Goal: Book appointment/travel/reservation

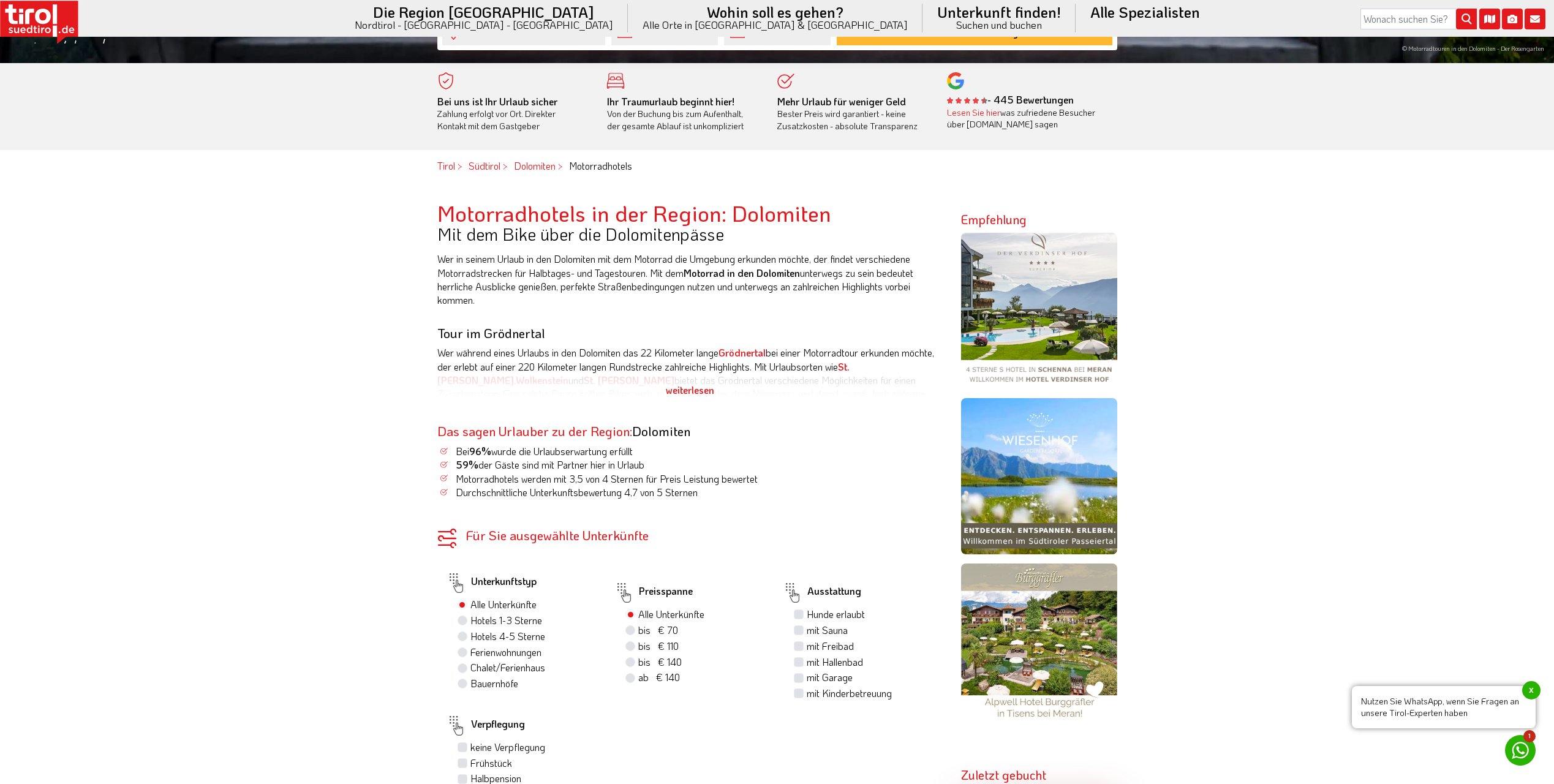
scroll to position [674, 0]
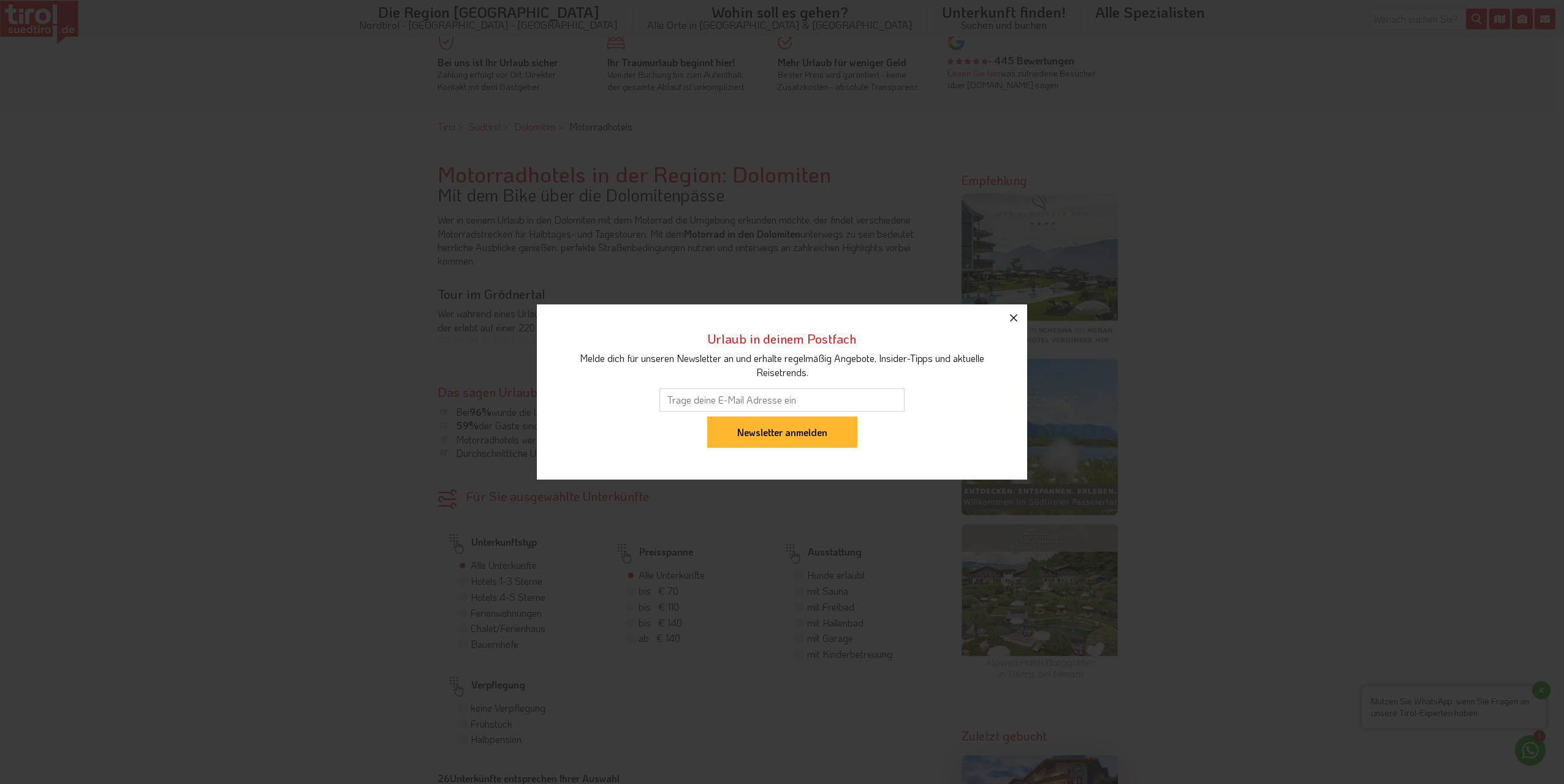
click at [1014, 322] on icon "button" at bounding box center [1013, 317] width 14 height 14
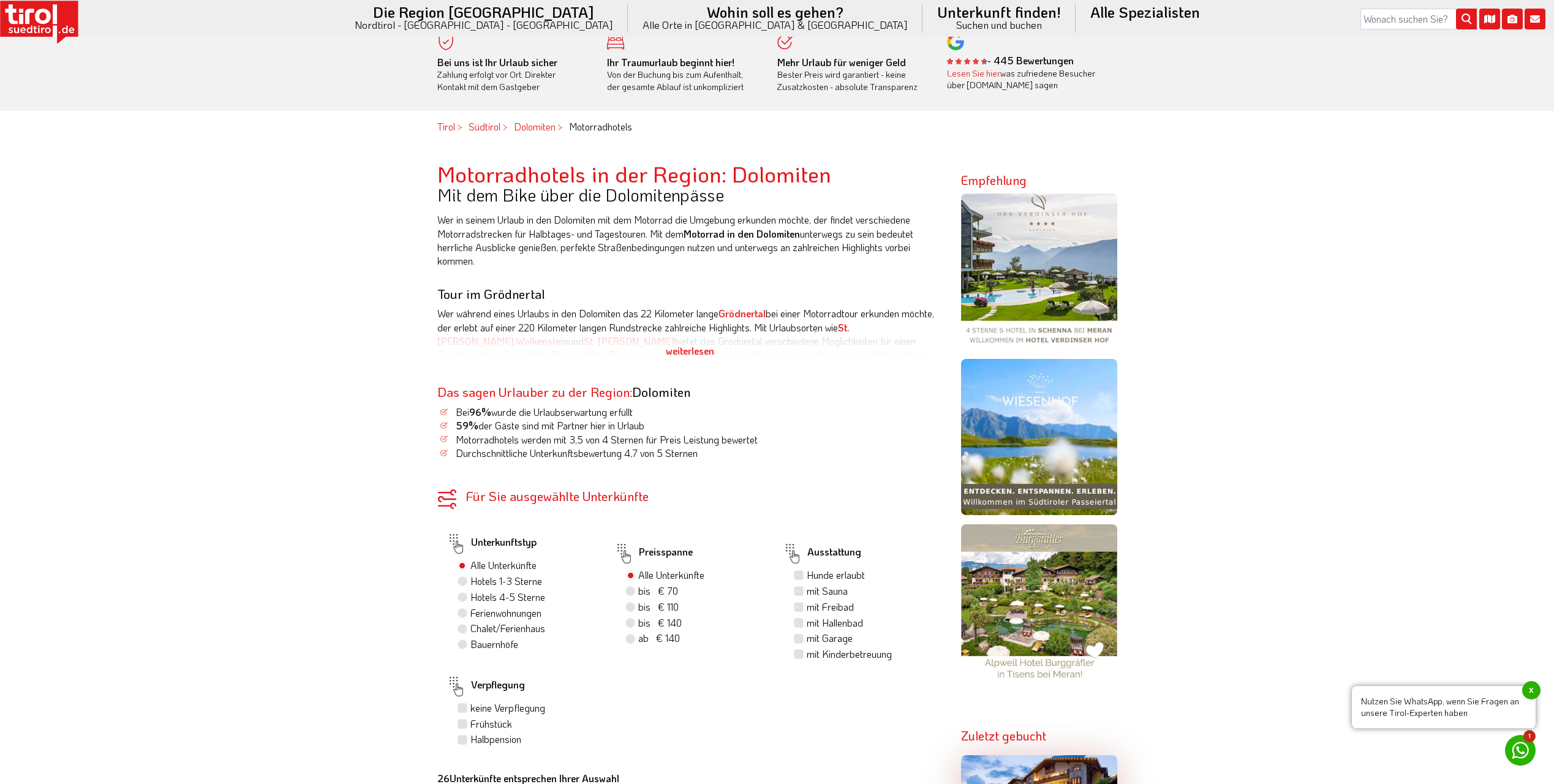
click at [483, 600] on label "Hotels 4-5 Sterne" at bounding box center [508, 597] width 75 height 14
click at [468, 600] on input "Hotels 4-5 Sterne" at bounding box center [464, 597] width 8 height 8
radio input "true"
click at [679, 348] on div "weiterlesen" at bounding box center [690, 351] width 506 height 31
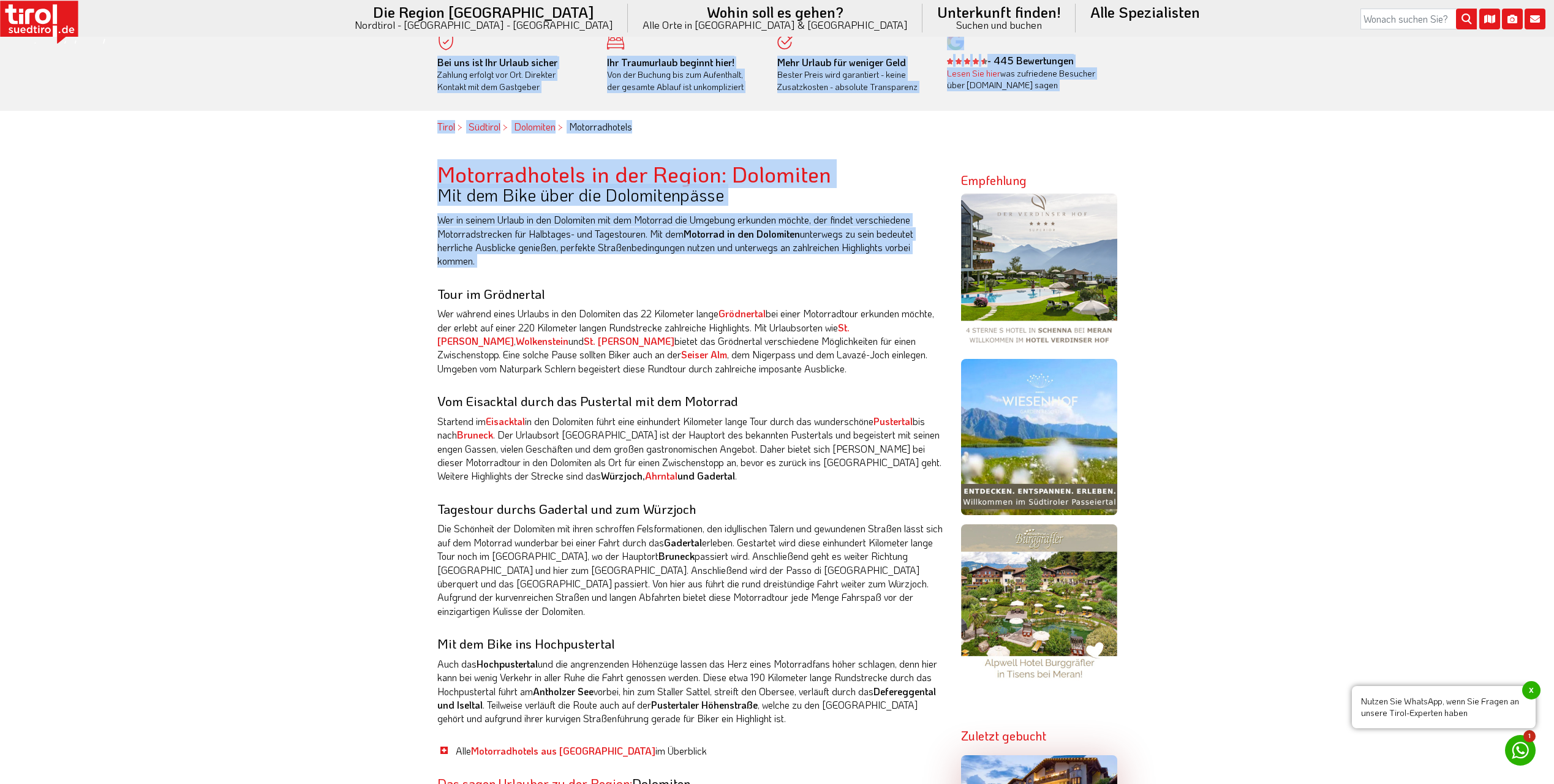
drag, startPoint x: 436, startPoint y: 319, endPoint x: 425, endPoint y: 534, distance: 215.3
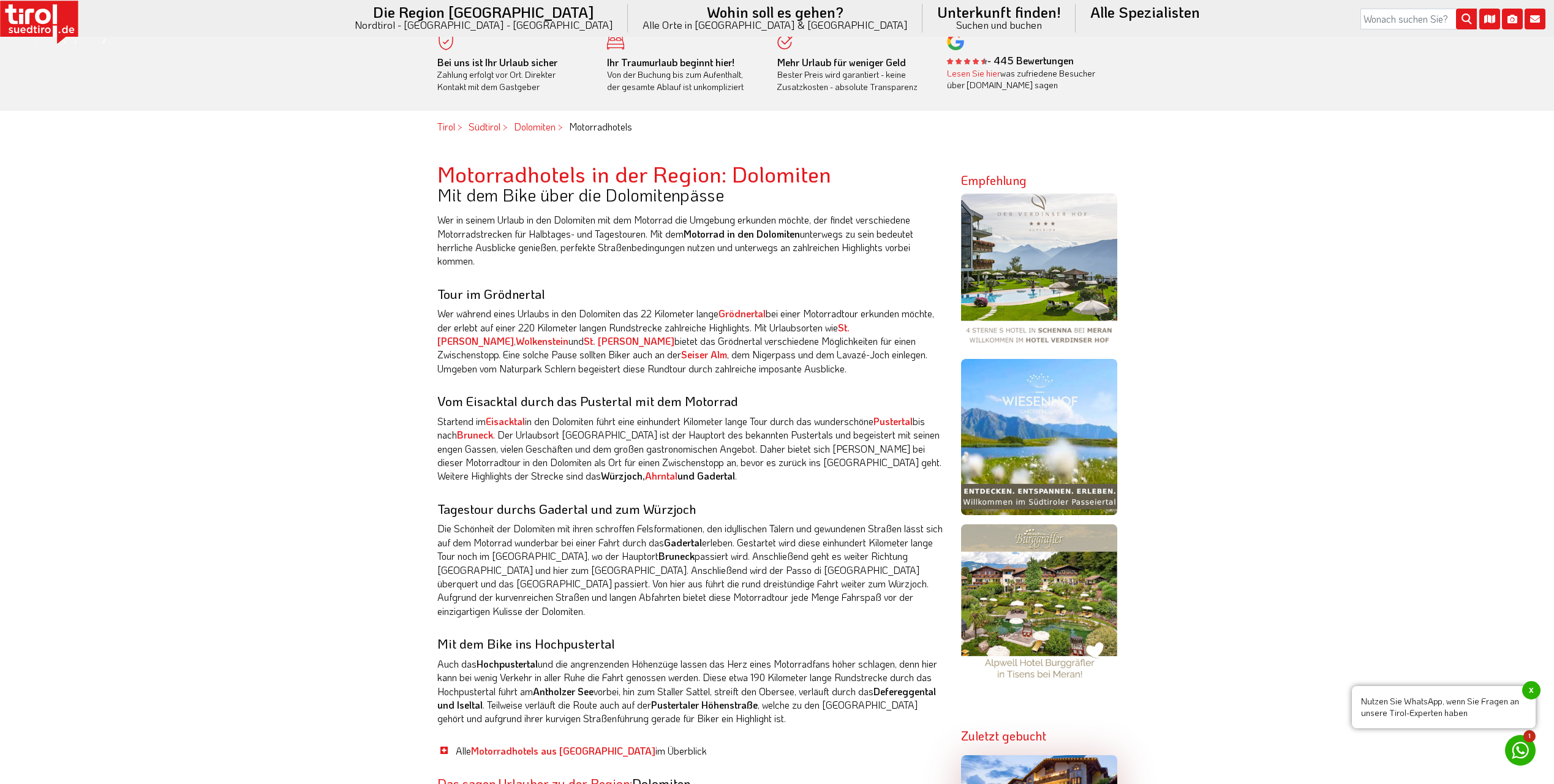
drag, startPoint x: 425, startPoint y: 534, endPoint x: 378, endPoint y: 557, distance: 52.3
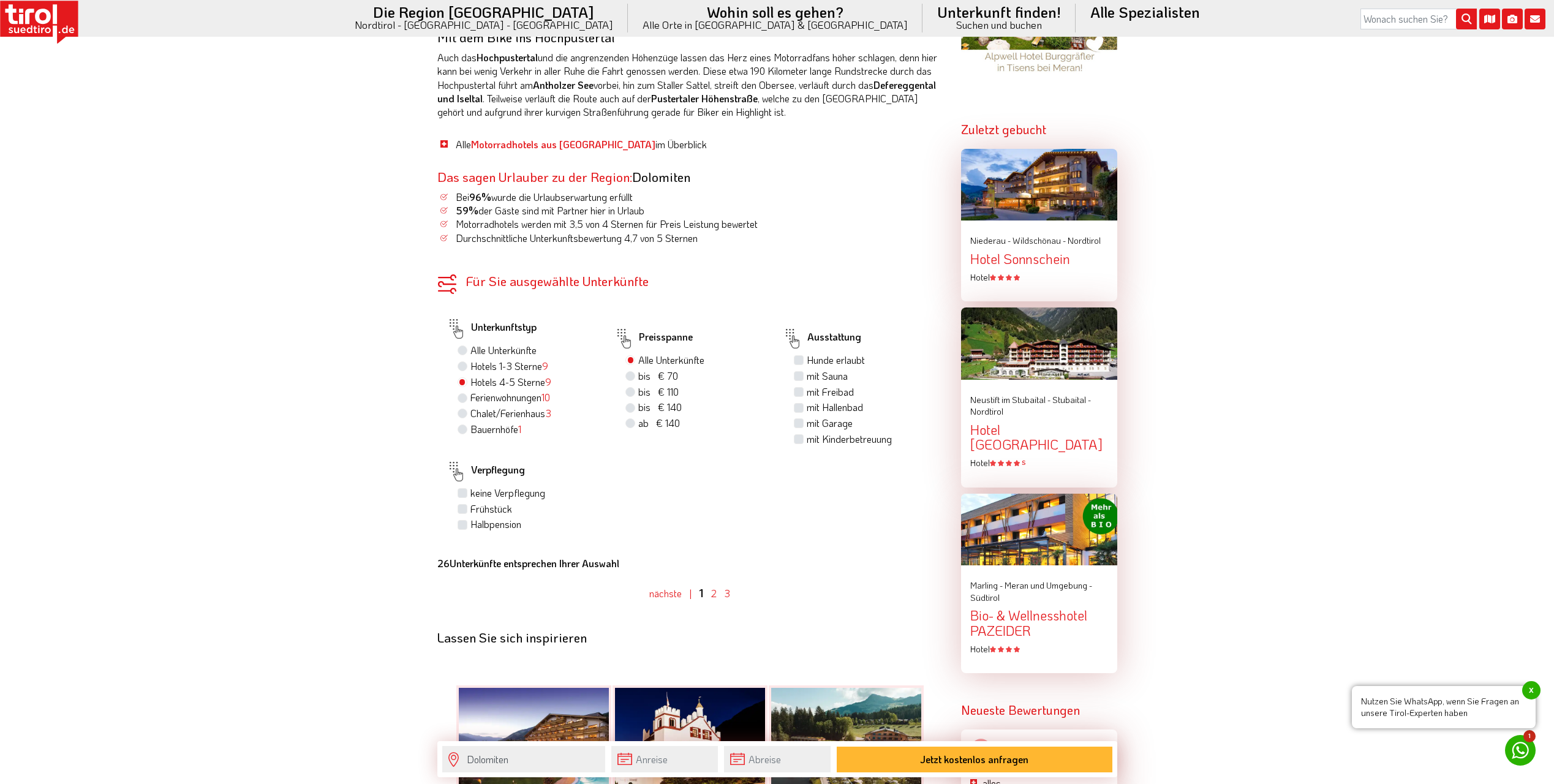
scroll to position [1348, 0]
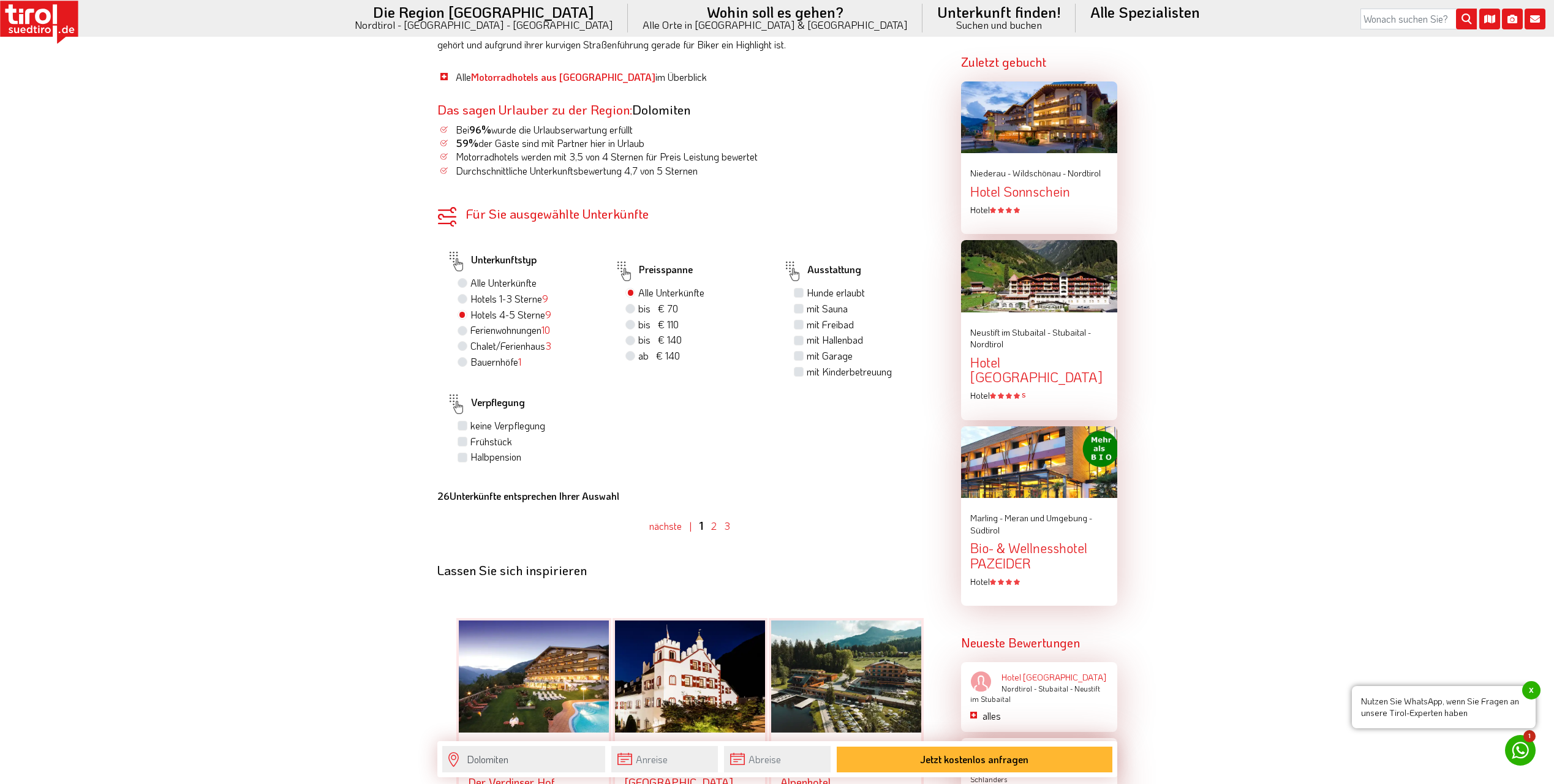
click at [814, 349] on label "mit Garage" at bounding box center [829, 356] width 46 height 14
click at [805, 352] on input "mit Garage" at bounding box center [801, 356] width 8 height 8
checkbox input "true"
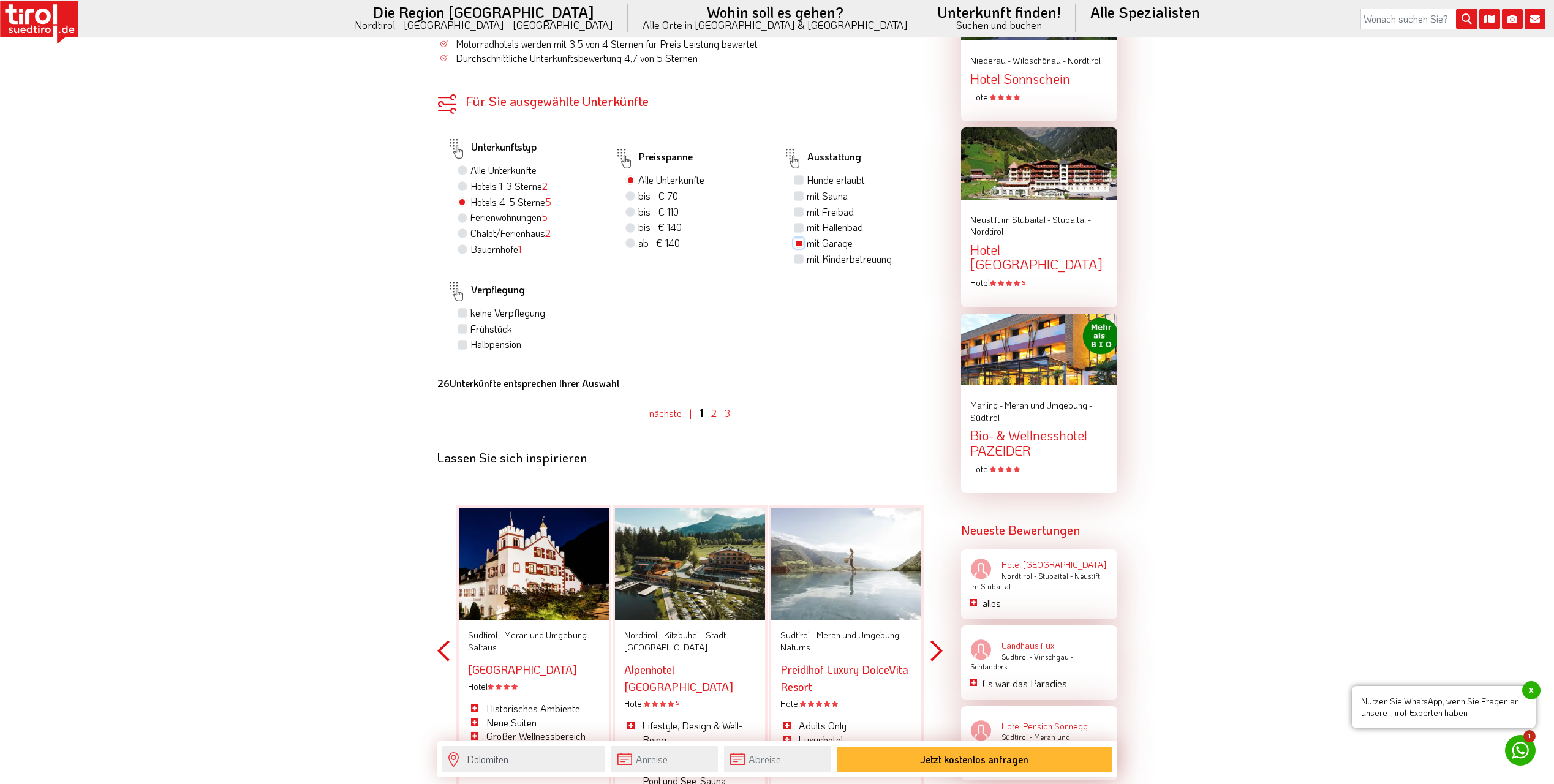
scroll to position [1470, 0]
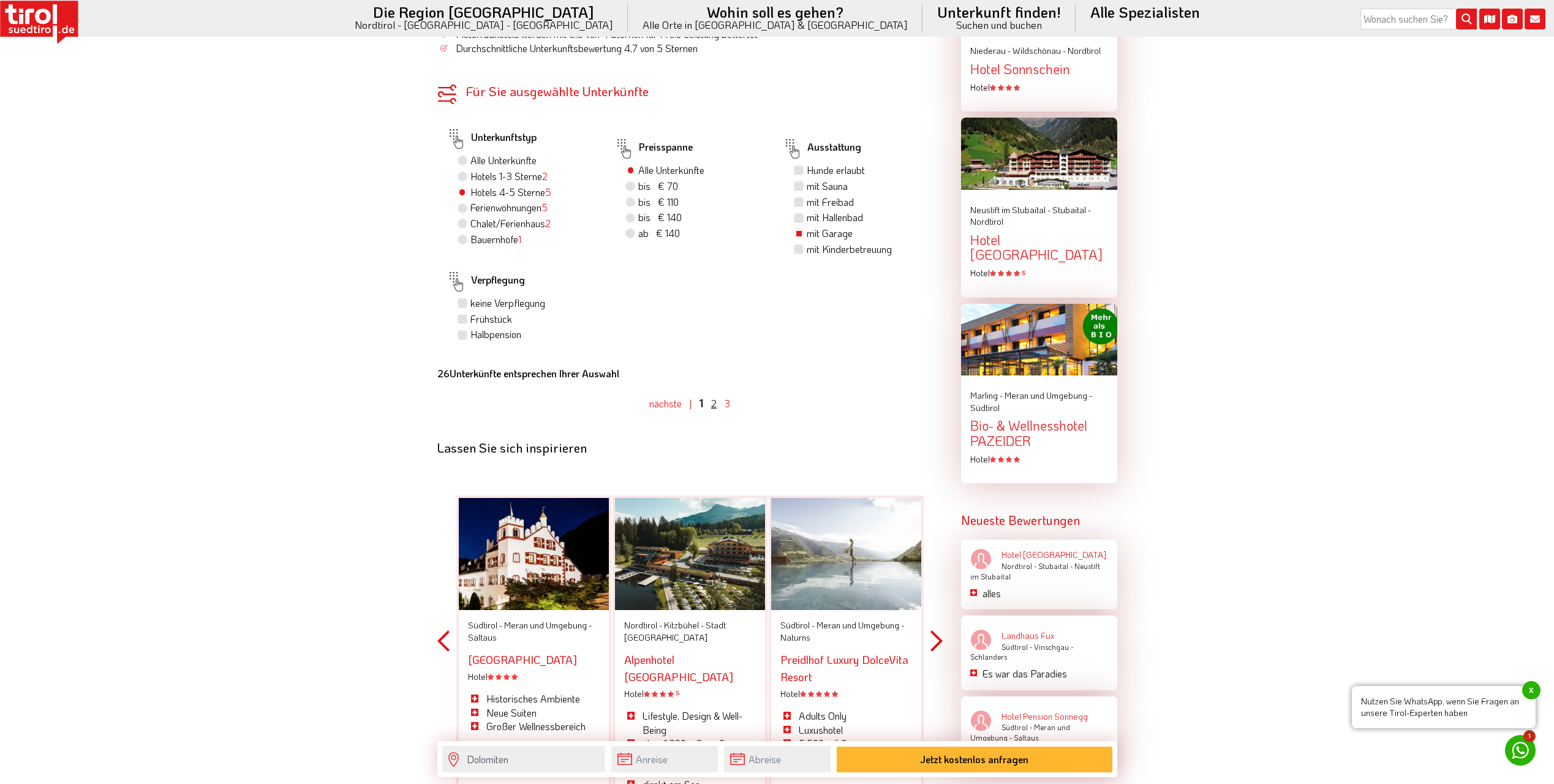
click at [714, 397] on link "2" at bounding box center [714, 403] width 5 height 13
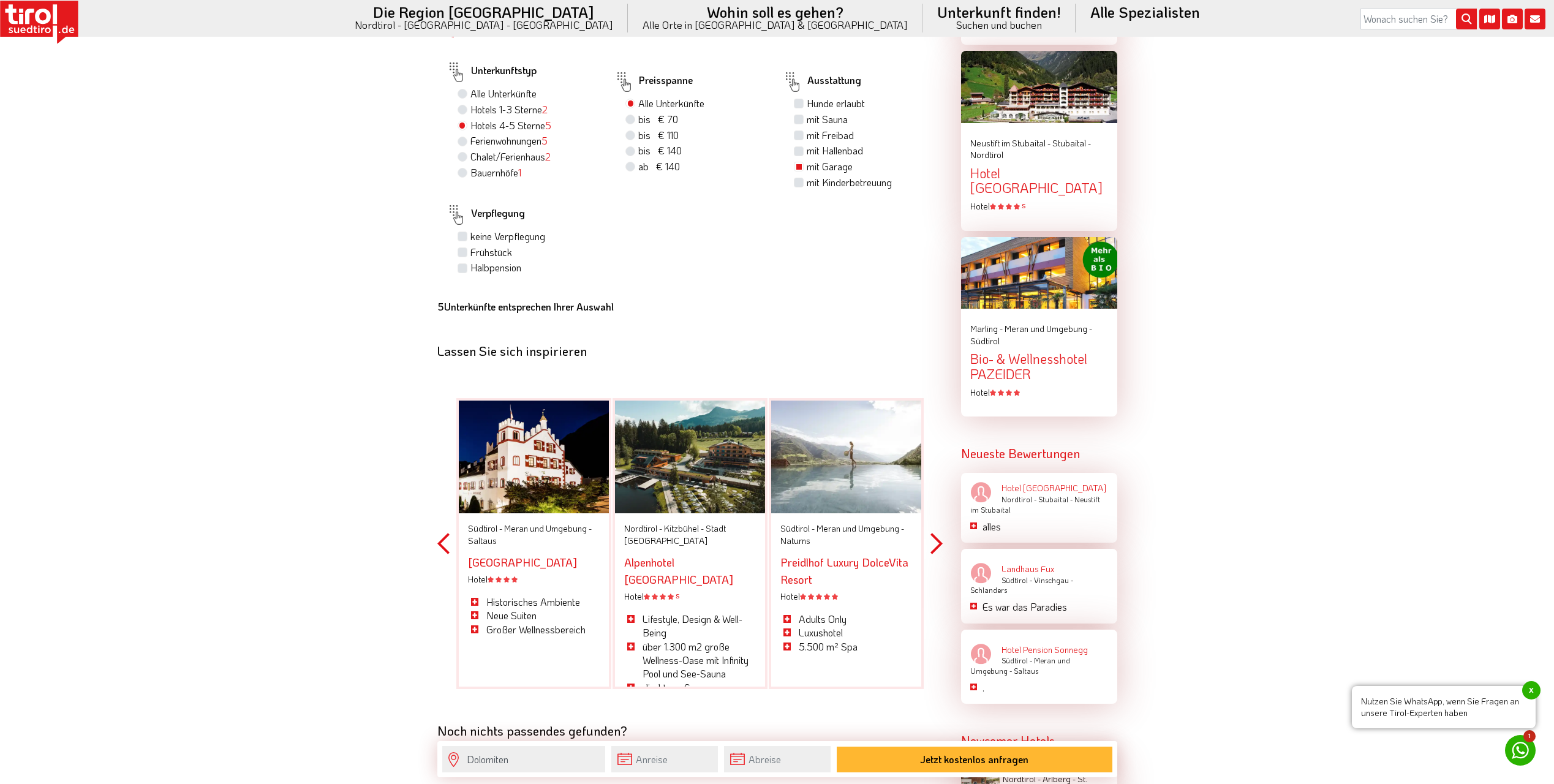
scroll to position [1530, 0]
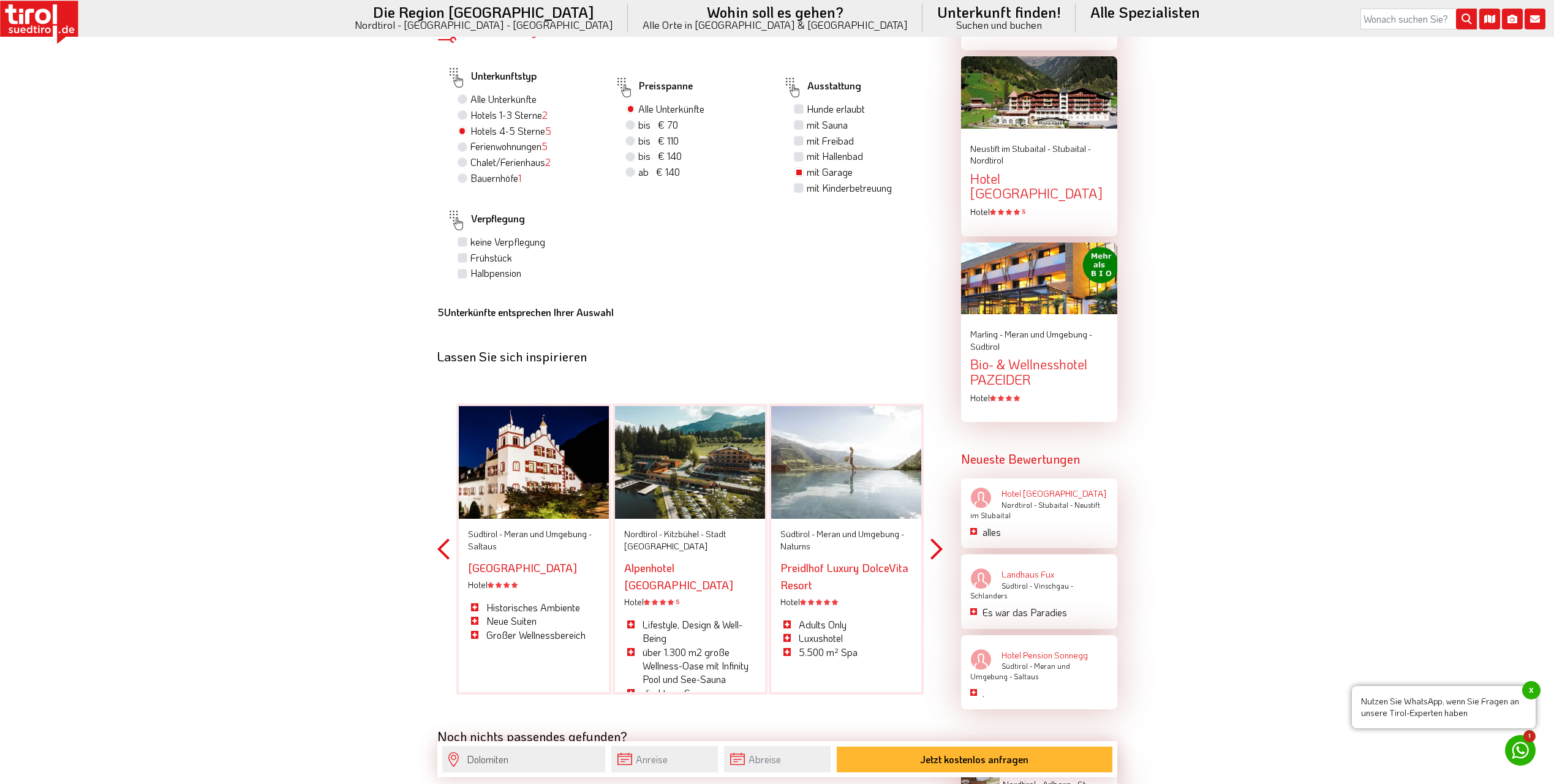
click at [450, 527] on div "Previous Südtirol - Meran und Umgebung - Schenna Der Verdinser Hof Hotel S Vita…" at bounding box center [690, 549] width 506 height 360
click at [445, 531] on button "Previous" at bounding box center [443, 549] width 12 height 360
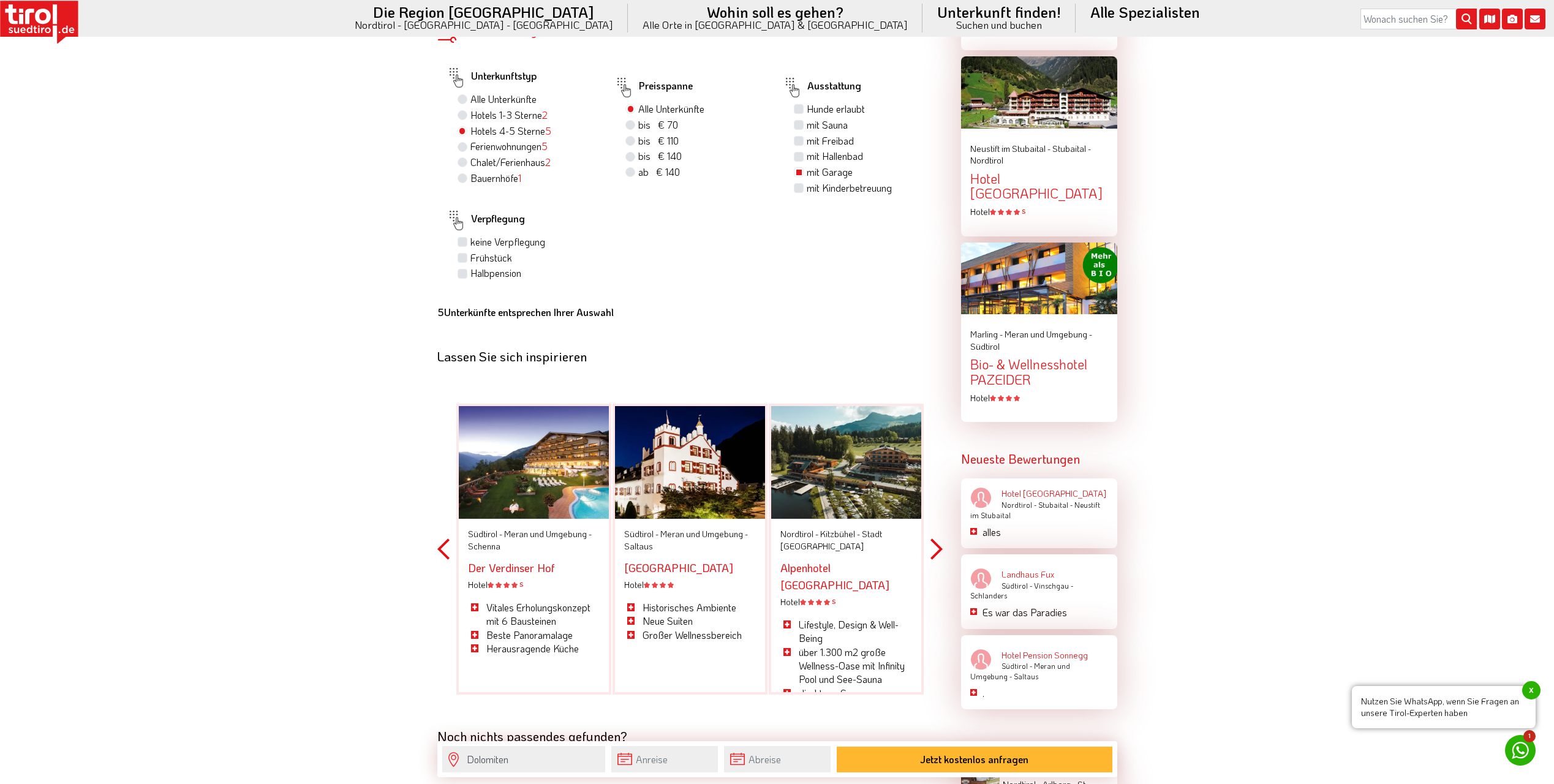
click at [442, 532] on button "Previous" at bounding box center [443, 549] width 12 height 360
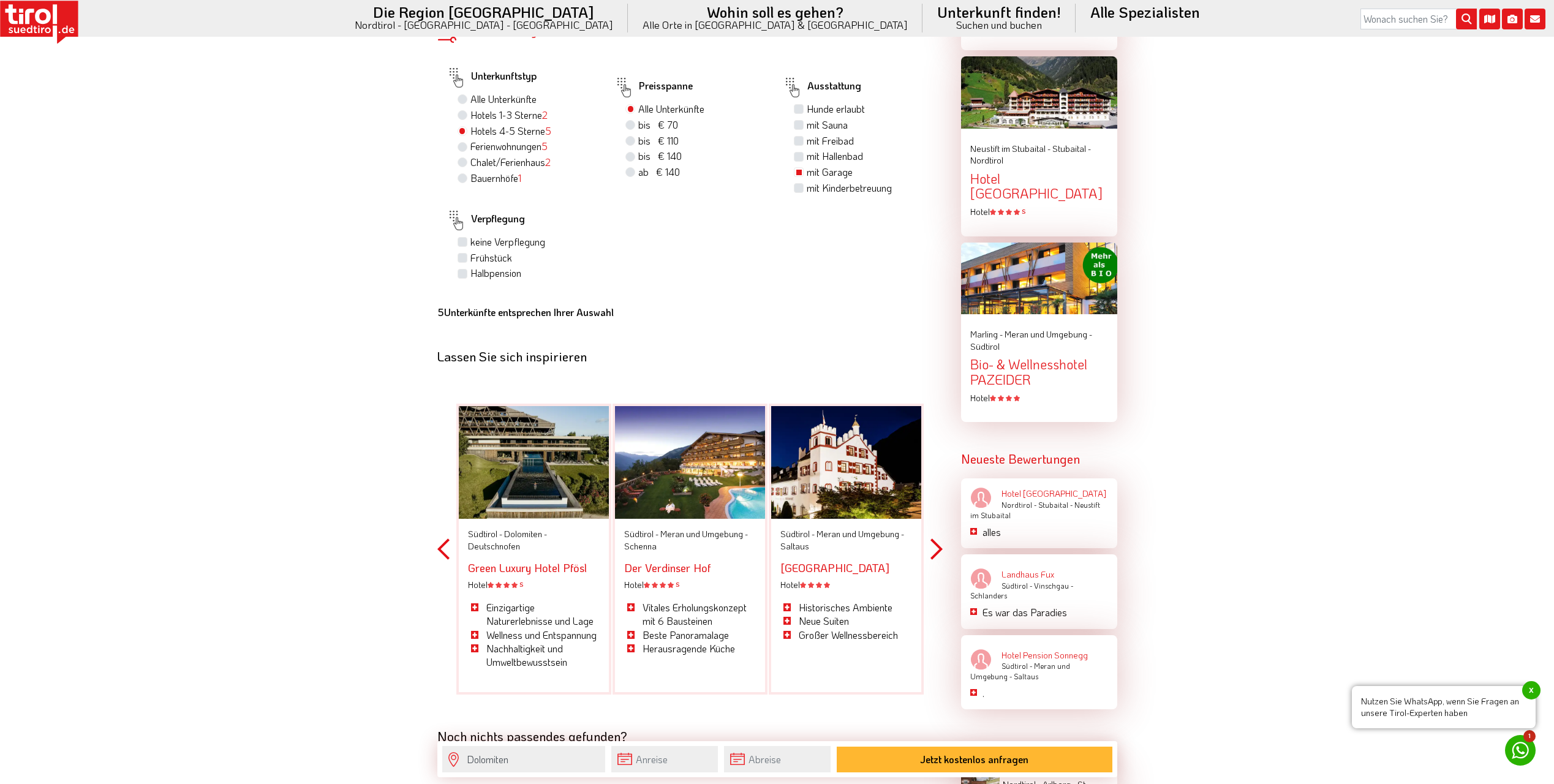
click at [442, 532] on button "Previous" at bounding box center [443, 549] width 12 height 360
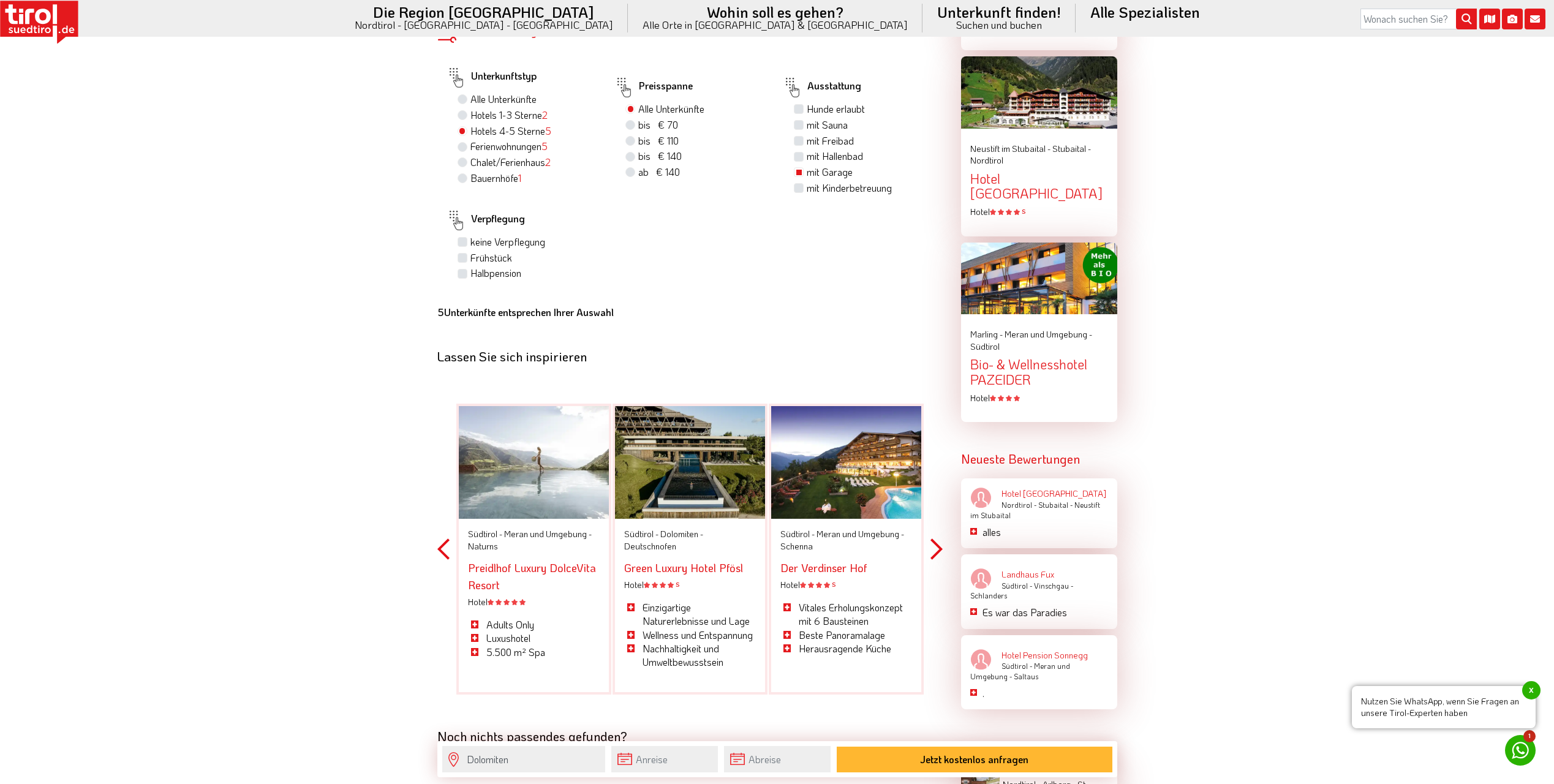
click at [442, 532] on button "Previous" at bounding box center [443, 549] width 12 height 360
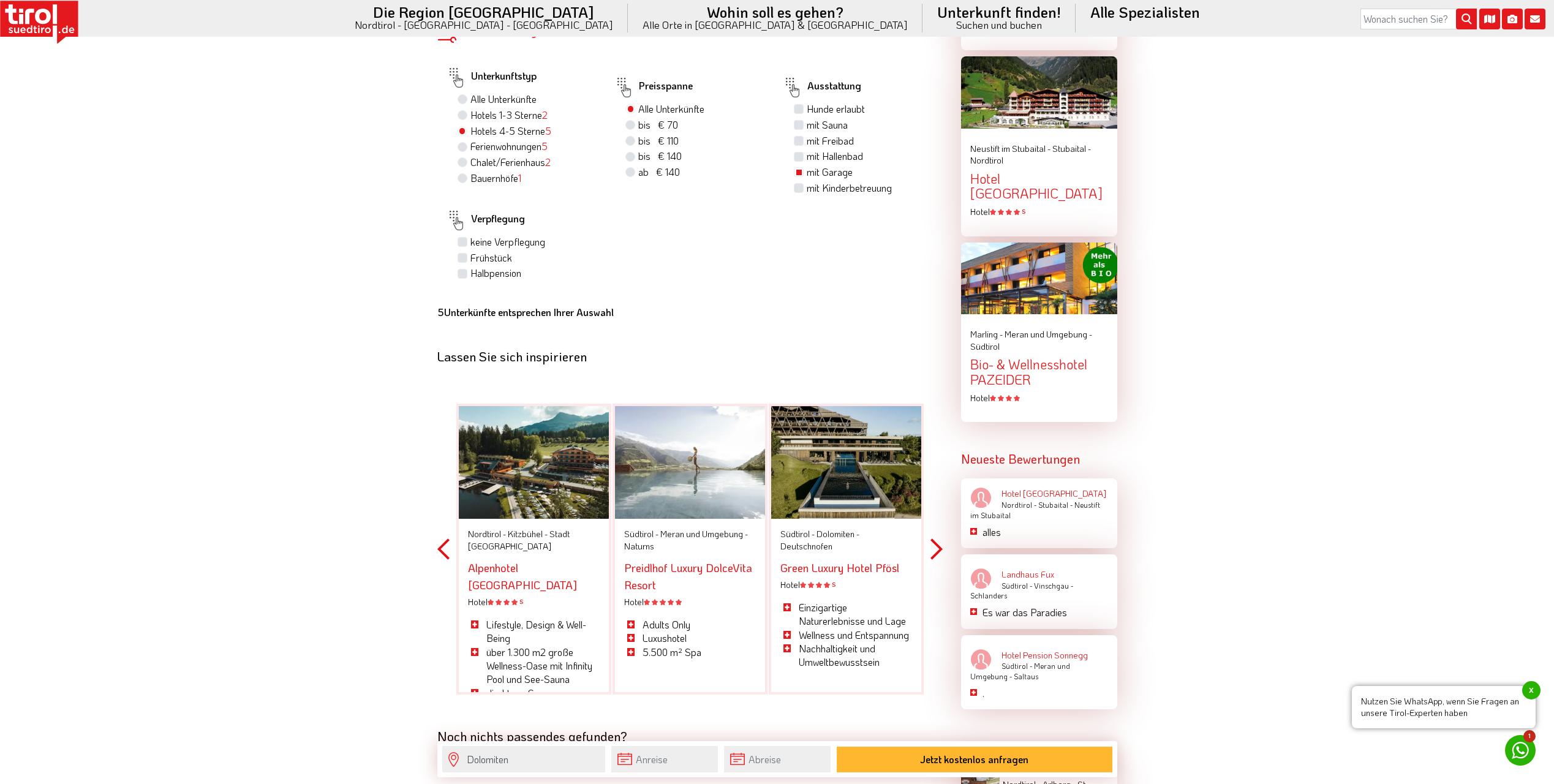
click at [442, 532] on button "Previous" at bounding box center [443, 549] width 12 height 360
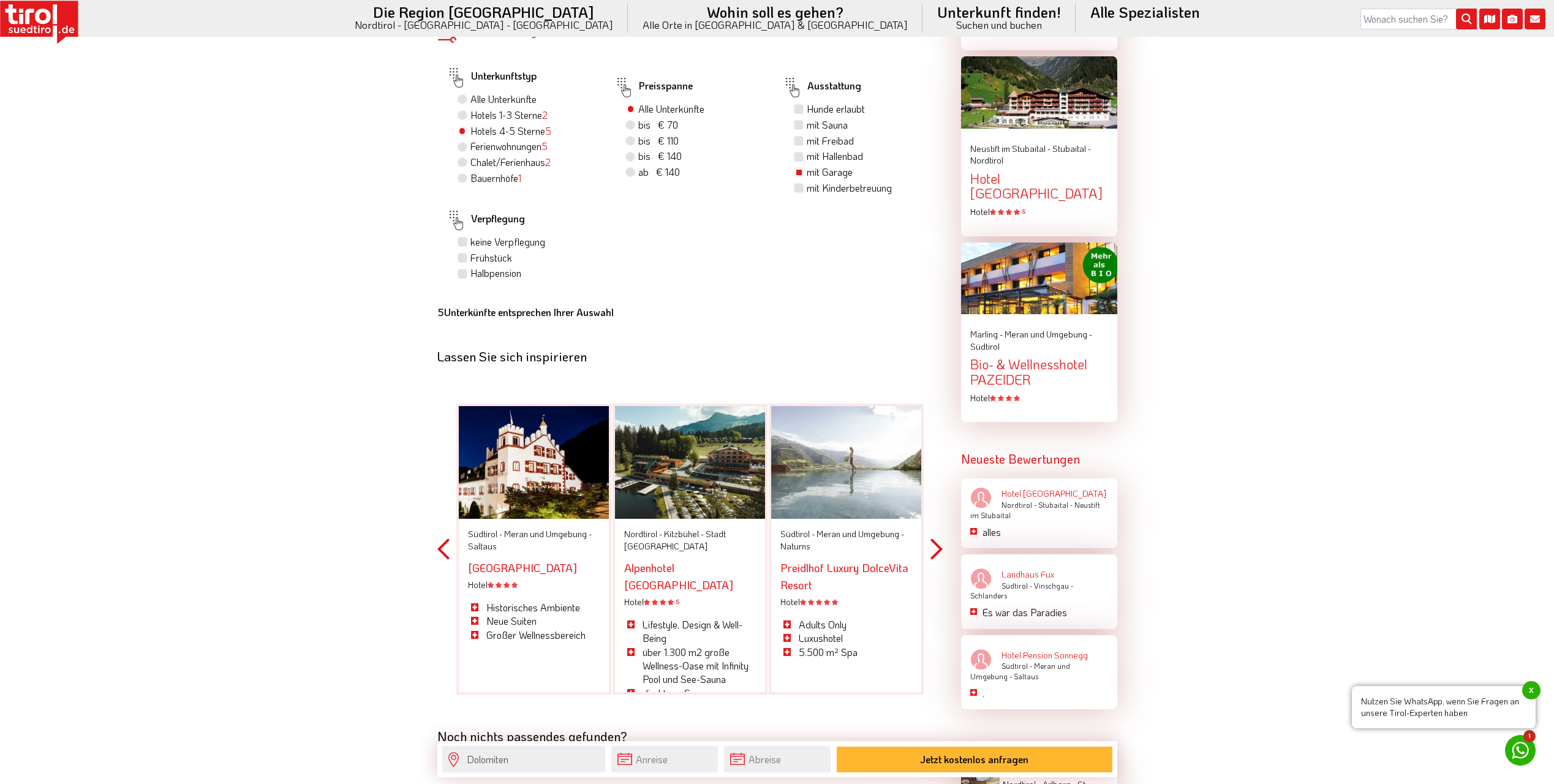
click at [442, 532] on button "Previous" at bounding box center [443, 549] width 12 height 360
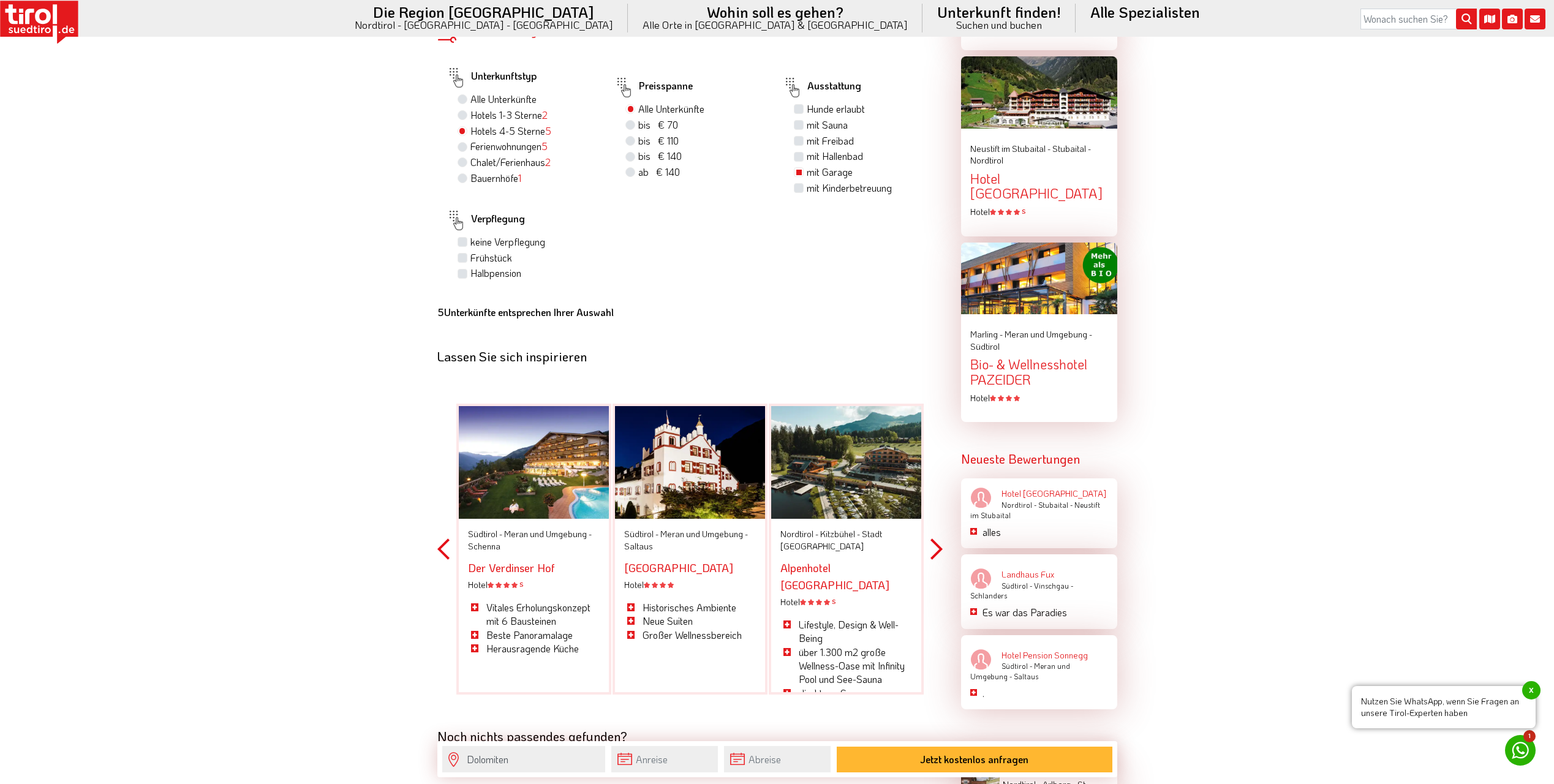
click at [442, 532] on button "Previous" at bounding box center [443, 549] width 12 height 360
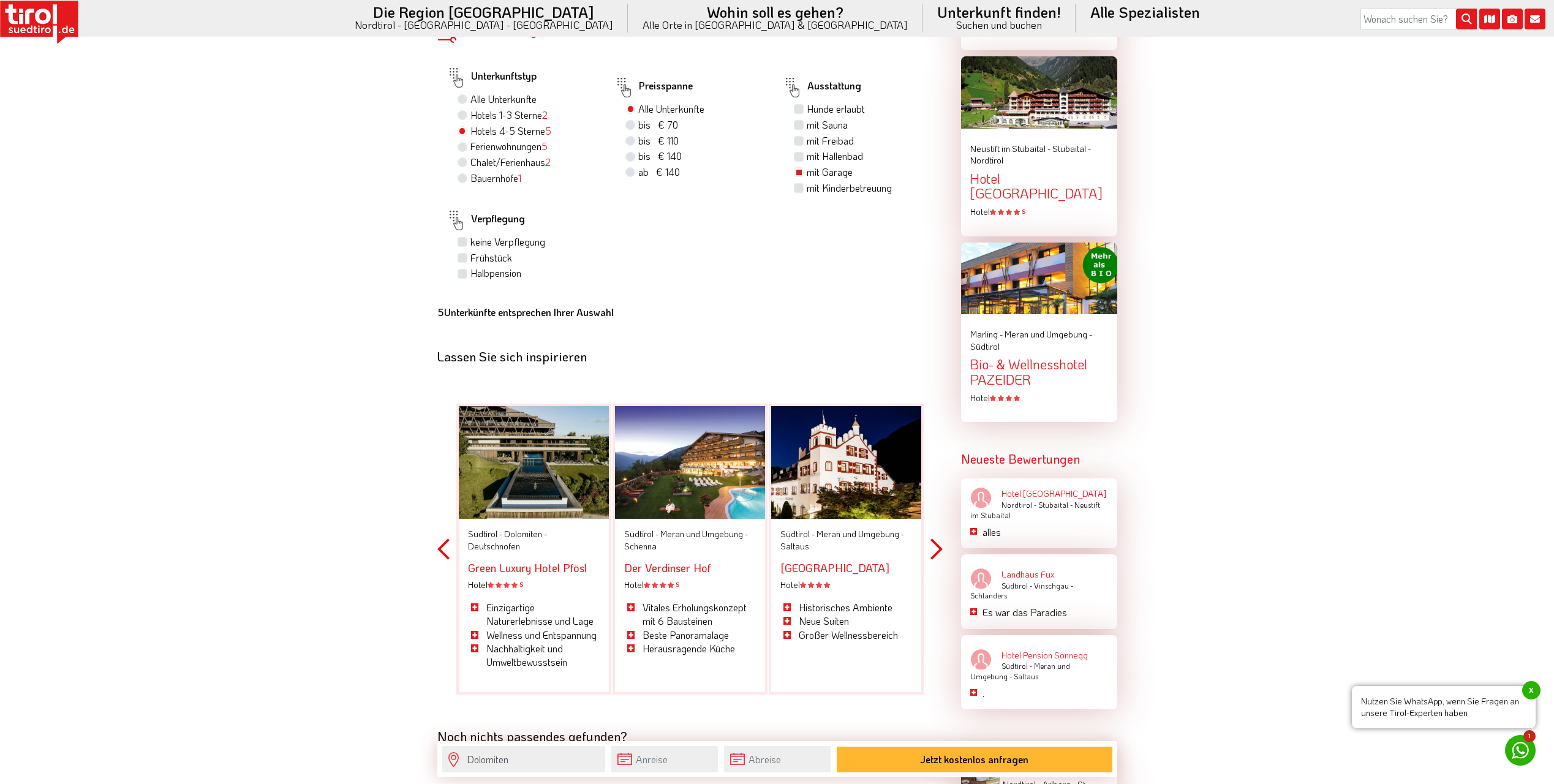
click at [442, 532] on button "Previous" at bounding box center [443, 549] width 12 height 360
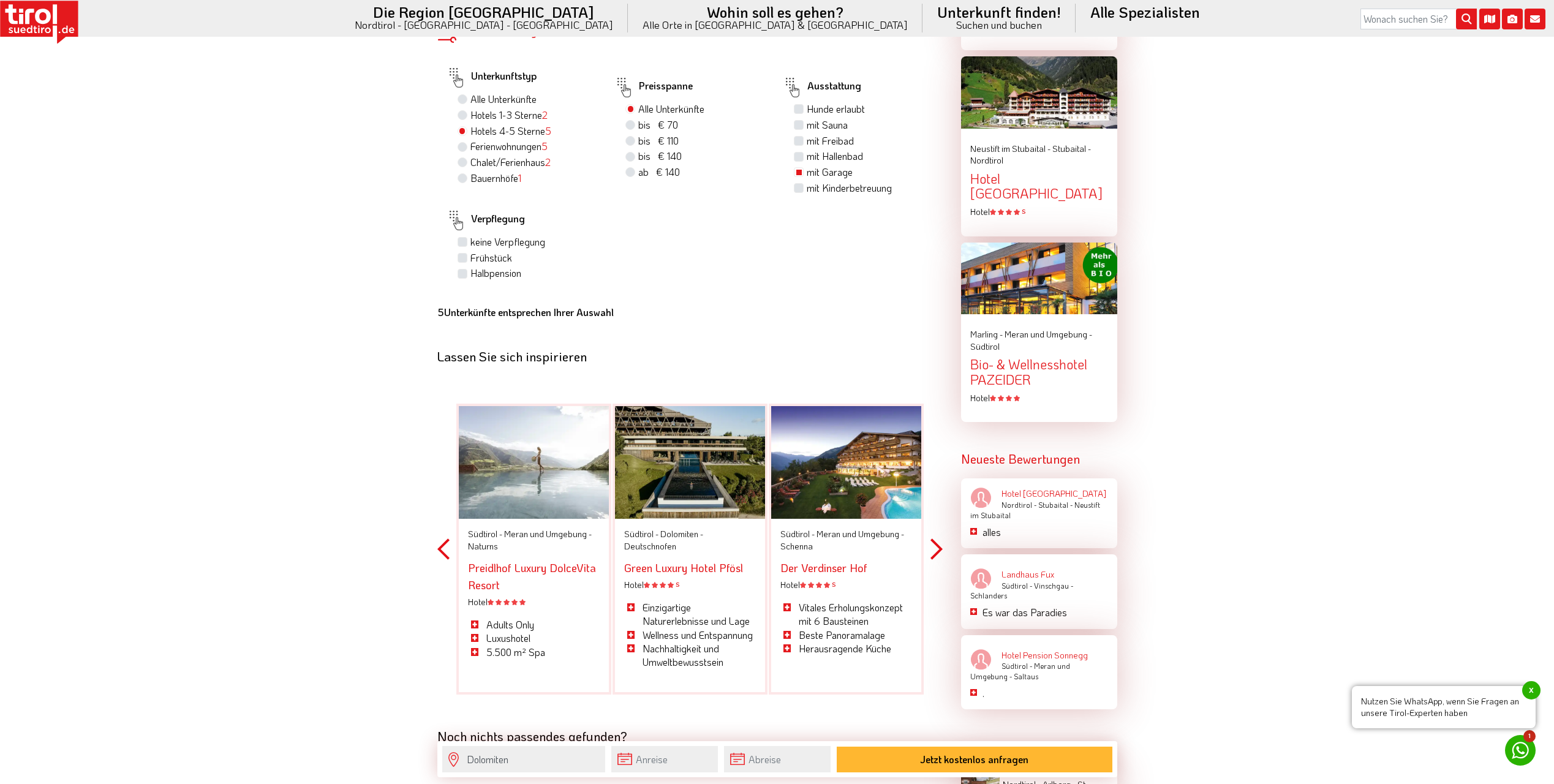
click at [442, 532] on button "Previous" at bounding box center [443, 549] width 12 height 360
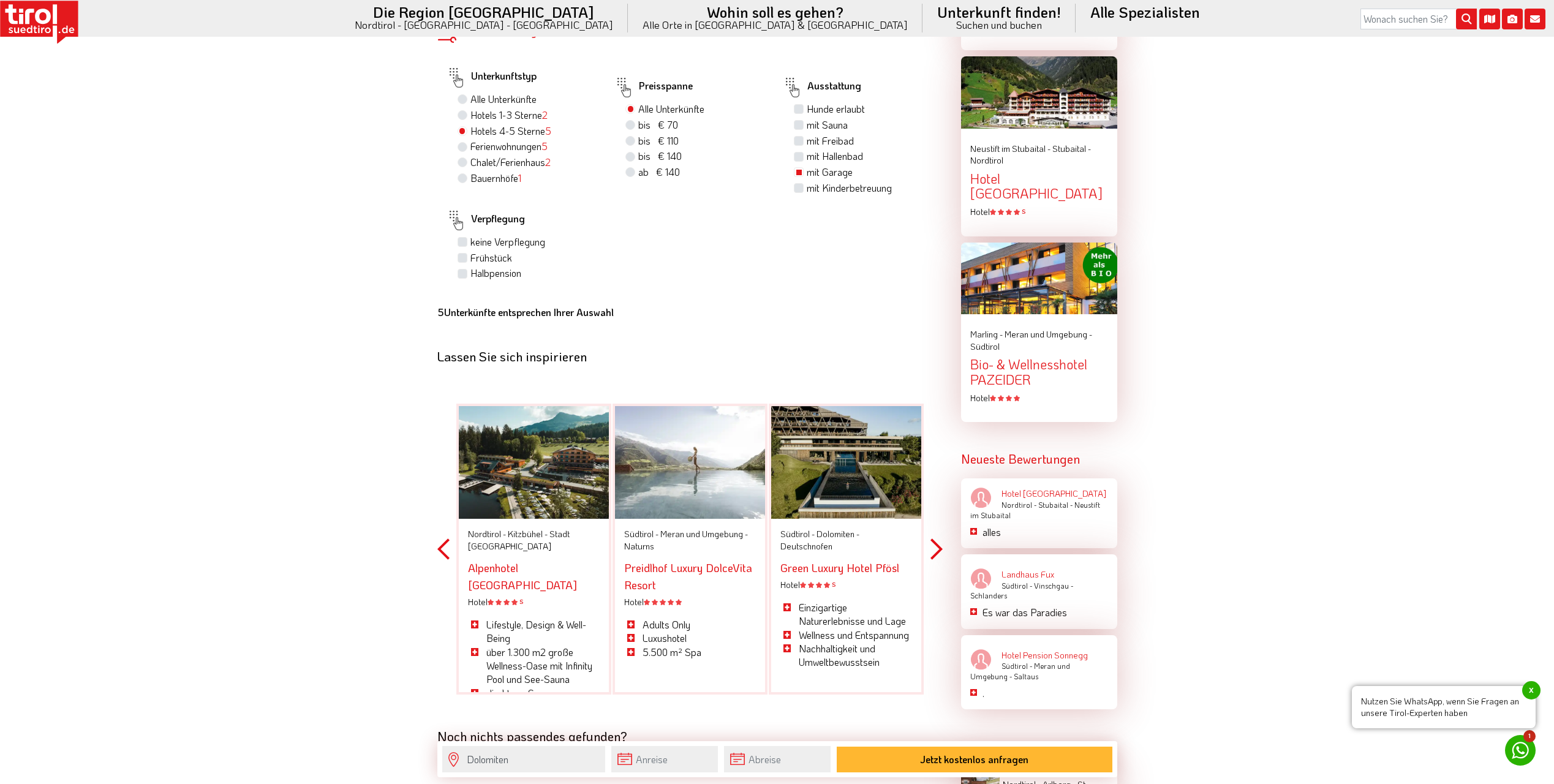
click at [442, 532] on button "Previous" at bounding box center [443, 549] width 12 height 360
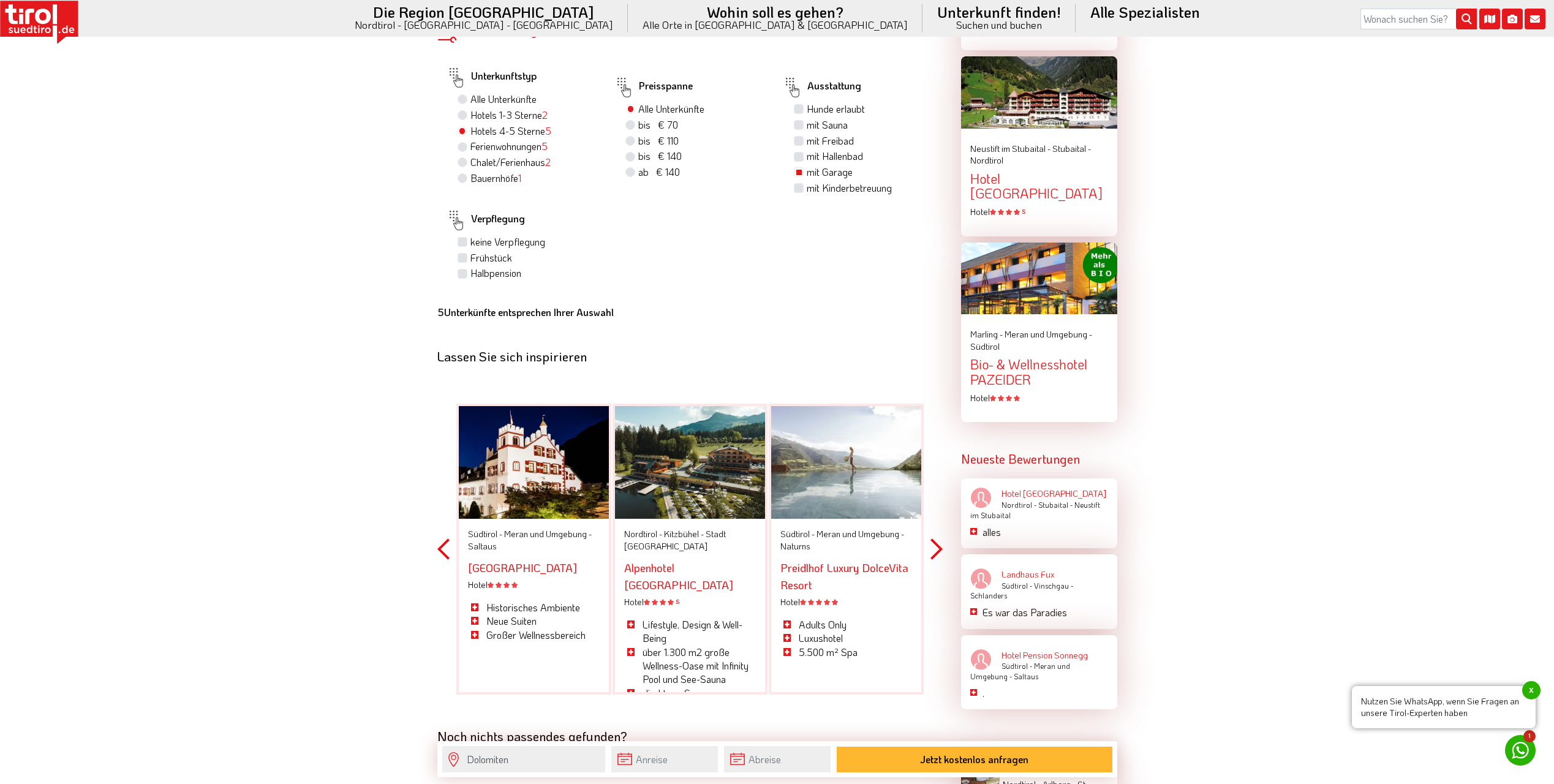
click at [937, 536] on button "Next" at bounding box center [937, 549] width 12 height 360
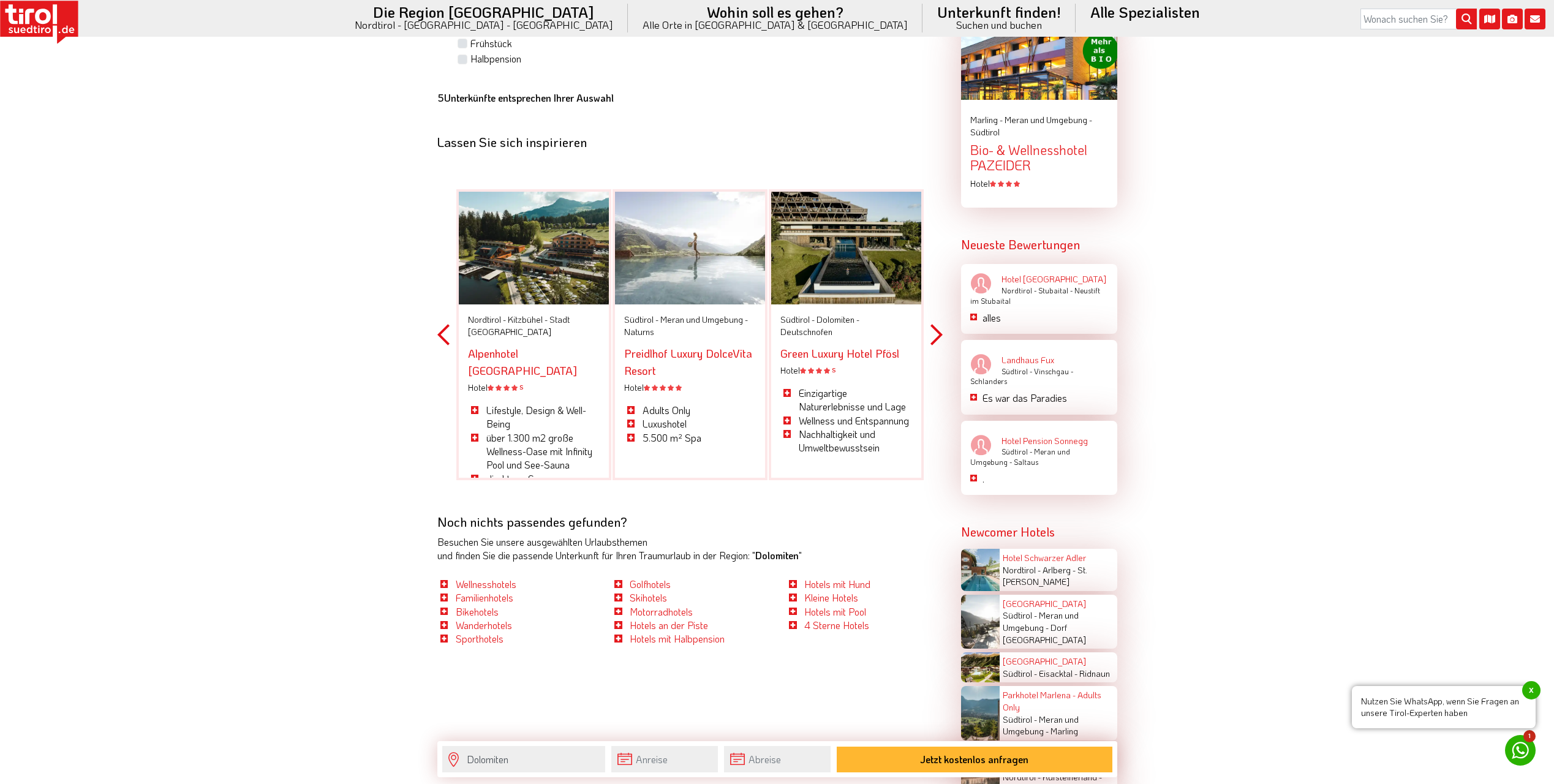
scroll to position [1714, 0]
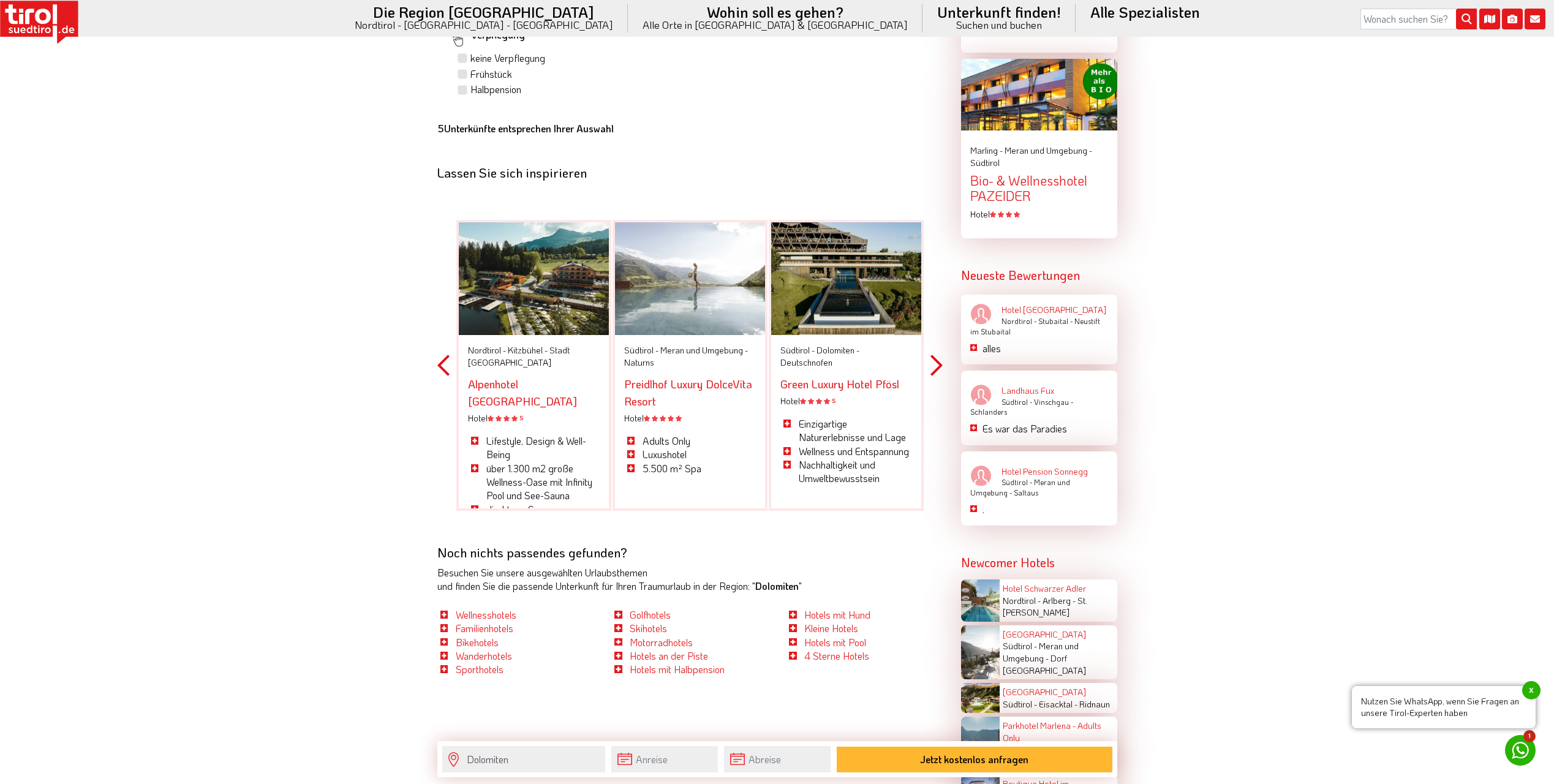
click at [842, 286] on div at bounding box center [846, 278] width 150 height 113
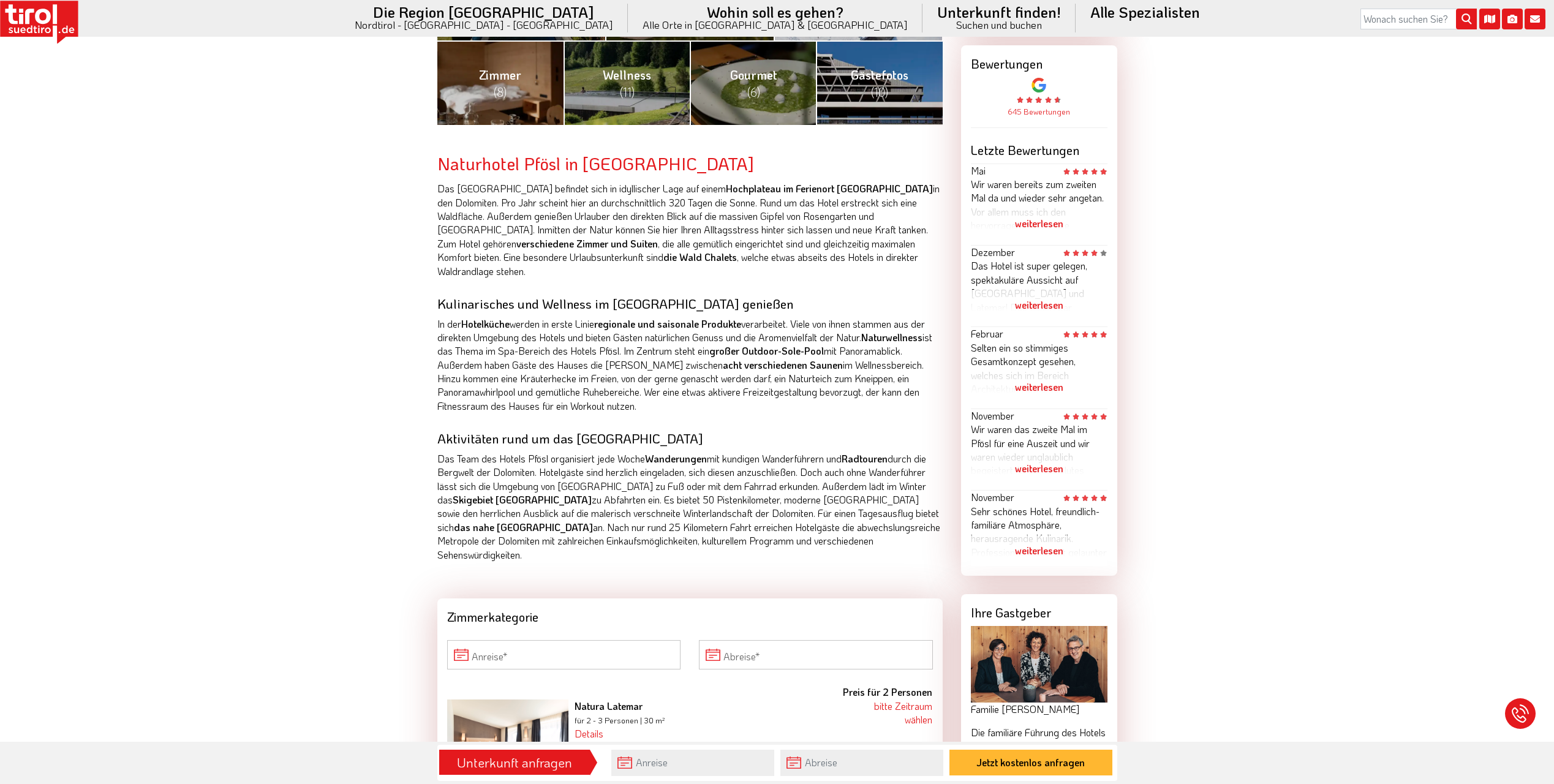
scroll to position [612, 0]
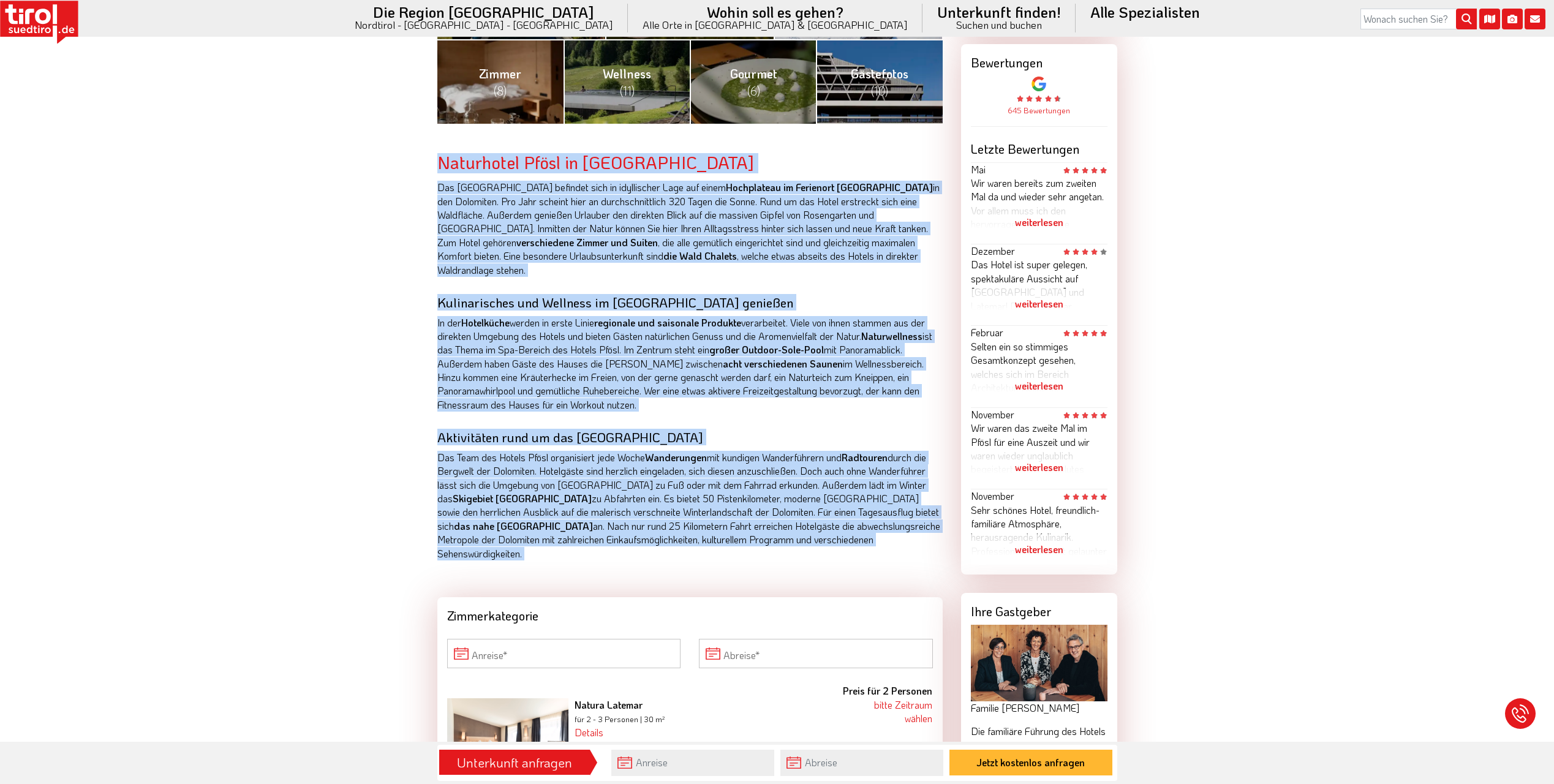
drag, startPoint x: 429, startPoint y: 169, endPoint x: 413, endPoint y: 557, distance: 388.3
drag, startPoint x: 413, startPoint y: 557, endPoint x: 374, endPoint y: 521, distance: 53.1
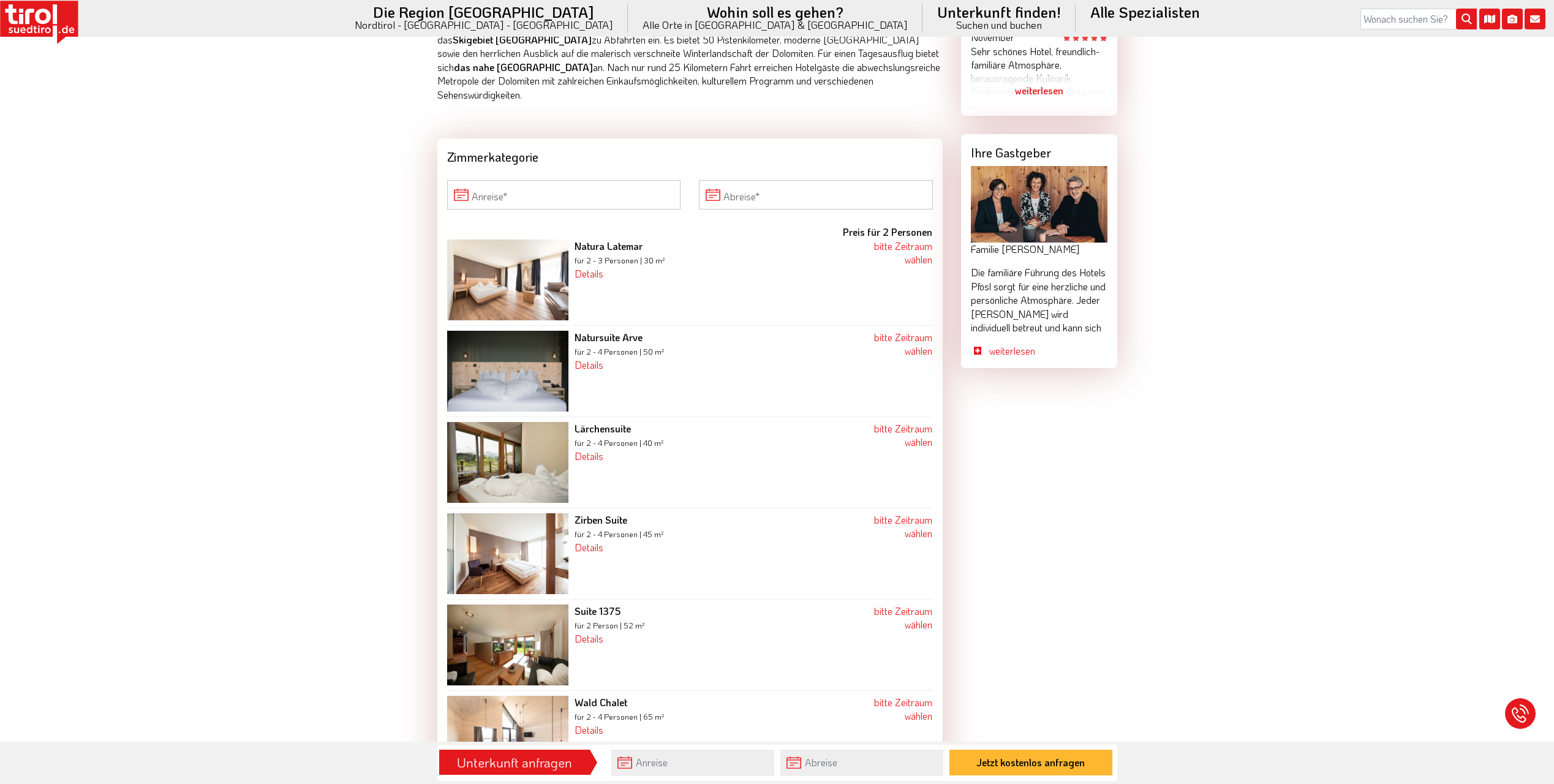
scroll to position [1041, 0]
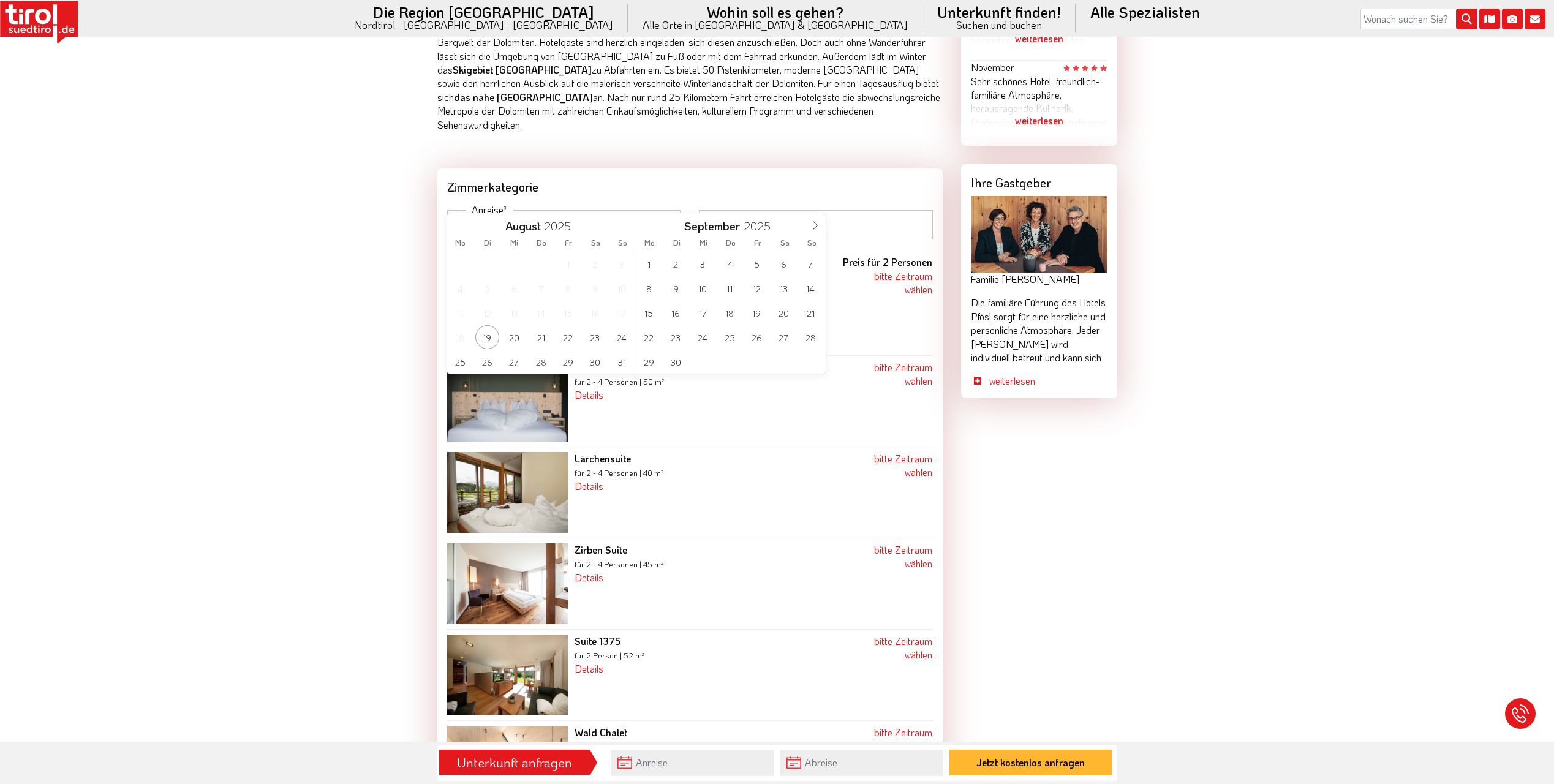
click at [508, 210] on input "Anreise" at bounding box center [565, 224] width 234 height 29
click at [573, 363] on span "29" at bounding box center [568, 361] width 24 height 24
click at [699, 265] on span "3" at bounding box center [703, 263] width 24 height 24
type input "29-08-2025"
type input "03-09-2025"
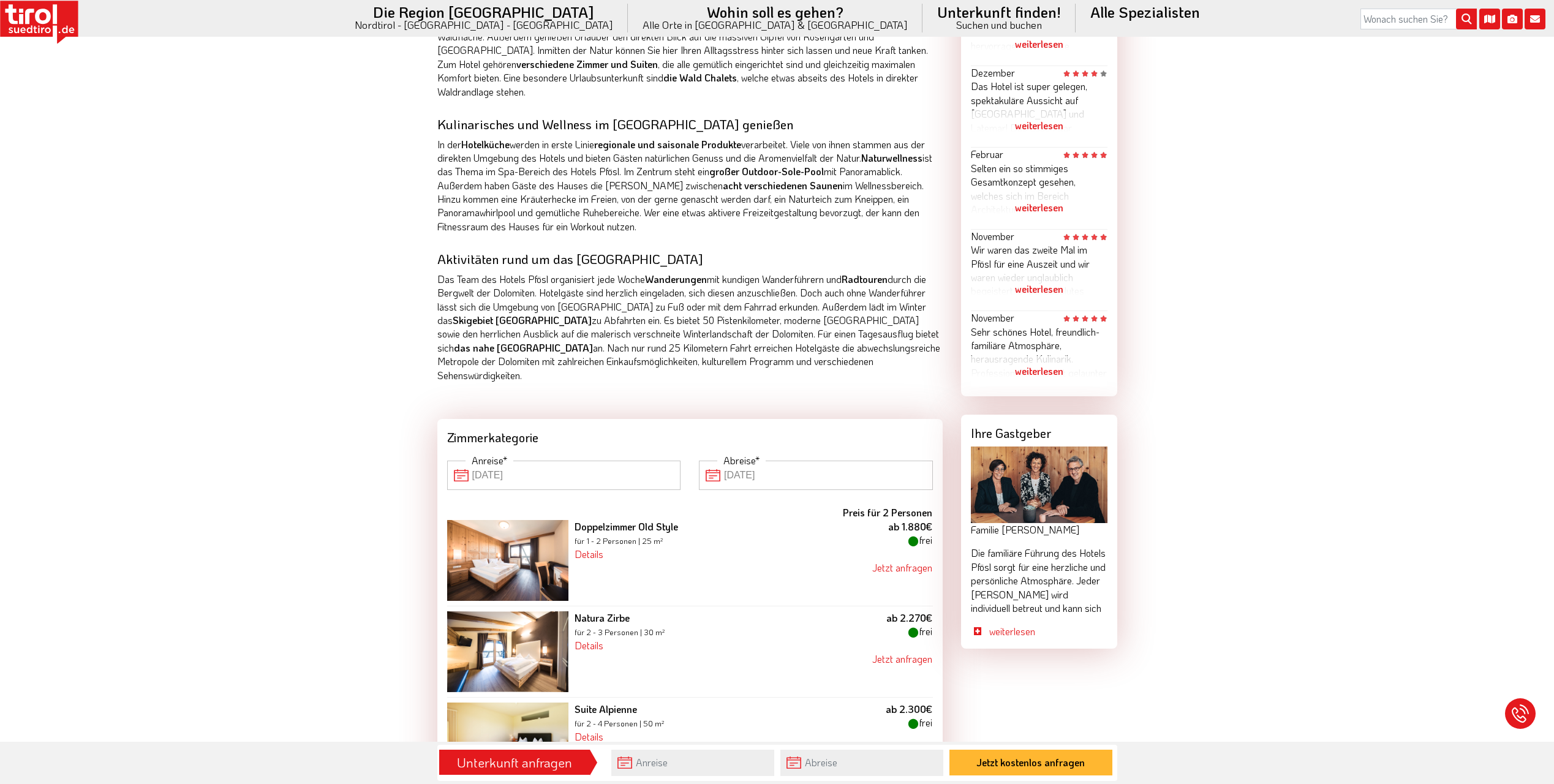
scroll to position [796, 0]
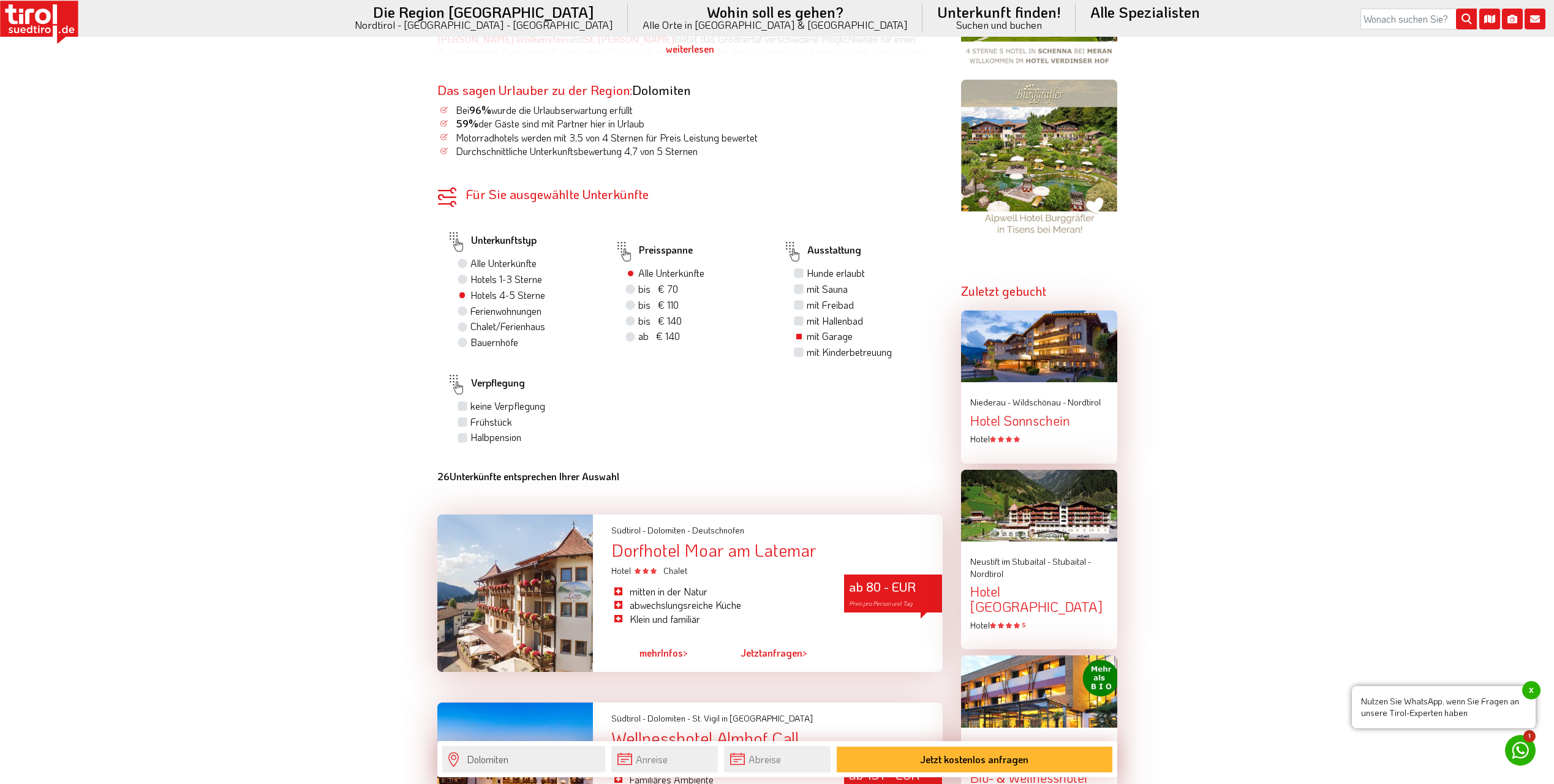
scroll to position [908, 0]
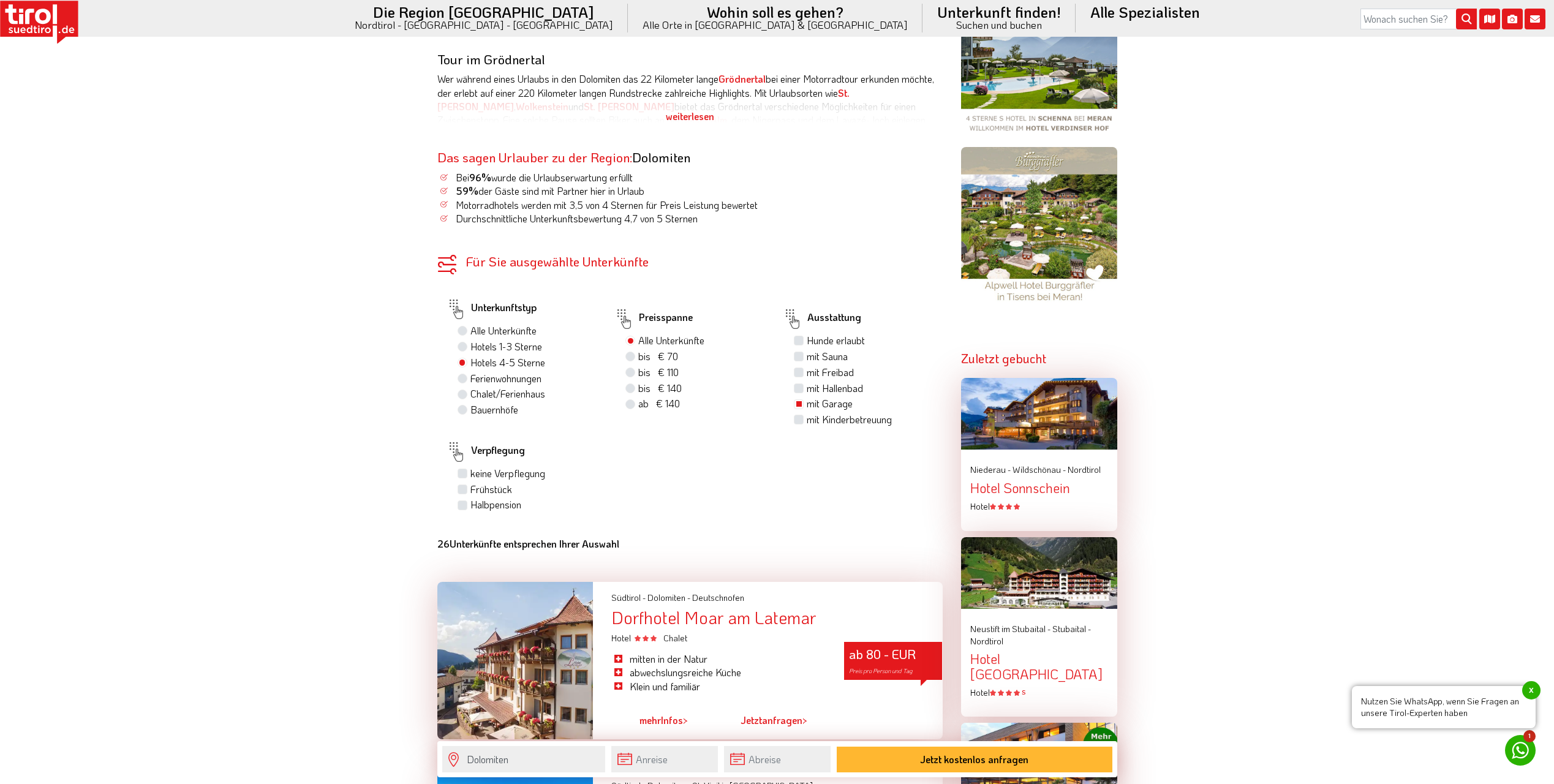
click at [812, 403] on label "mit Garage" at bounding box center [829, 404] width 46 height 14
click at [805, 403] on input "mit Garage" at bounding box center [801, 404] width 8 height 8
checkbox input "false"
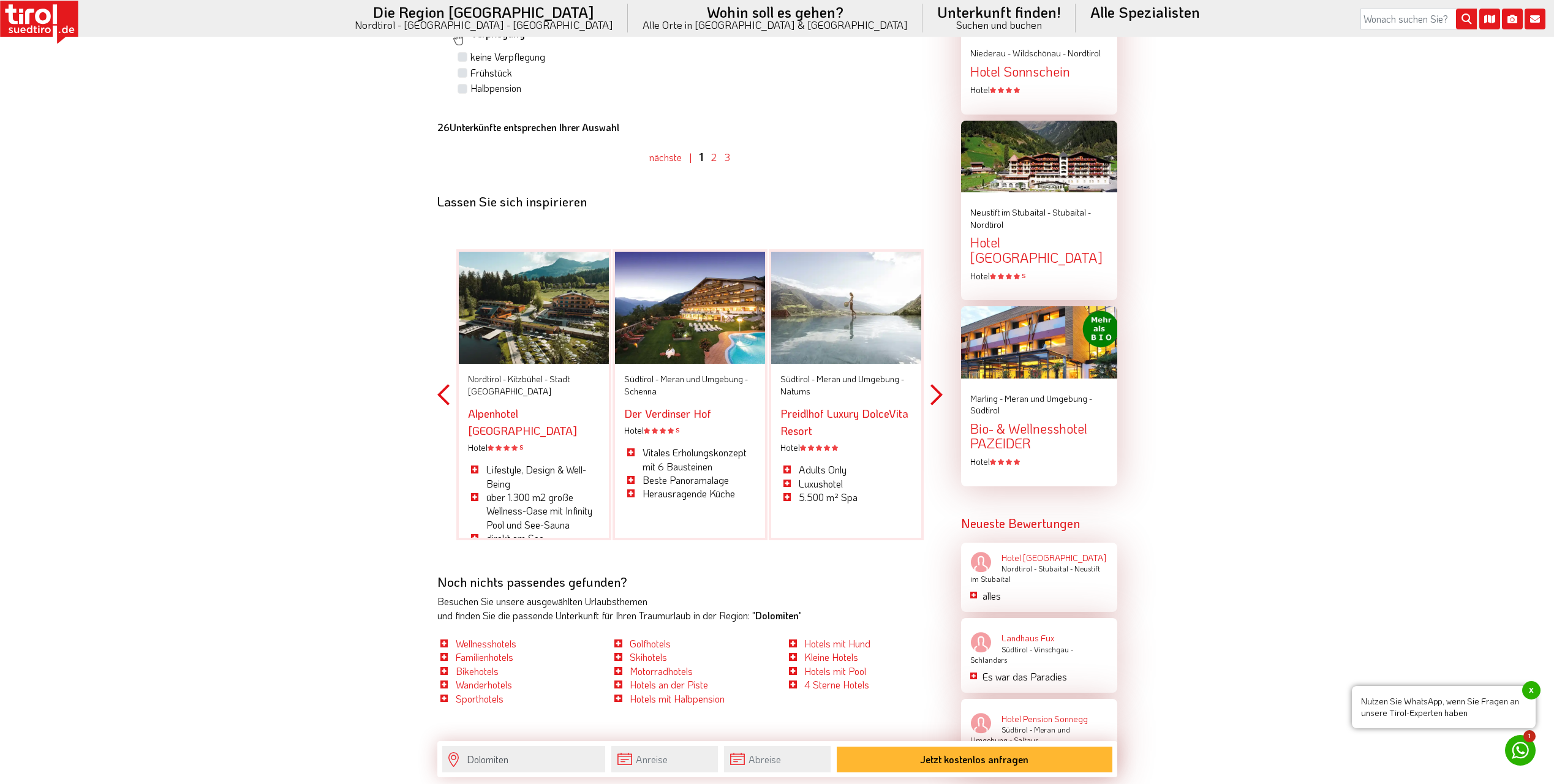
scroll to position [1337, 0]
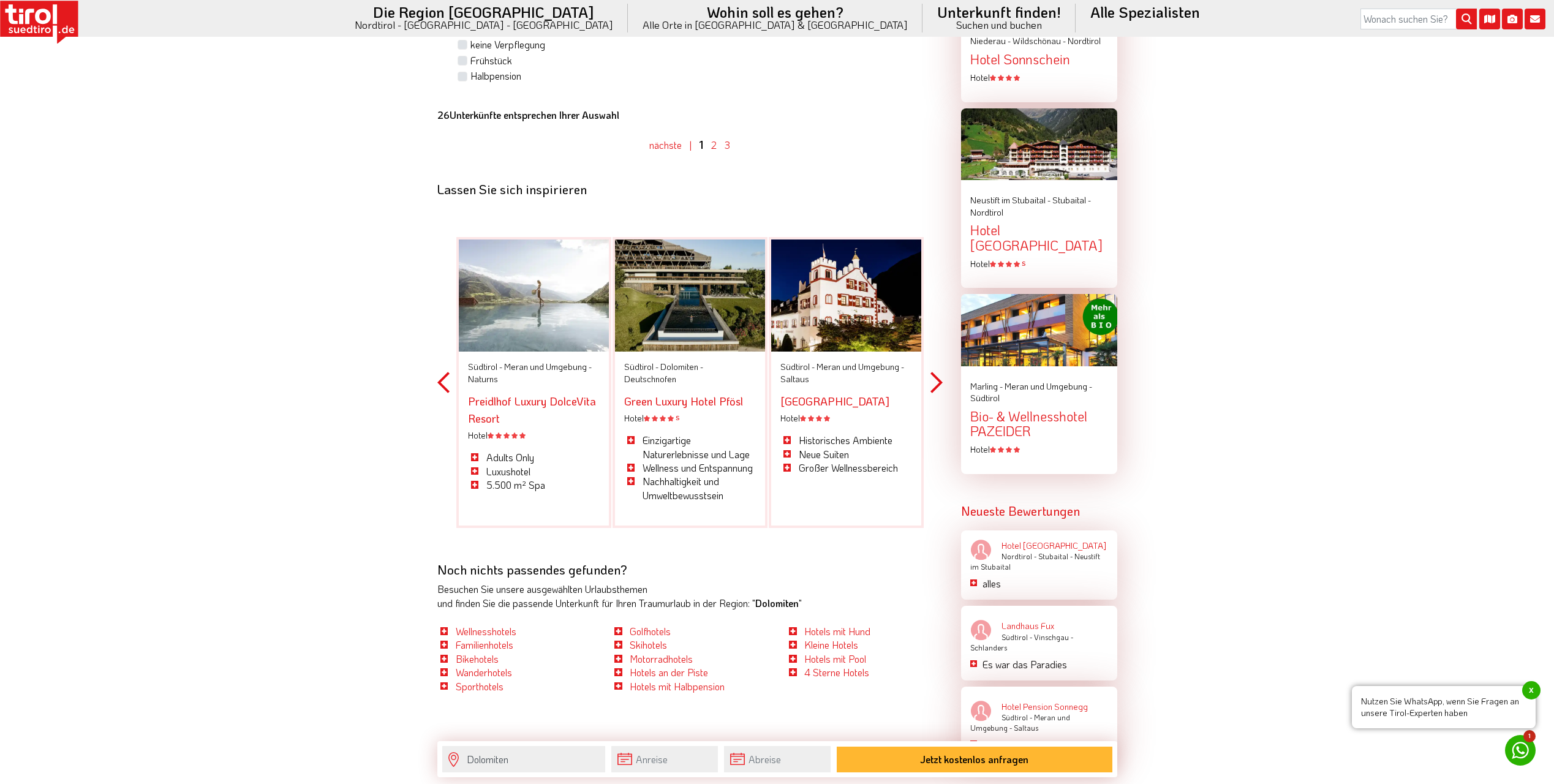
drag, startPoint x: 826, startPoint y: 413, endPoint x: 406, endPoint y: 419, distance: 420.0
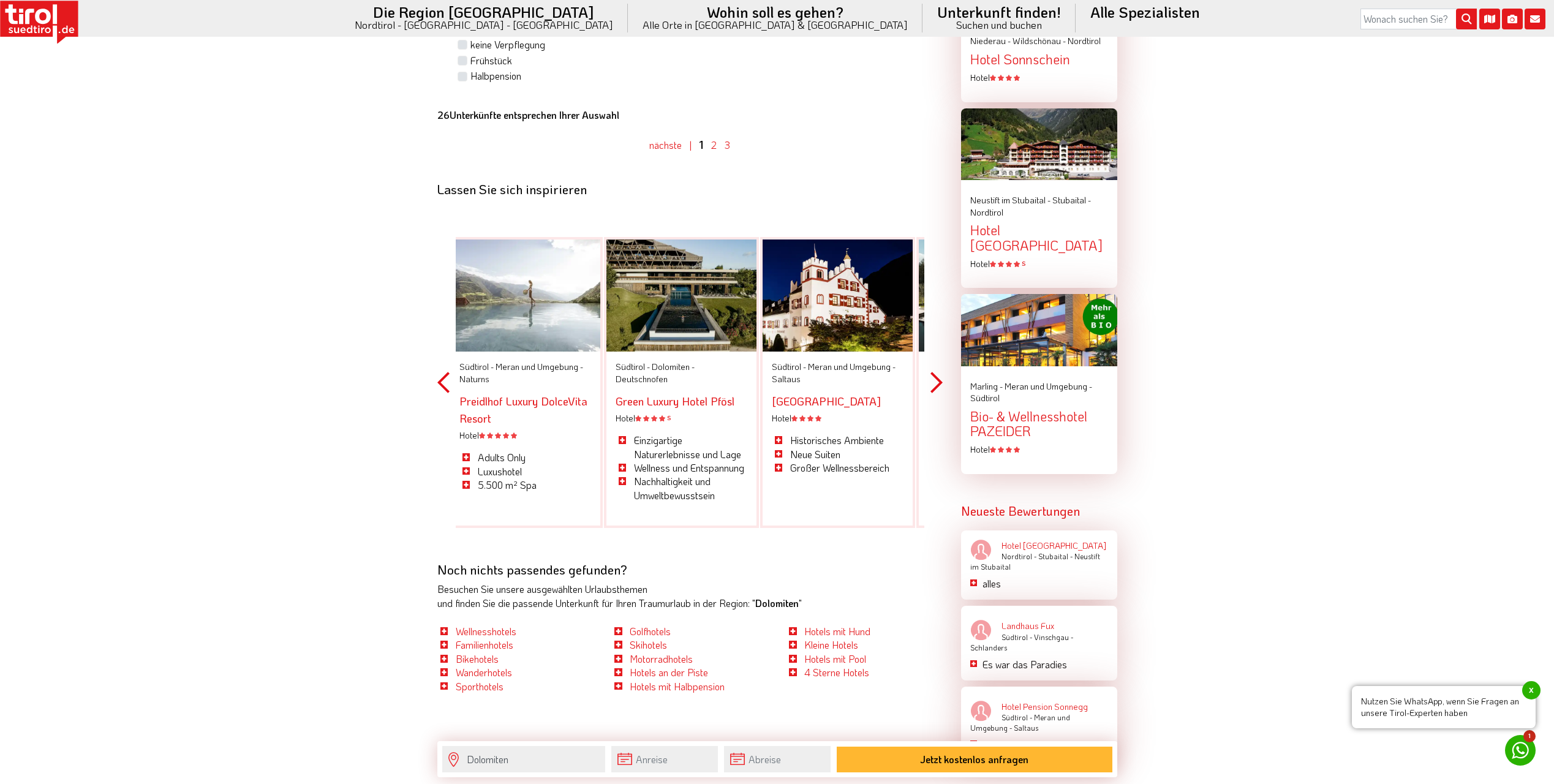
drag, startPoint x: 740, startPoint y: 413, endPoint x: 513, endPoint y: 410, distance: 227.0
click at [616, 413] on div "Hotel S" at bounding box center [682, 419] width 131 height 12
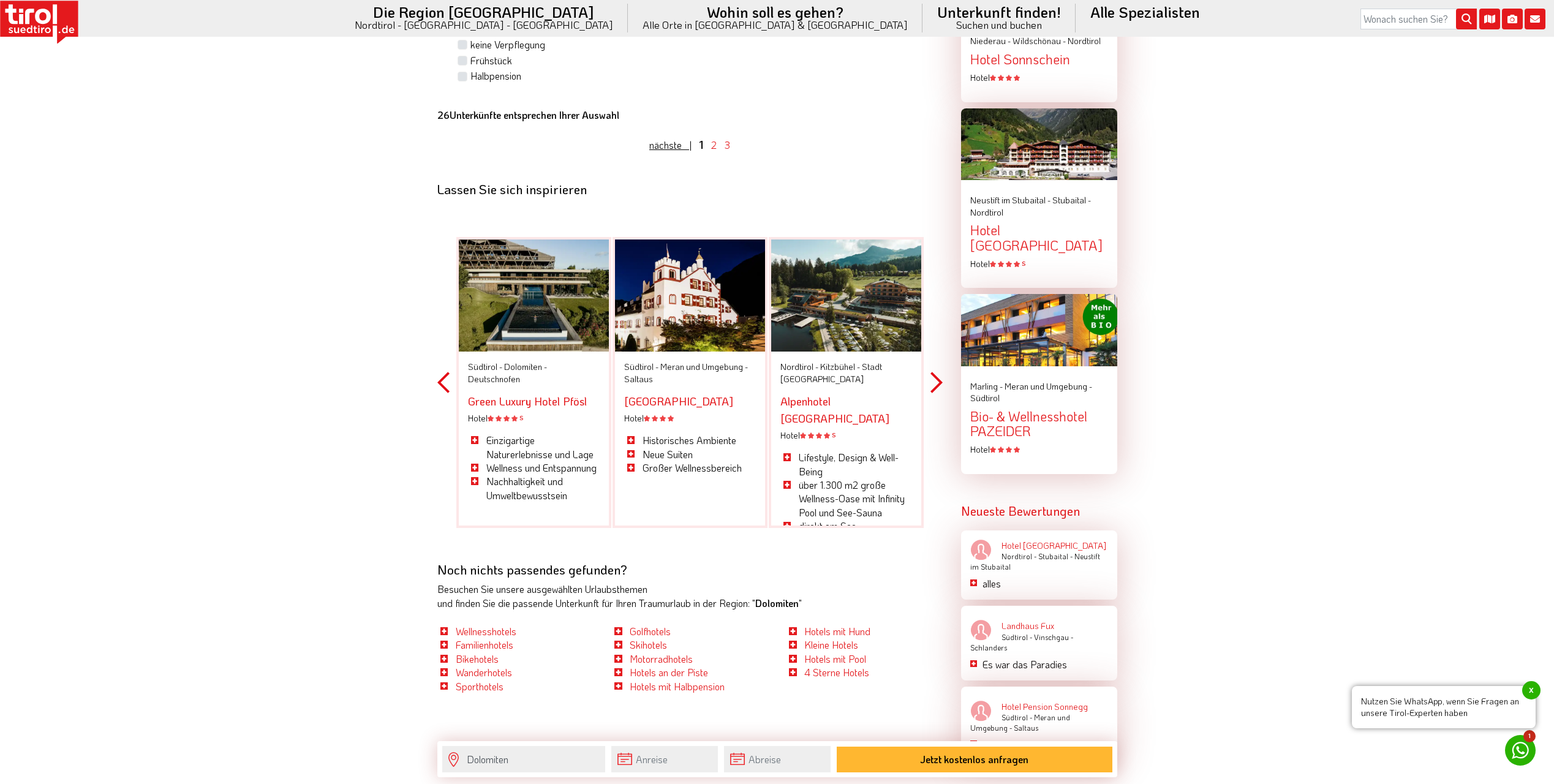
click at [672, 144] on link "nächste |" at bounding box center [671, 144] width 42 height 13
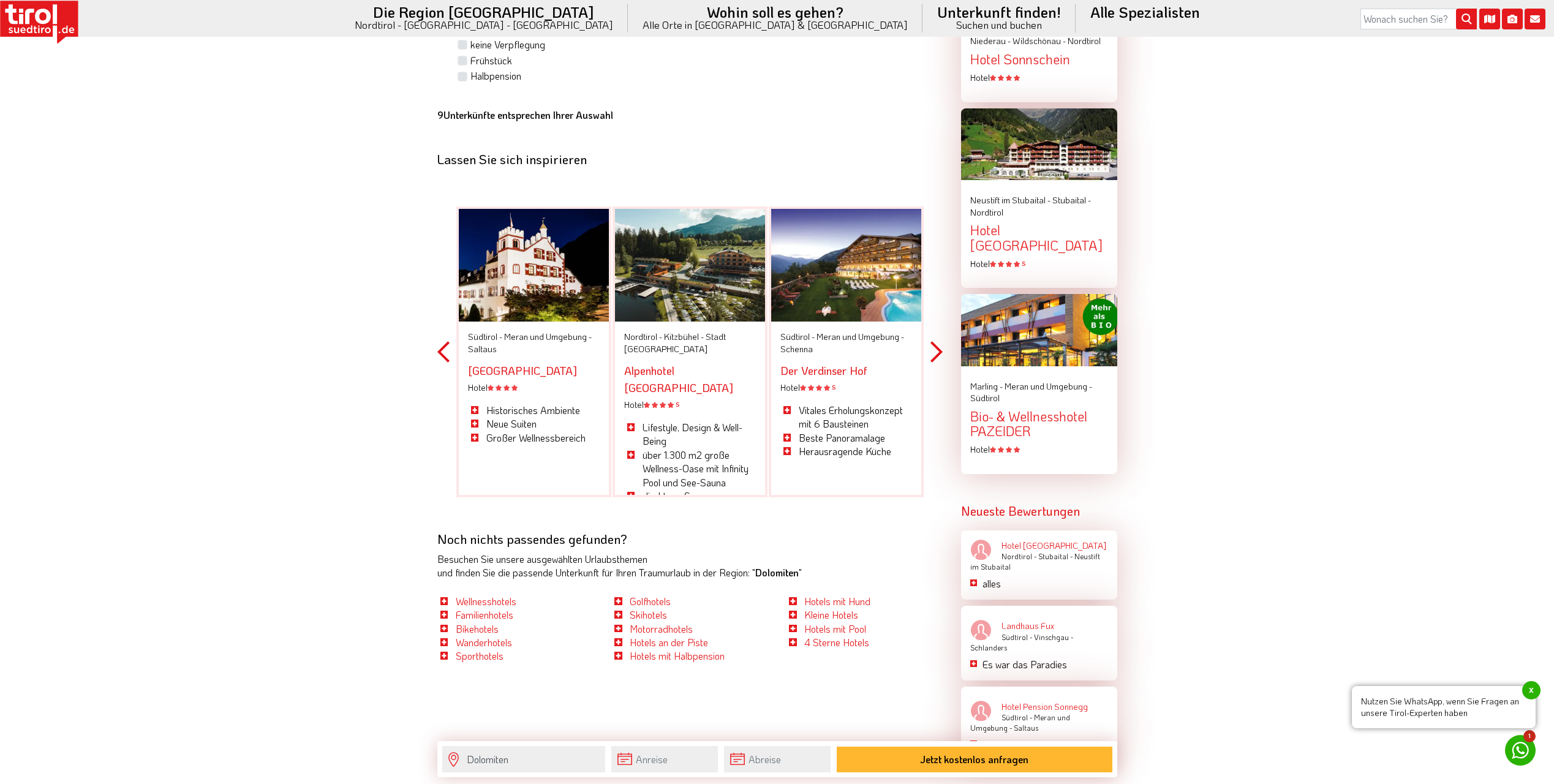
click at [449, 348] on button "Previous" at bounding box center [443, 352] width 12 height 360
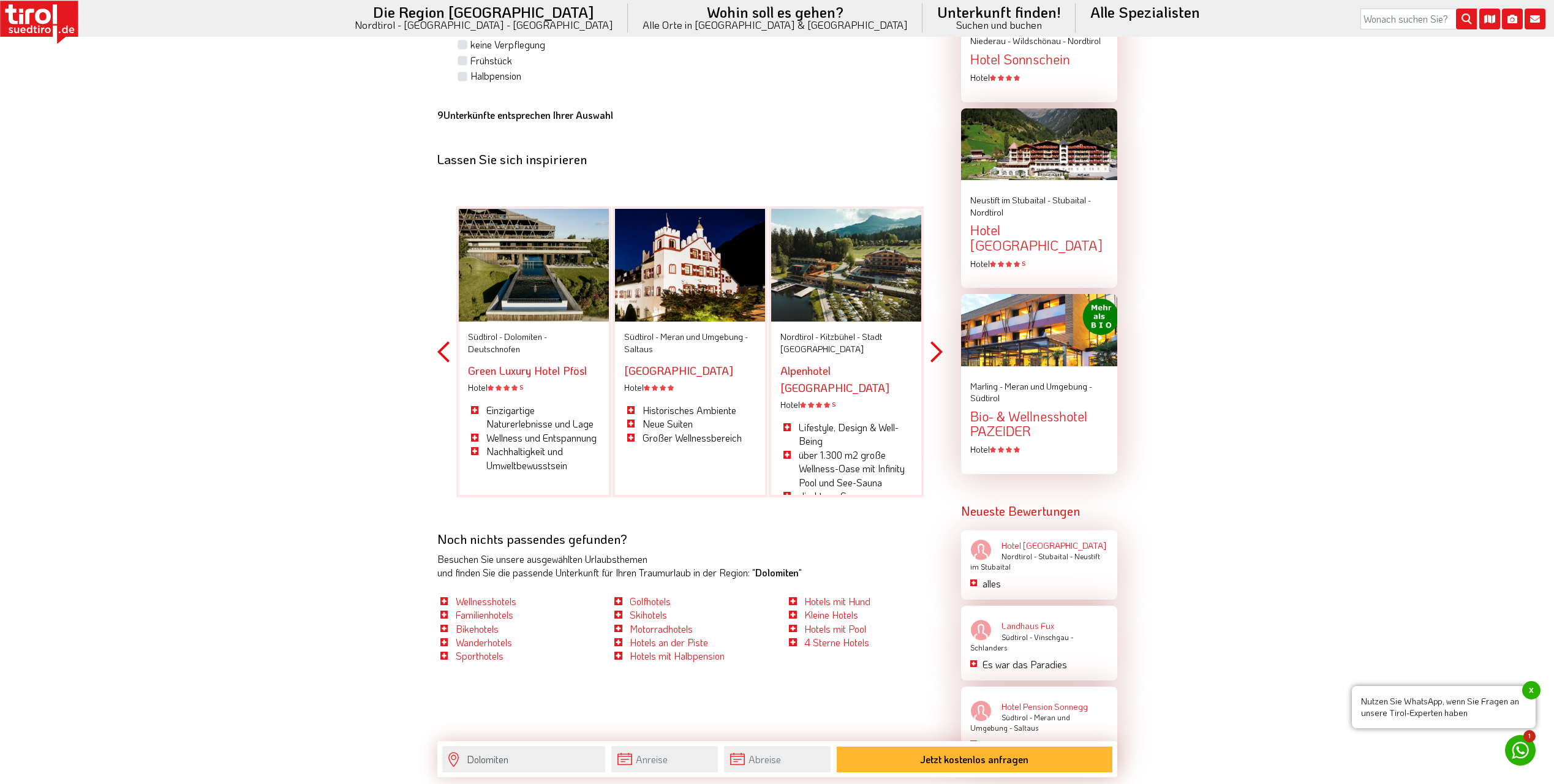
click at [447, 348] on button "Previous" at bounding box center [443, 352] width 12 height 360
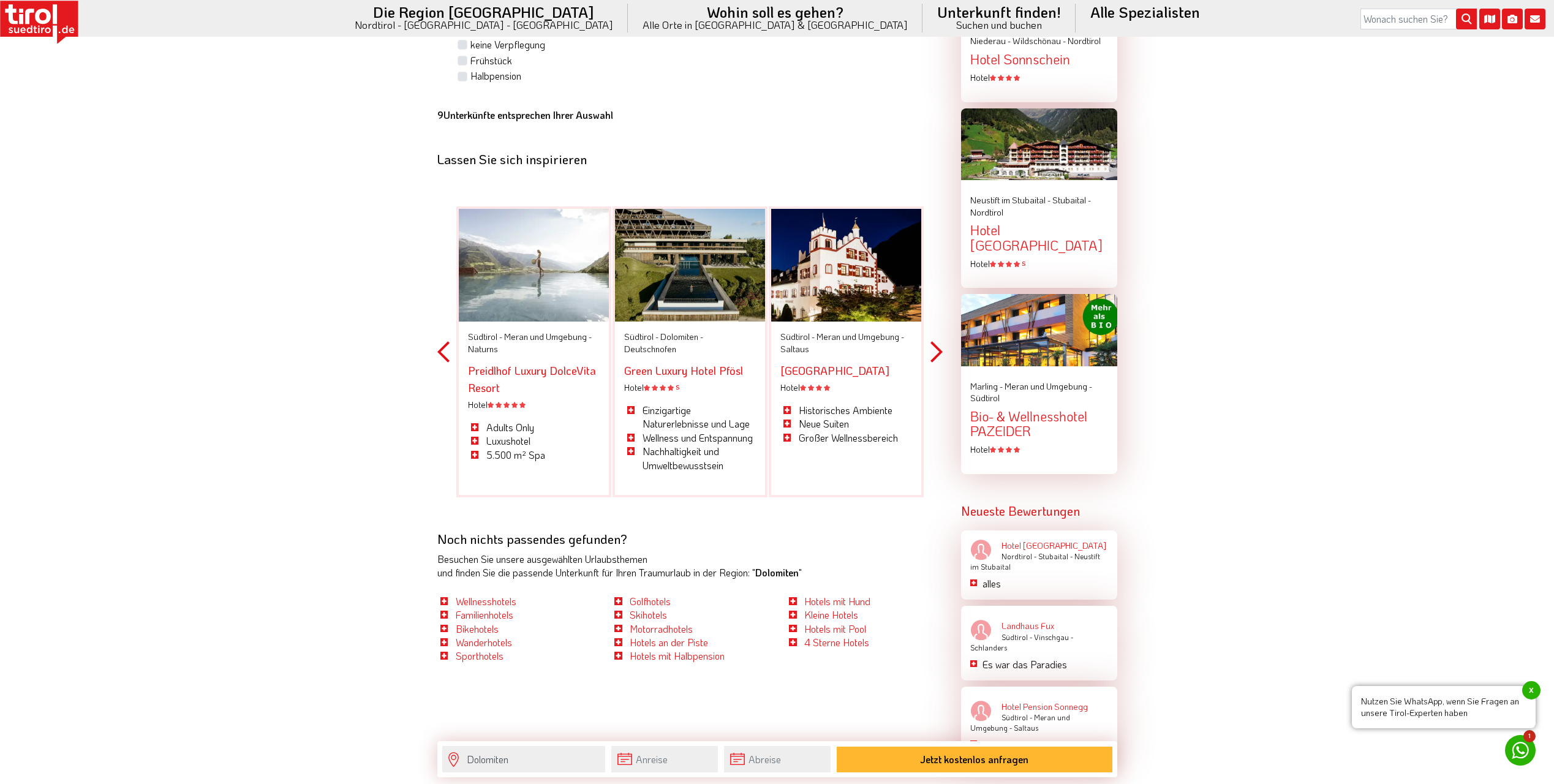
click at [447, 348] on button "Previous" at bounding box center [443, 352] width 12 height 360
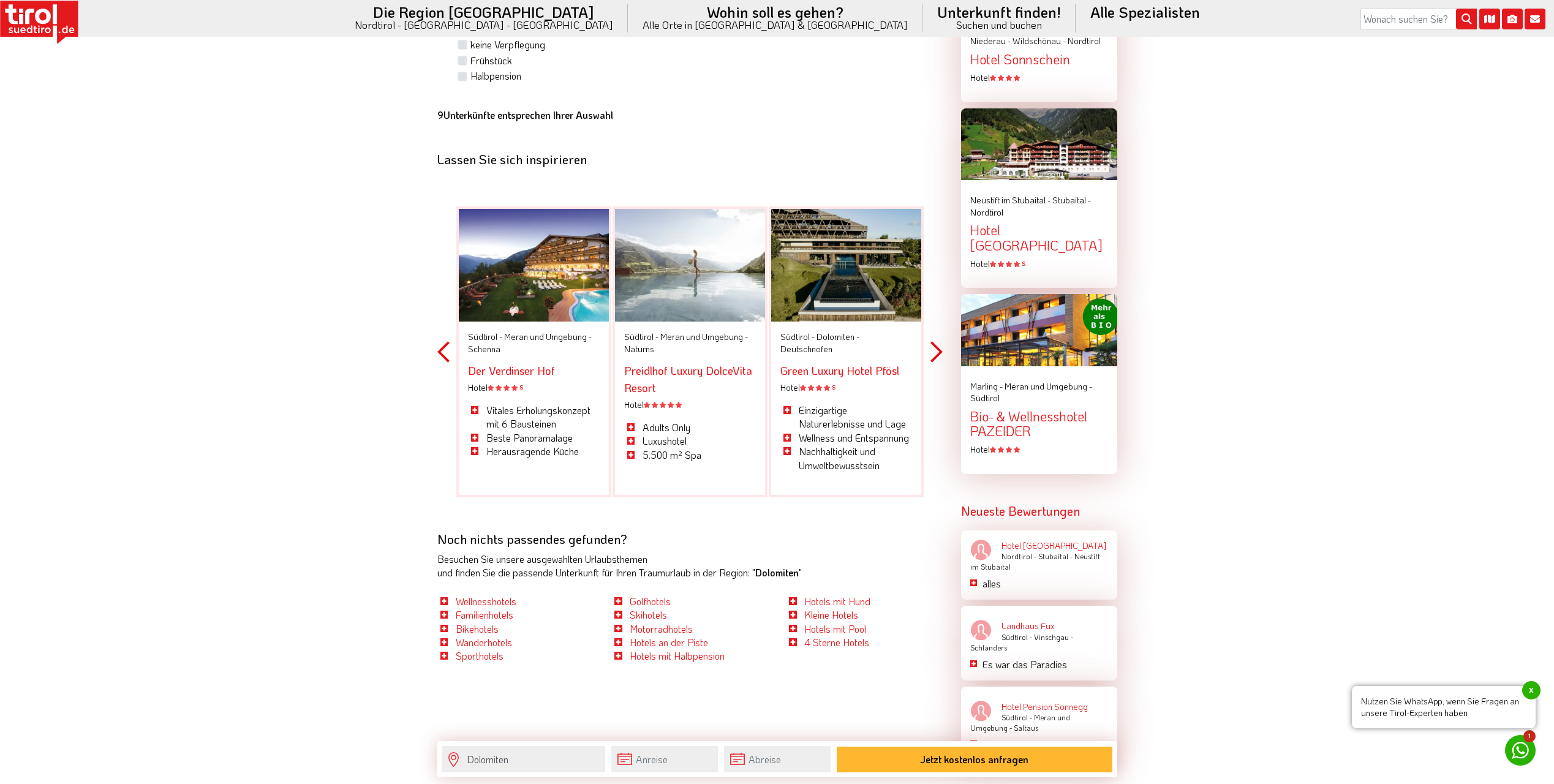
click at [447, 348] on button "Previous" at bounding box center [443, 352] width 12 height 360
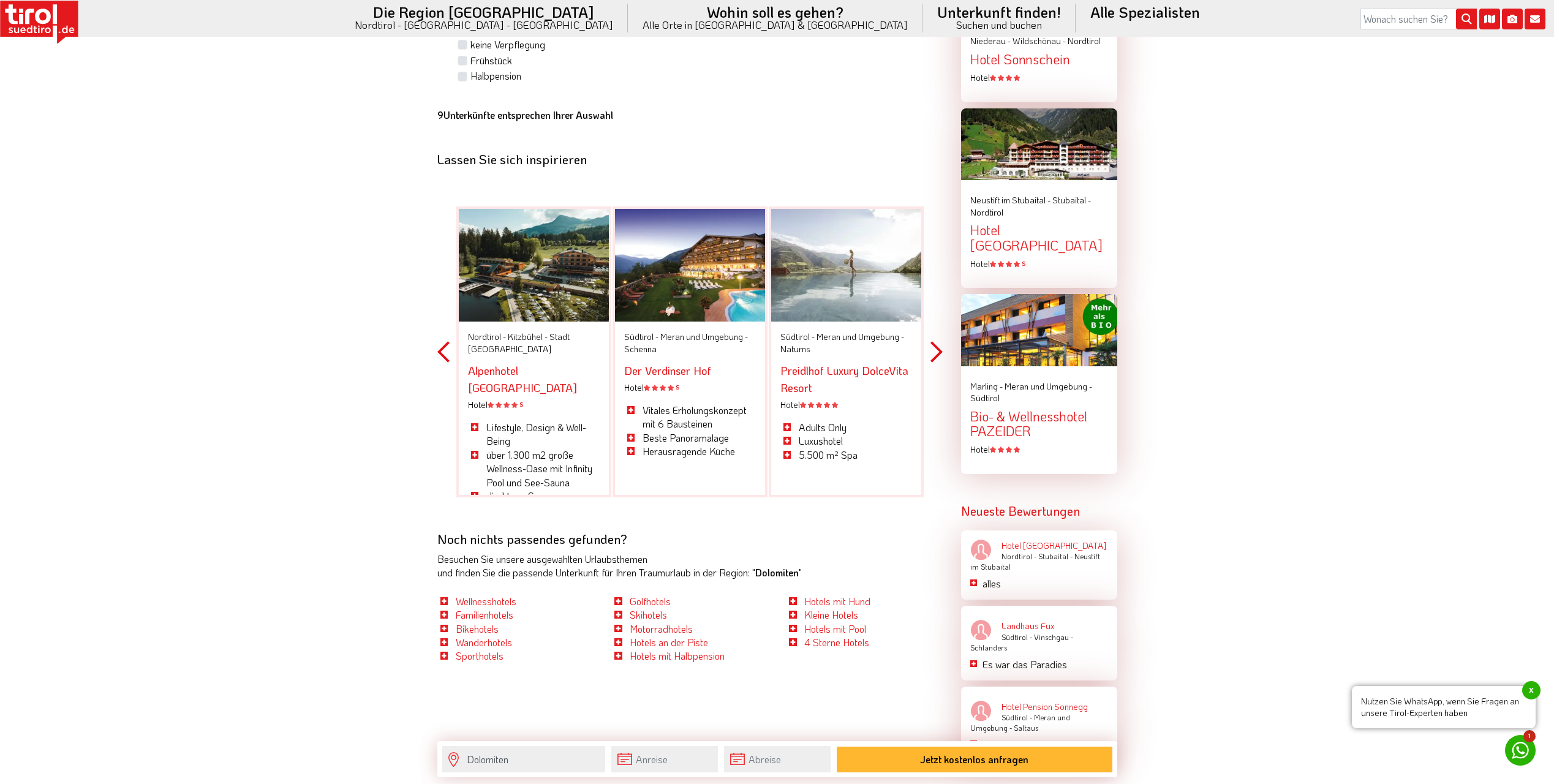
click at [447, 348] on button "Previous" at bounding box center [443, 352] width 12 height 360
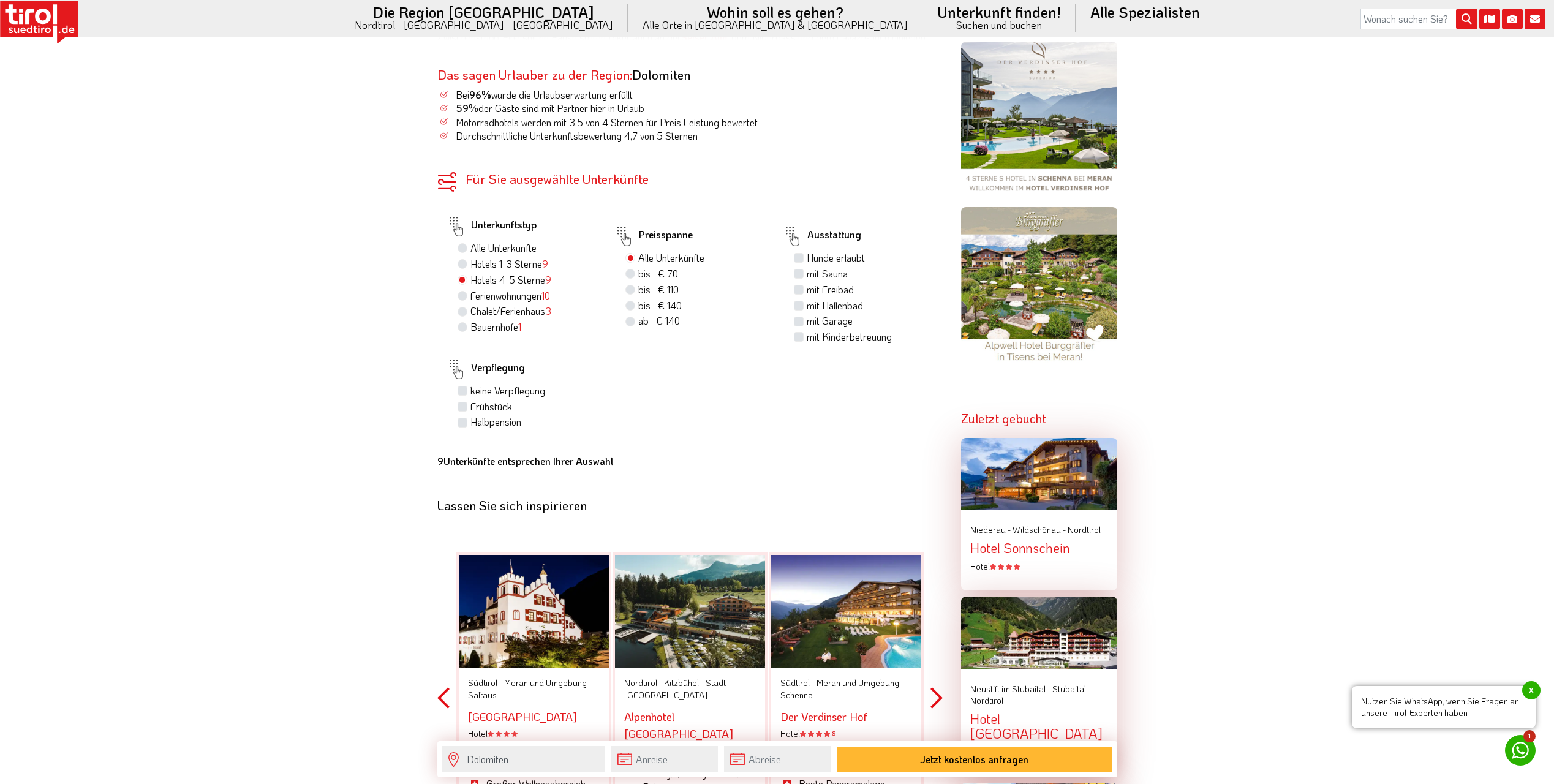
scroll to position [919, 0]
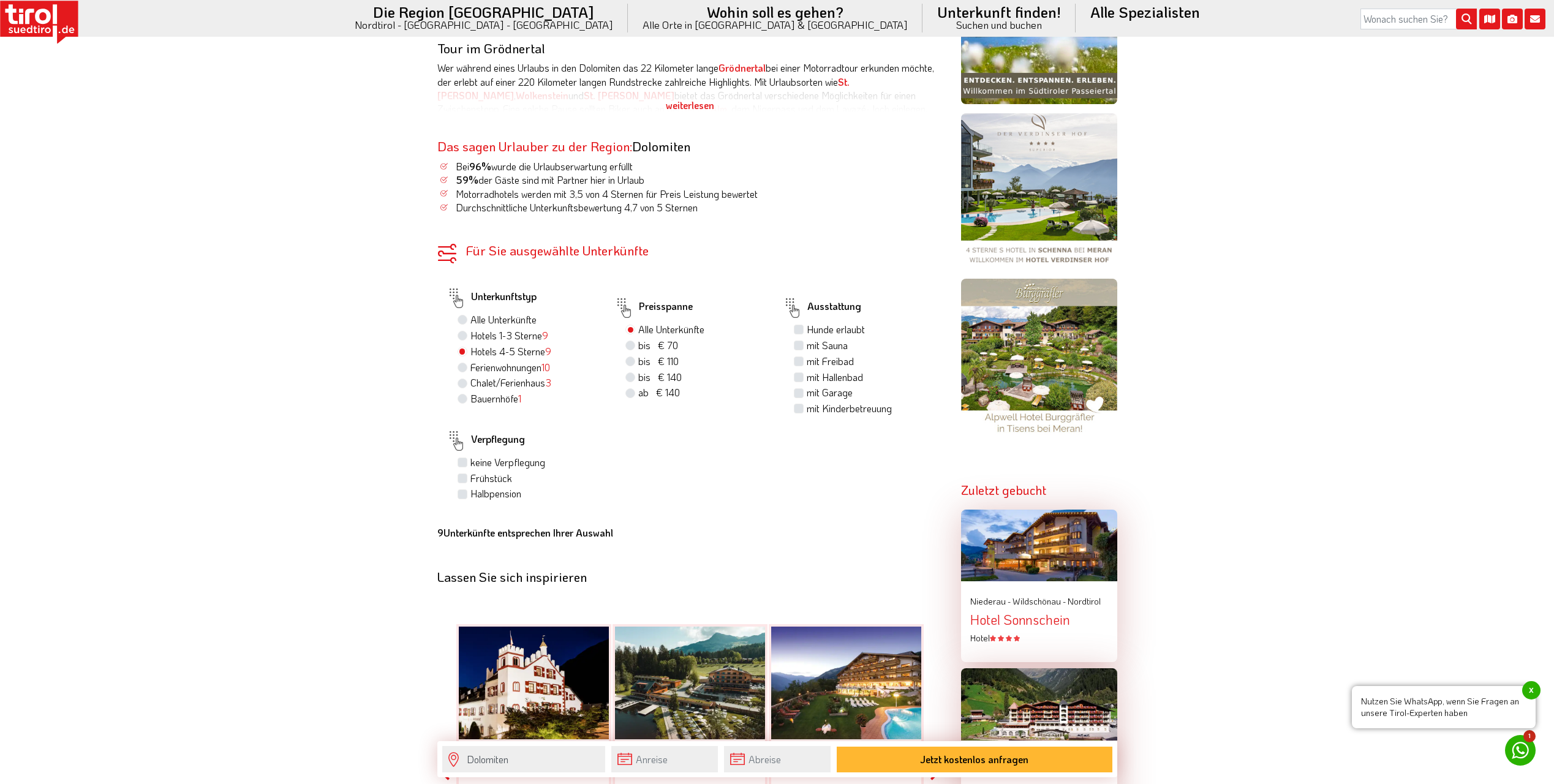
click at [513, 252] on div "Für Sie ausgewählte Unterkünfte" at bounding box center [690, 250] width 506 height 13
click at [574, 540] on div "9 Unterkünfte entsprechen Ihrer Auswahl" at bounding box center [690, 533] width 506 height 14
click at [526, 576] on div "Lassen Sie sich inspirieren" at bounding box center [690, 577] width 506 height 14
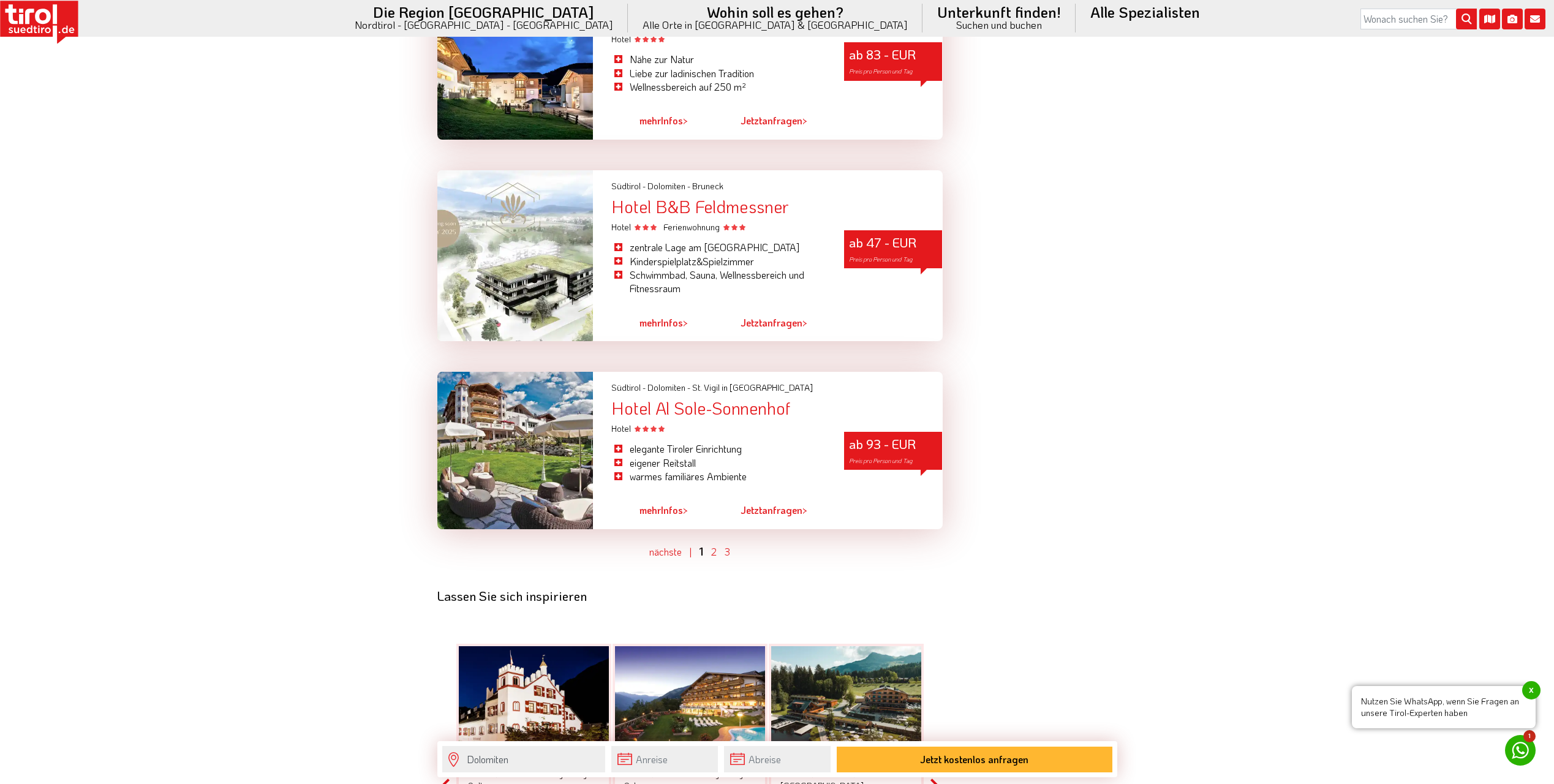
scroll to position [3231, 0]
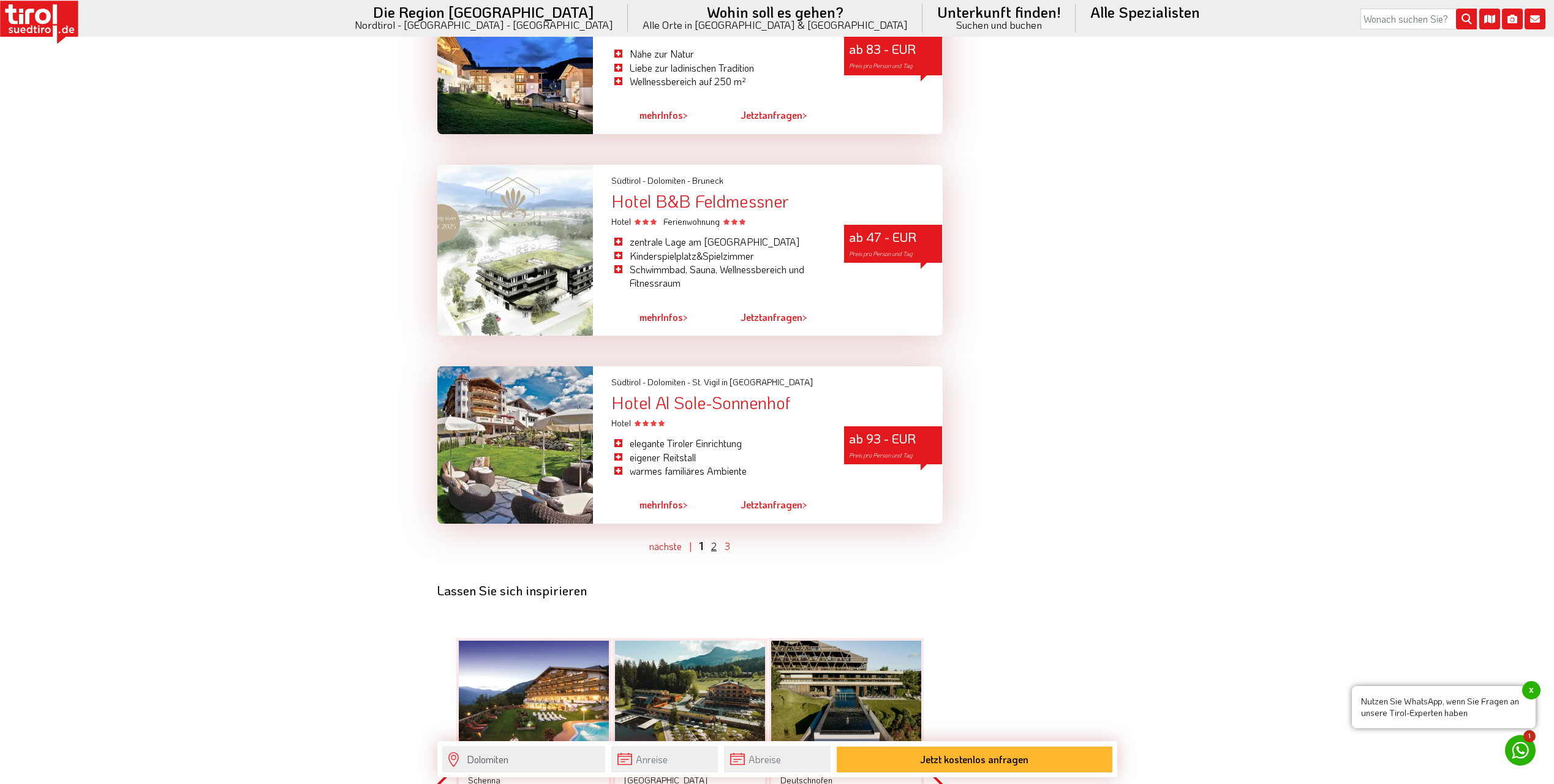
click at [716, 540] on link "2" at bounding box center [714, 546] width 5 height 13
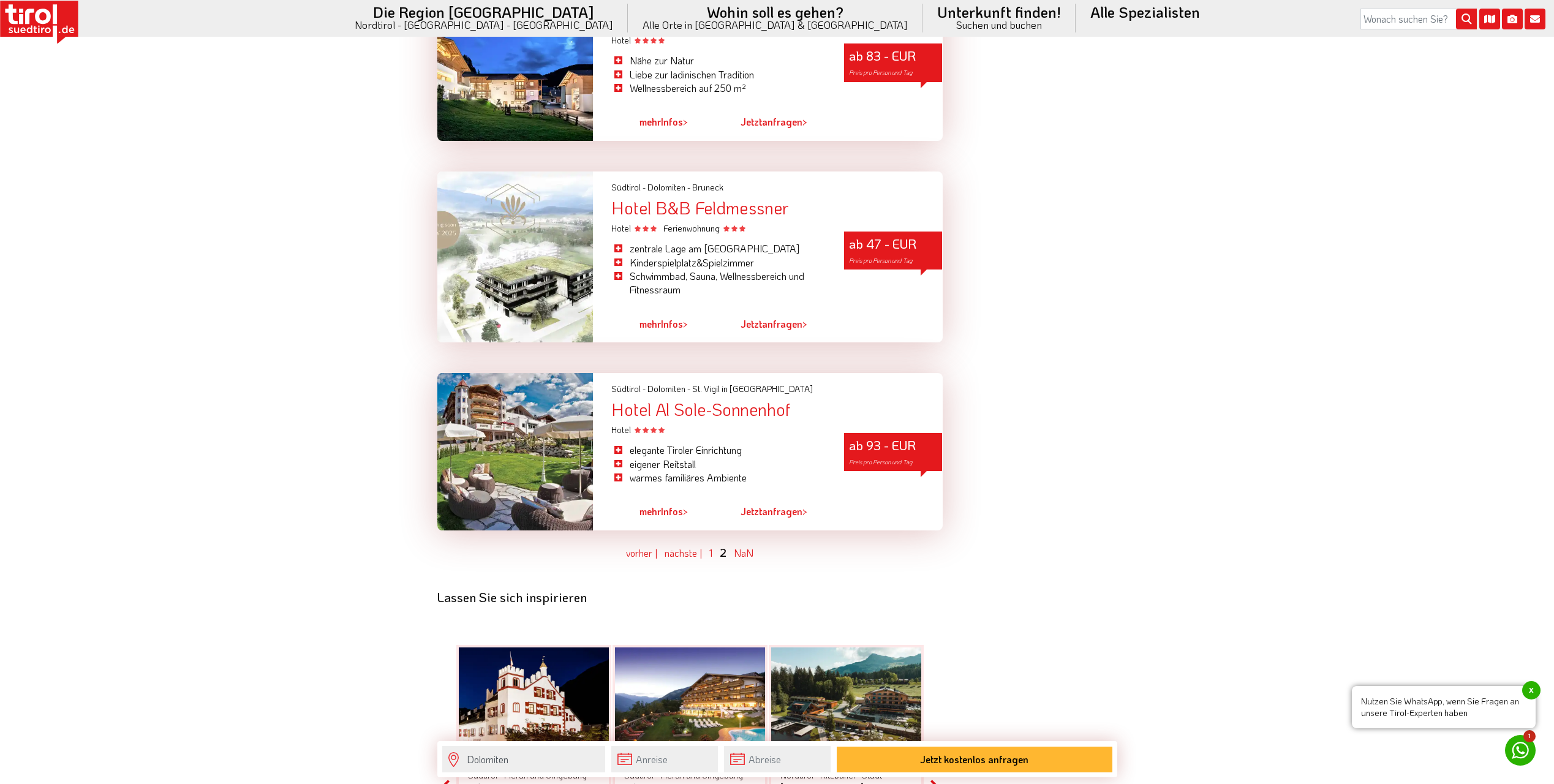
scroll to position [3266, 0]
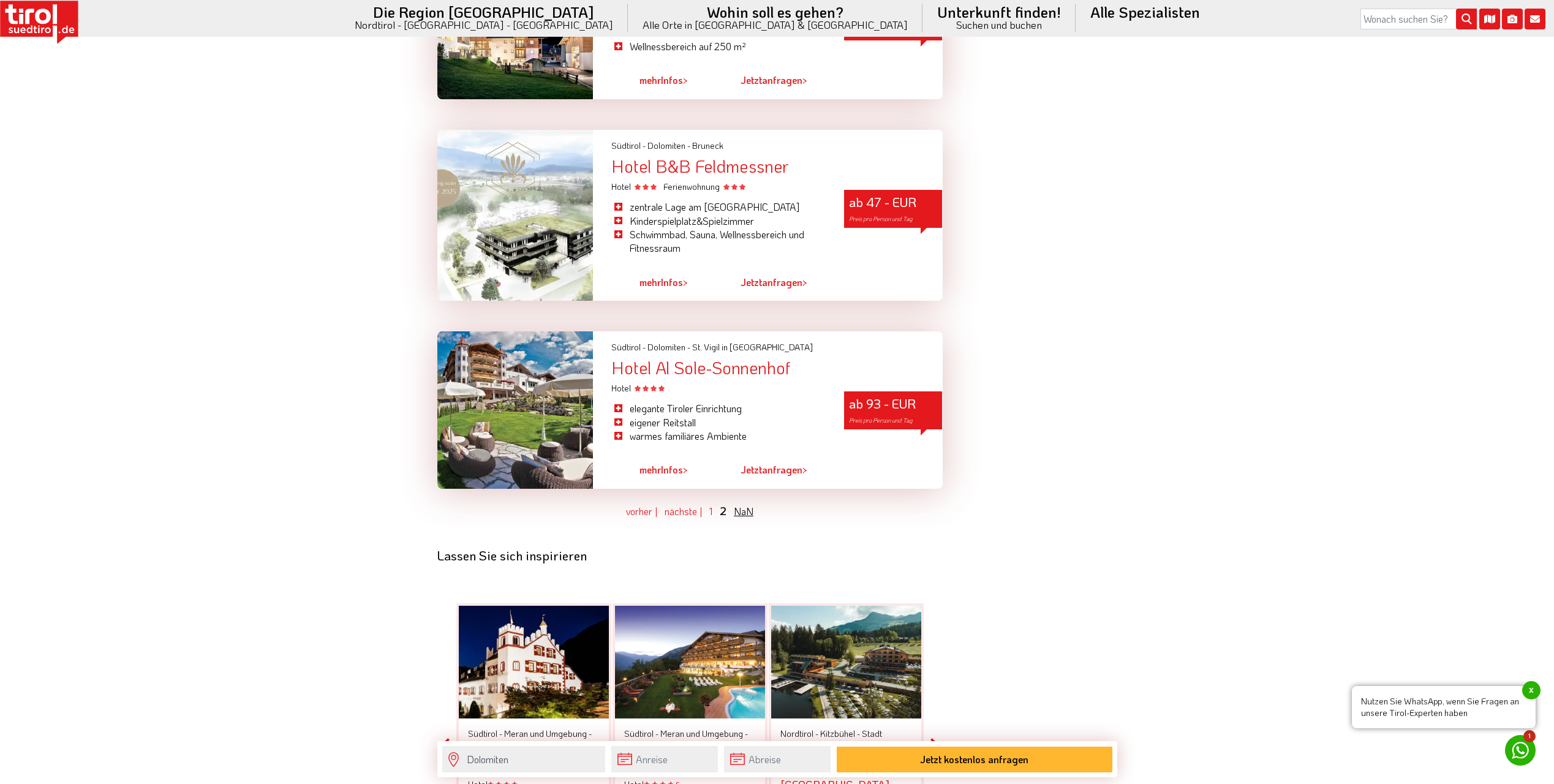
click at [740, 505] on link "NaN" at bounding box center [744, 511] width 20 height 13
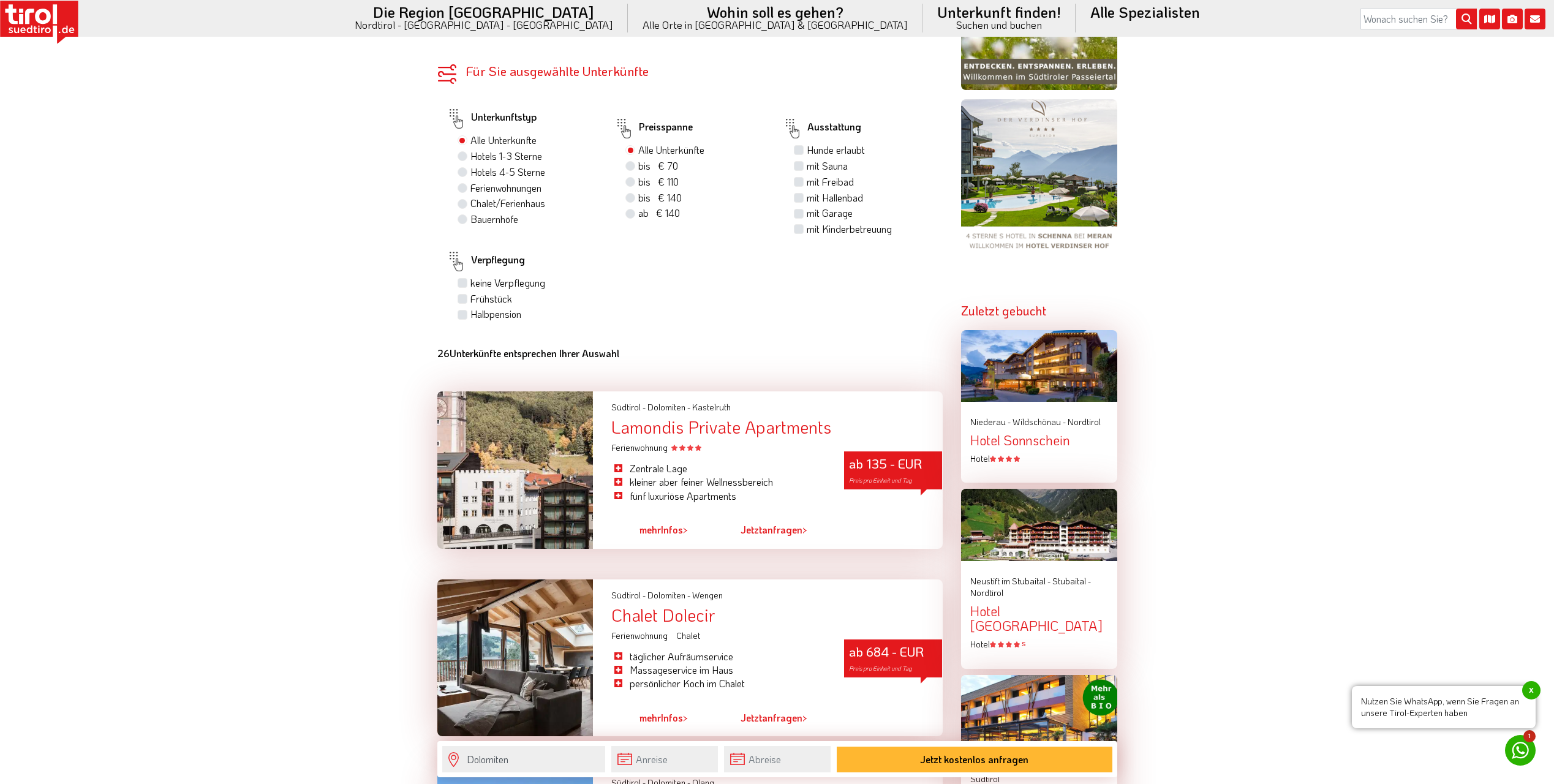
scroll to position [1061, 0]
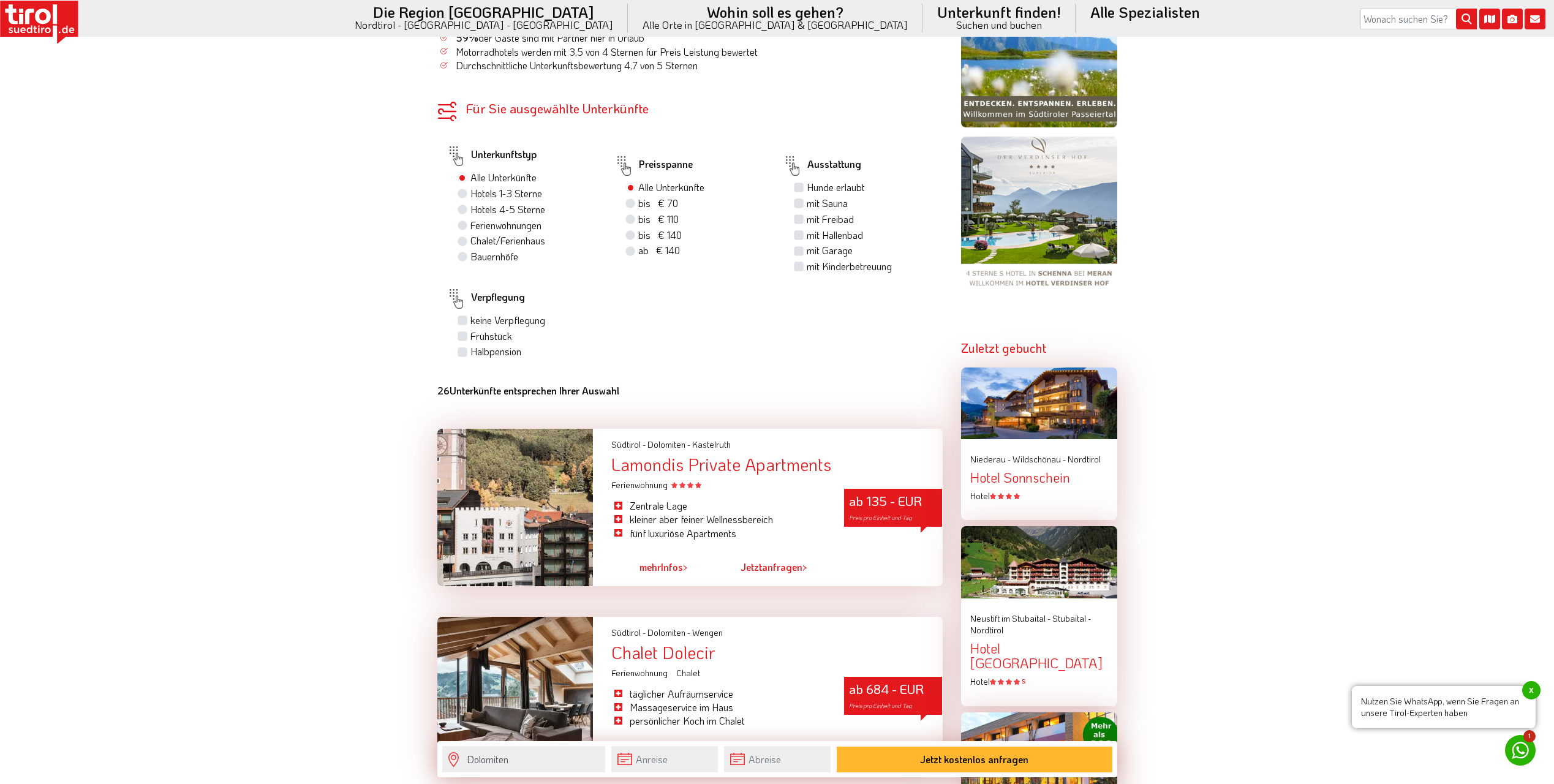
click at [503, 208] on label "Hotels 4-5 Sterne" at bounding box center [508, 209] width 75 height 14
click at [468, 208] on input "Hotels 4-5 Sterne" at bounding box center [464, 209] width 8 height 8
radio input "true"
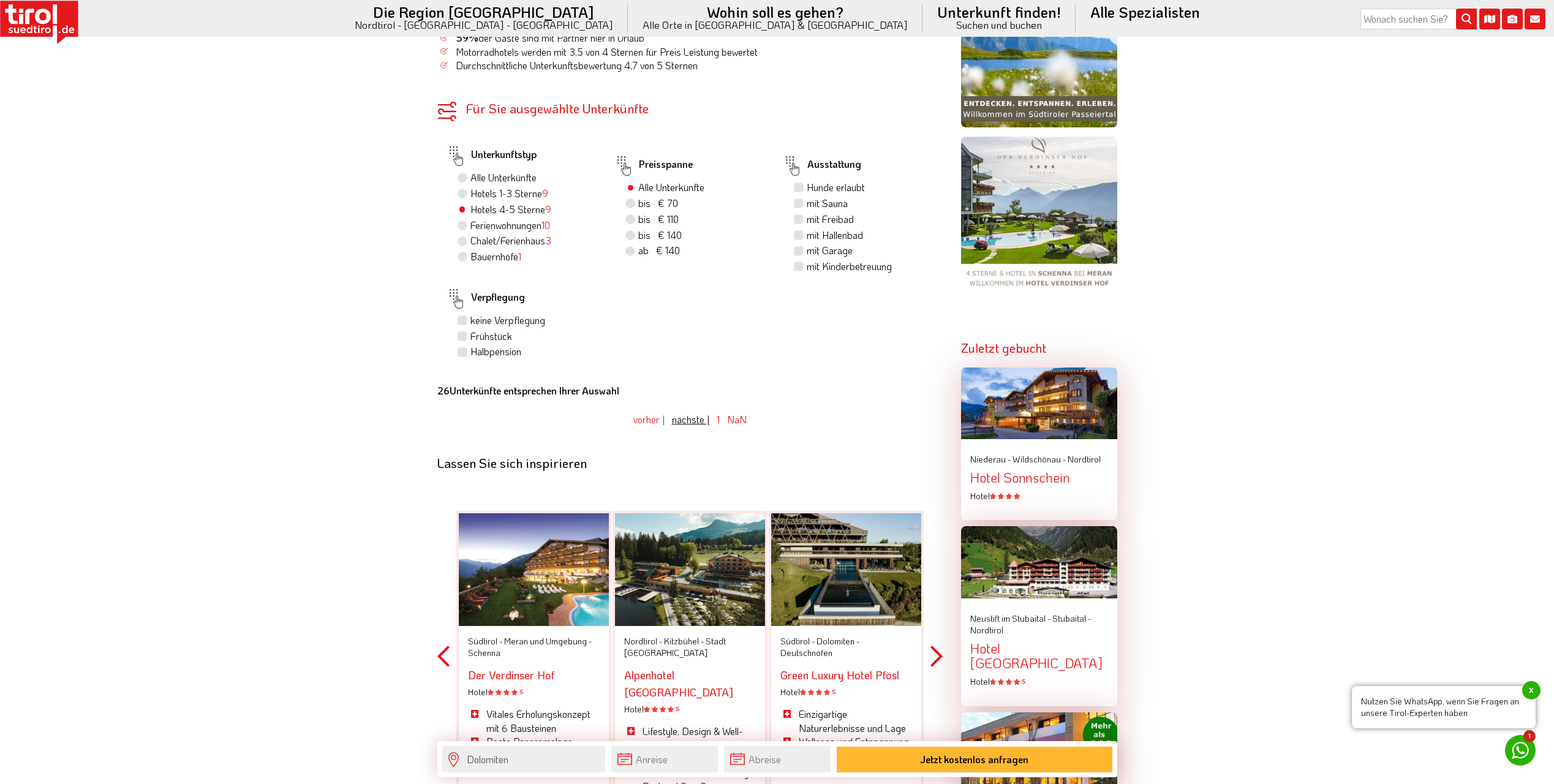
click at [688, 419] on link "nächste |" at bounding box center [690, 419] width 38 height 13
click at [729, 419] on link "NaN" at bounding box center [737, 419] width 20 height 13
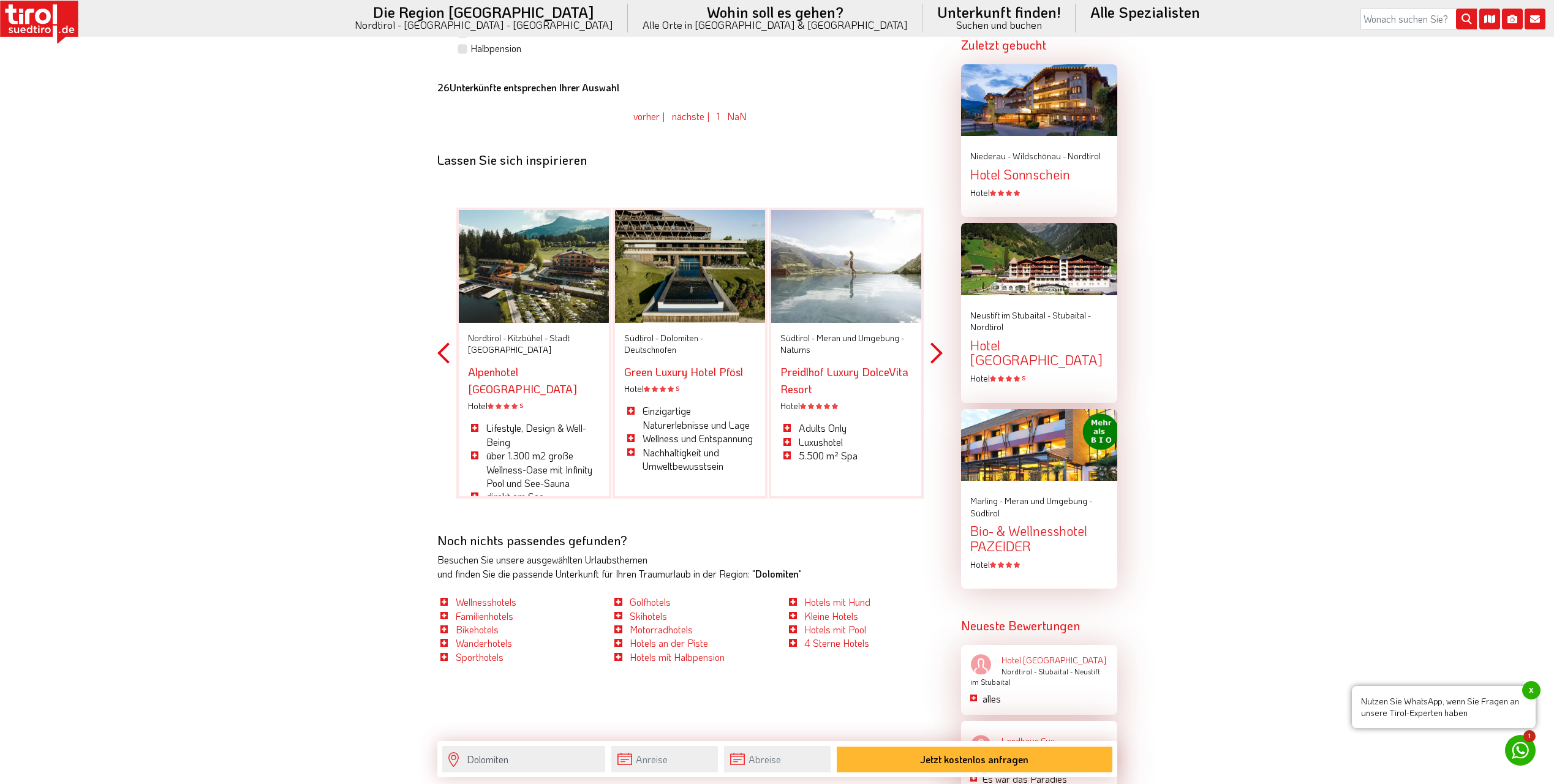
scroll to position [1398, 0]
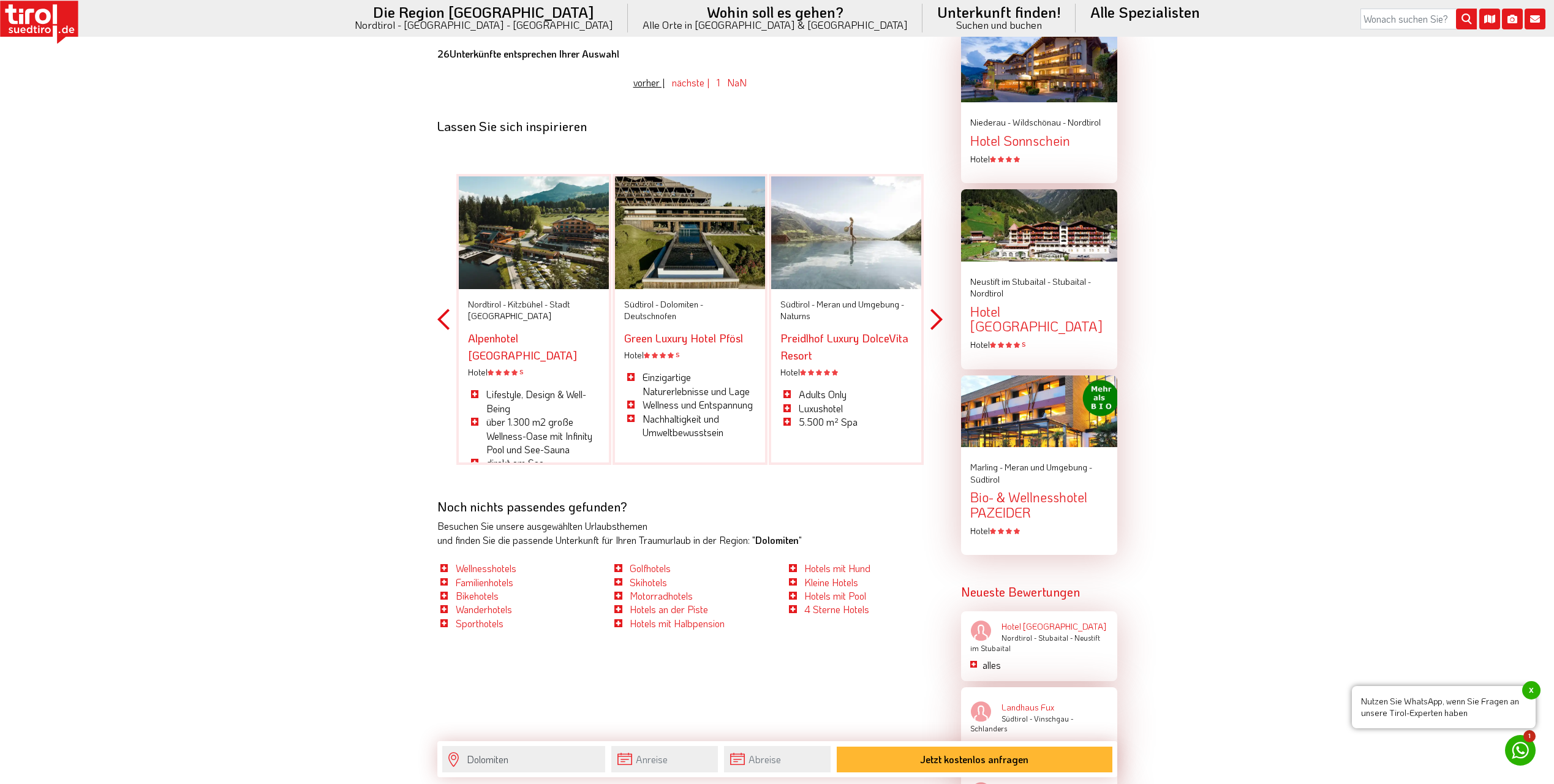
click at [645, 84] on link "vorher |" at bounding box center [649, 82] width 31 height 13
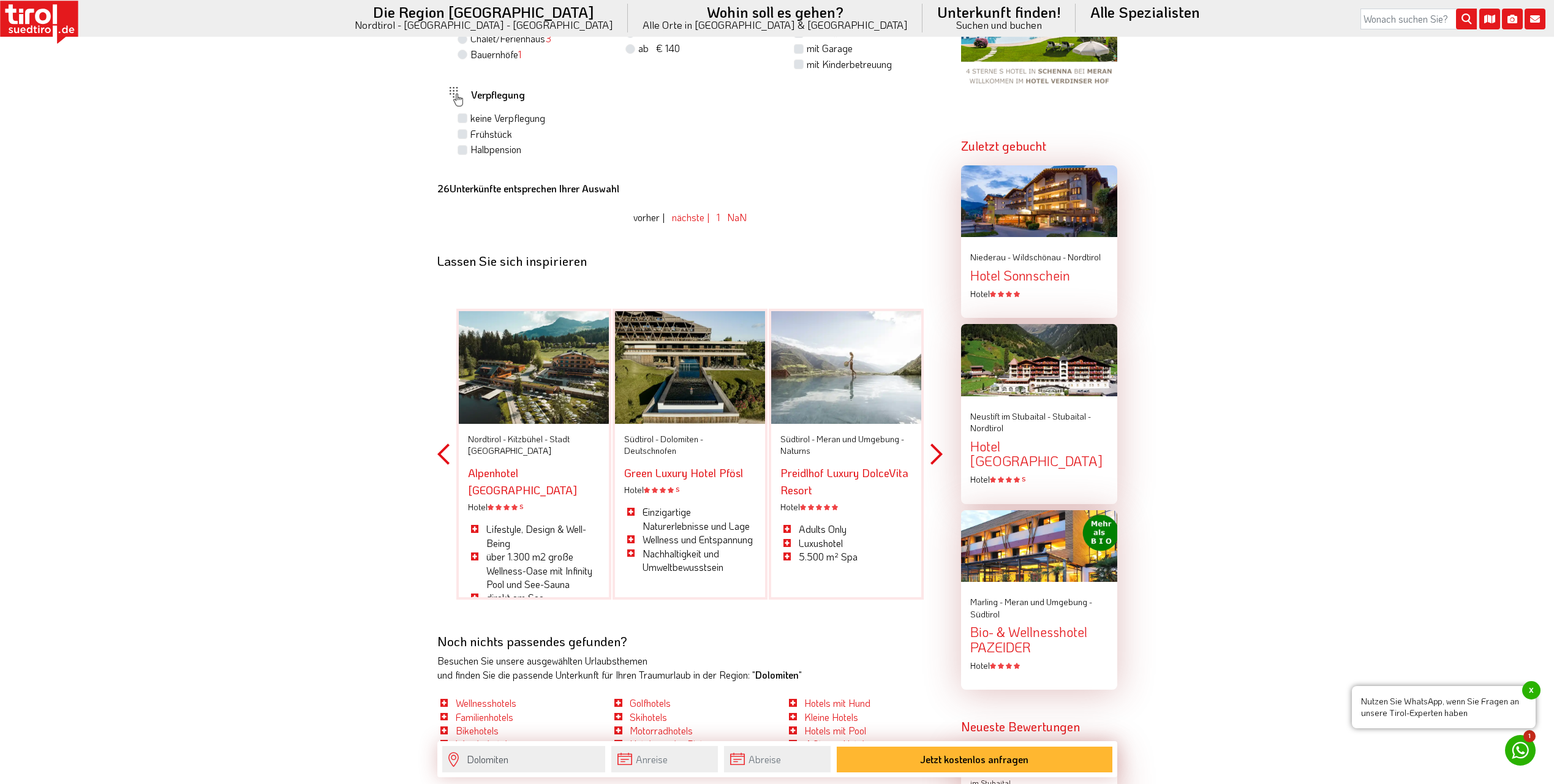
scroll to position [969, 0]
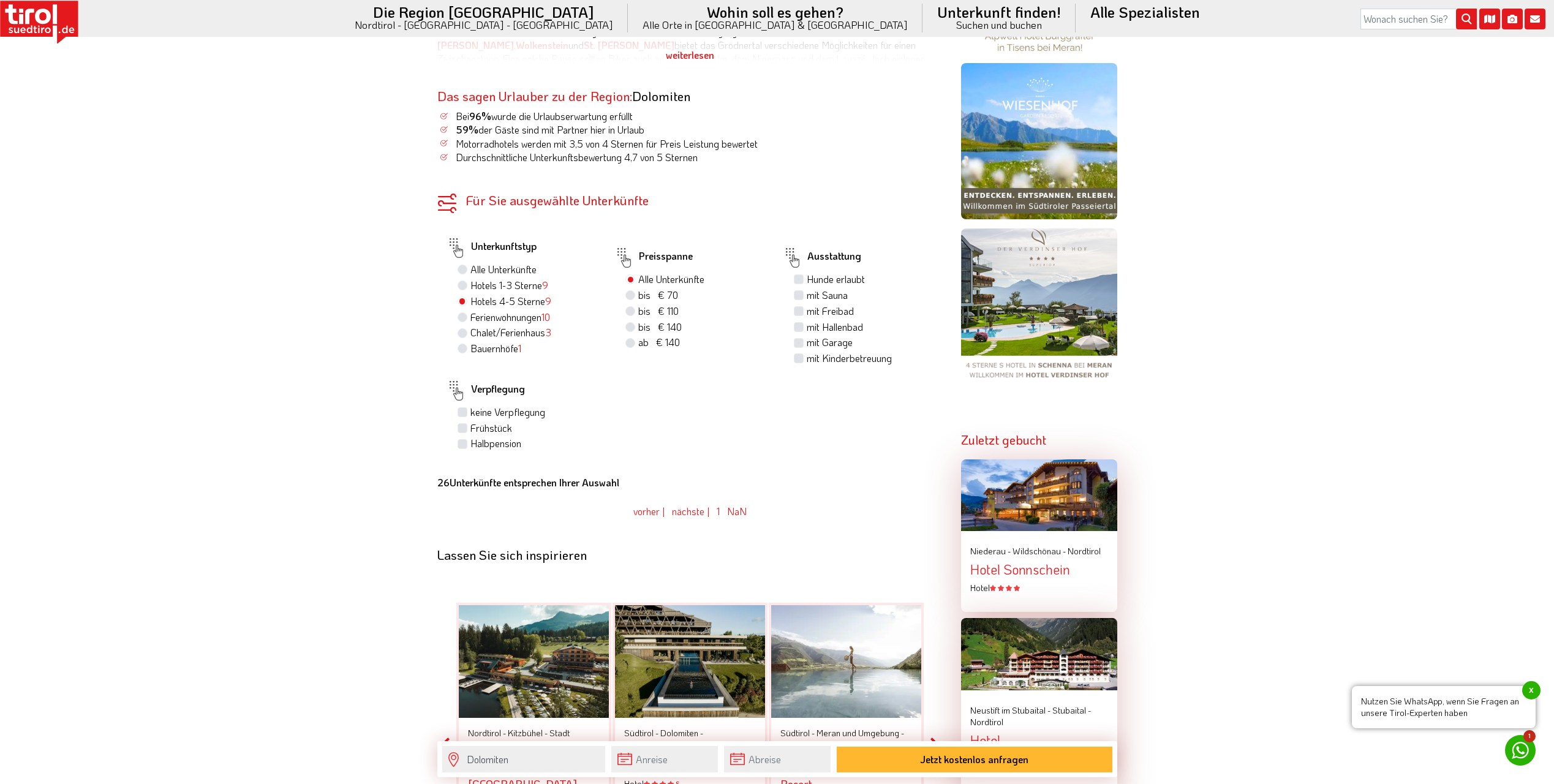
click at [653, 295] on span "bis € 70" at bounding box center [658, 295] width 40 height 13
click at [636, 295] on input "bis € 70 bis CHF 65" at bounding box center [632, 295] width 8 height 8
radio input "true"
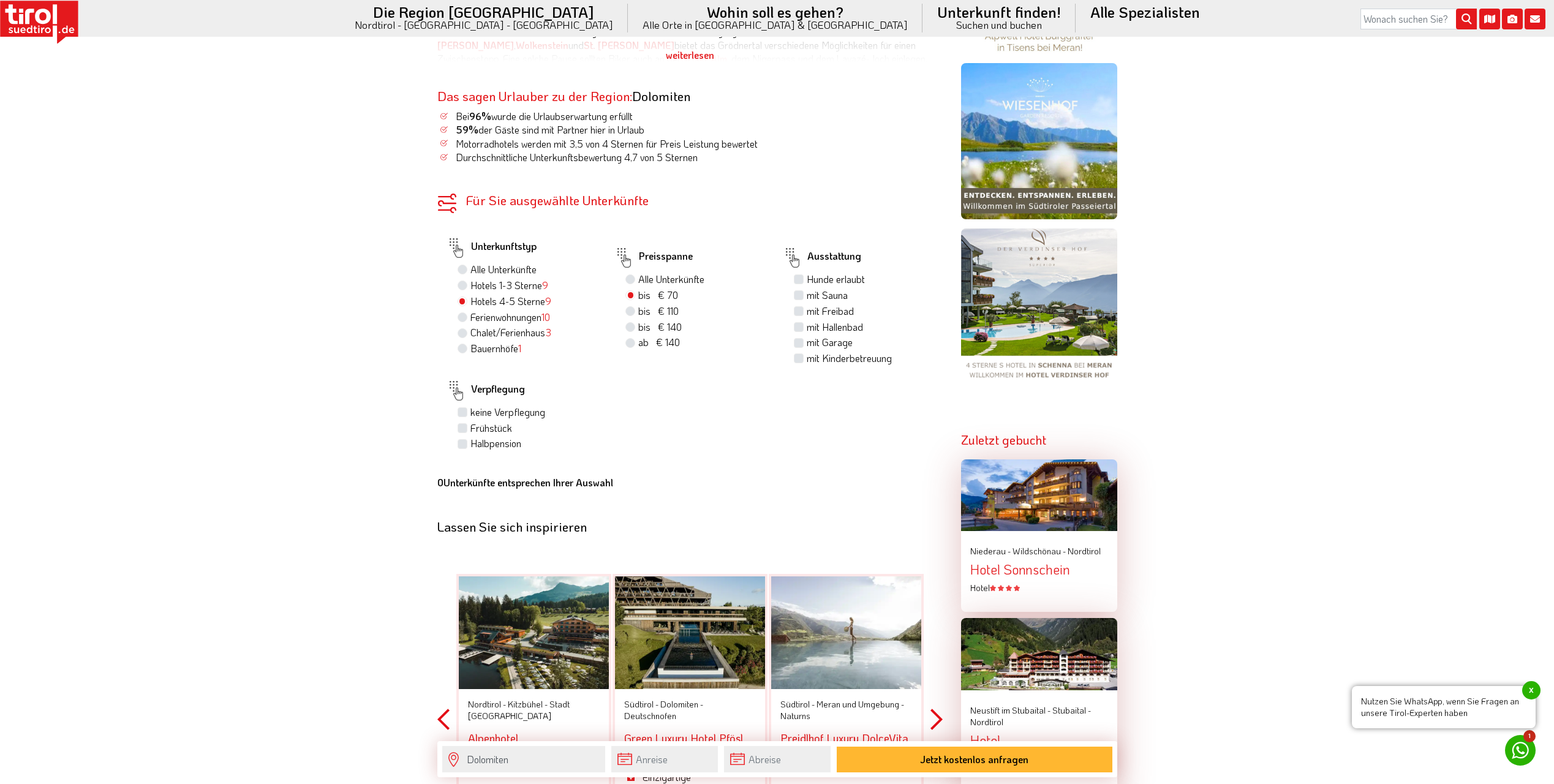
click at [655, 279] on label "Alle Unterkünfte" at bounding box center [671, 279] width 66 height 14
click at [636, 279] on input "Alle Unterkünfte" at bounding box center [632, 279] width 8 height 8
radio input "true"
click at [506, 287] on label "Hotels 1-3 Sterne 9" at bounding box center [510, 285] width 78 height 14
click at [468, 287] on input "Hotels 1-3 Sterne 9" at bounding box center [464, 285] width 8 height 8
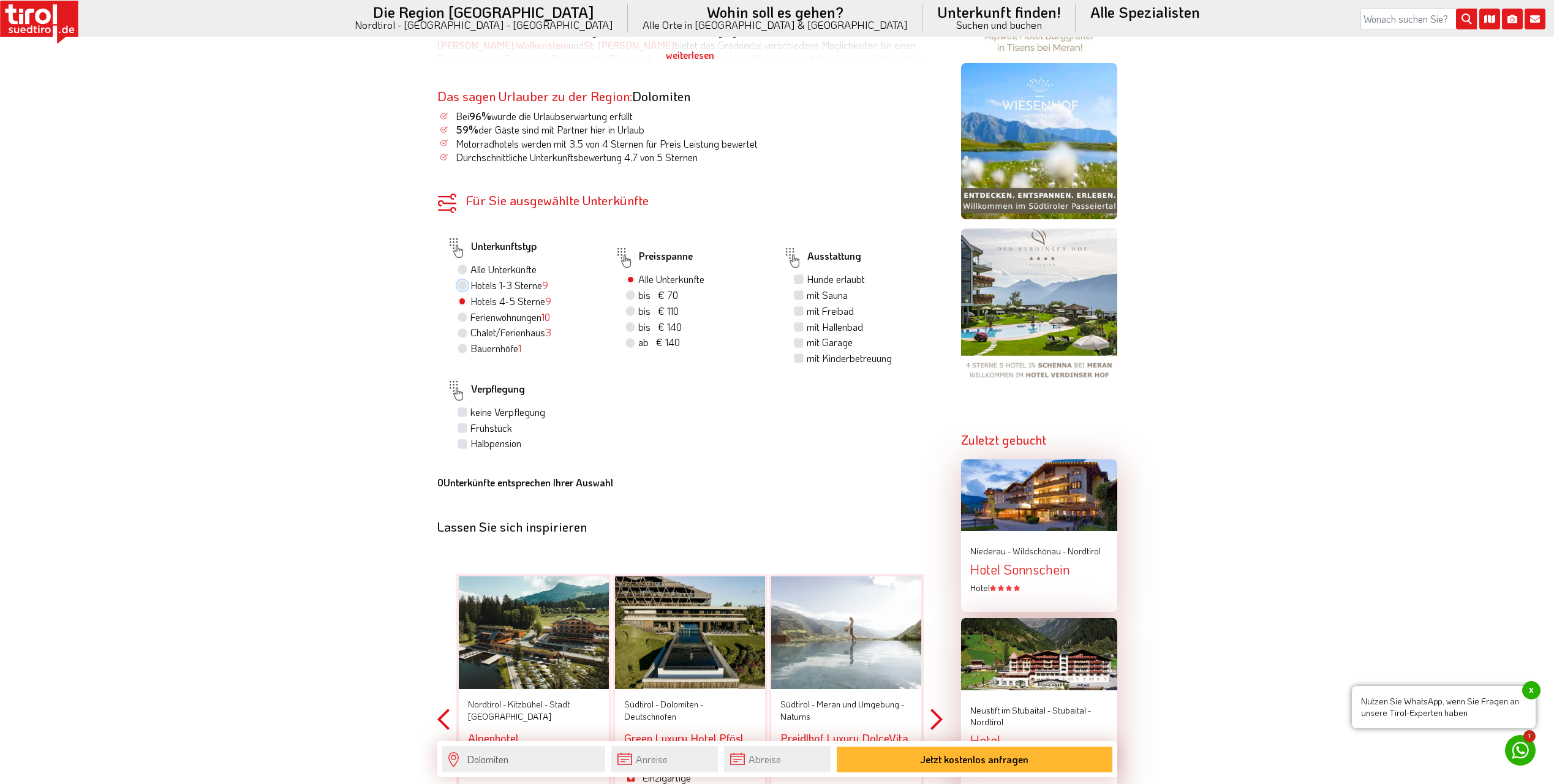
radio input "true"
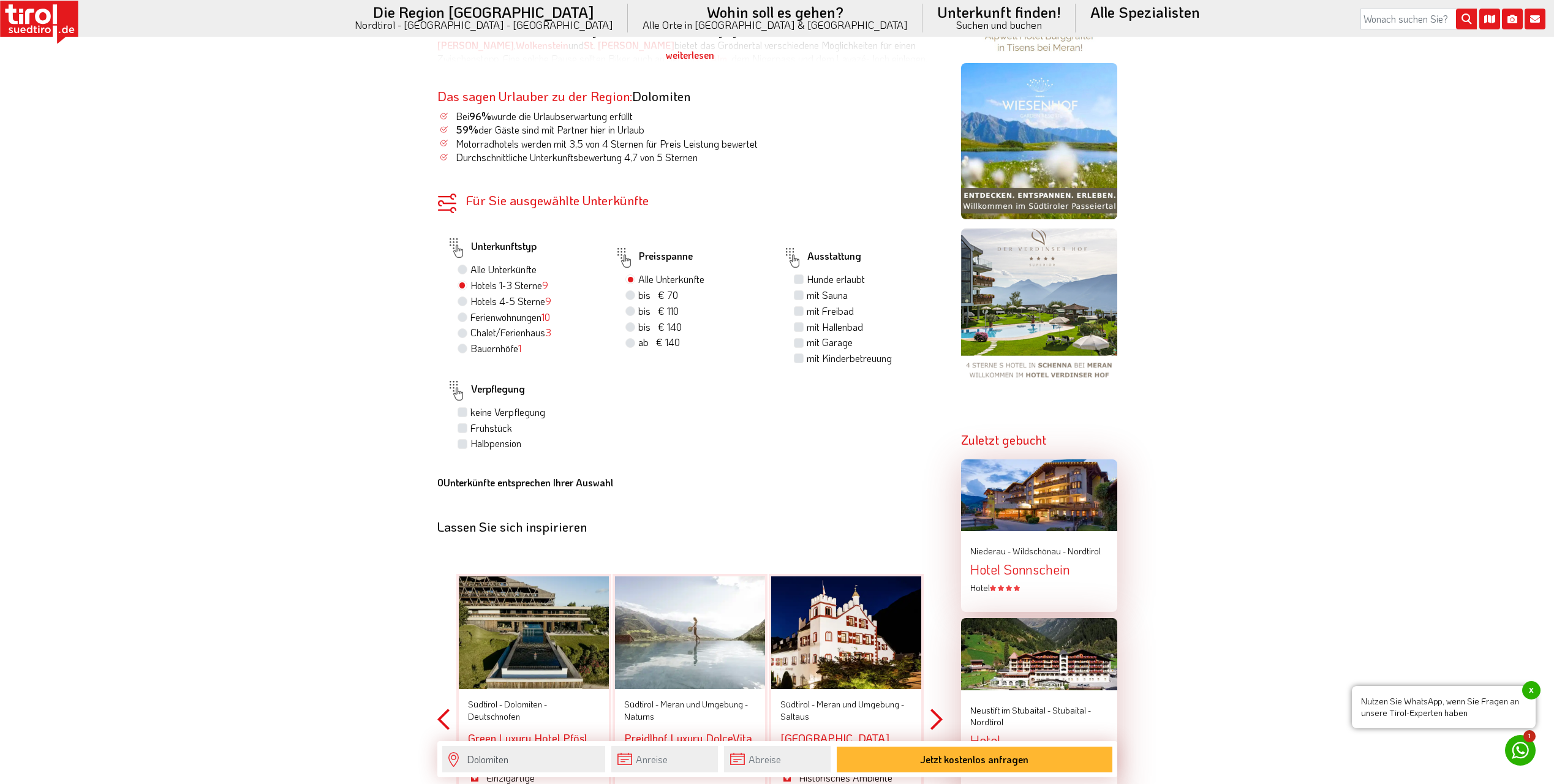
click at [500, 301] on label "Hotels 4-5 Sterne 9" at bounding box center [511, 302] width 81 height 14
click at [468, 301] on input "Hotels 4-5 Sterne 9" at bounding box center [464, 301] width 8 height 8
radio input "true"
click at [812, 342] on label "mit Garage" at bounding box center [829, 343] width 46 height 14
click at [805, 342] on input "mit Garage" at bounding box center [801, 342] width 8 height 8
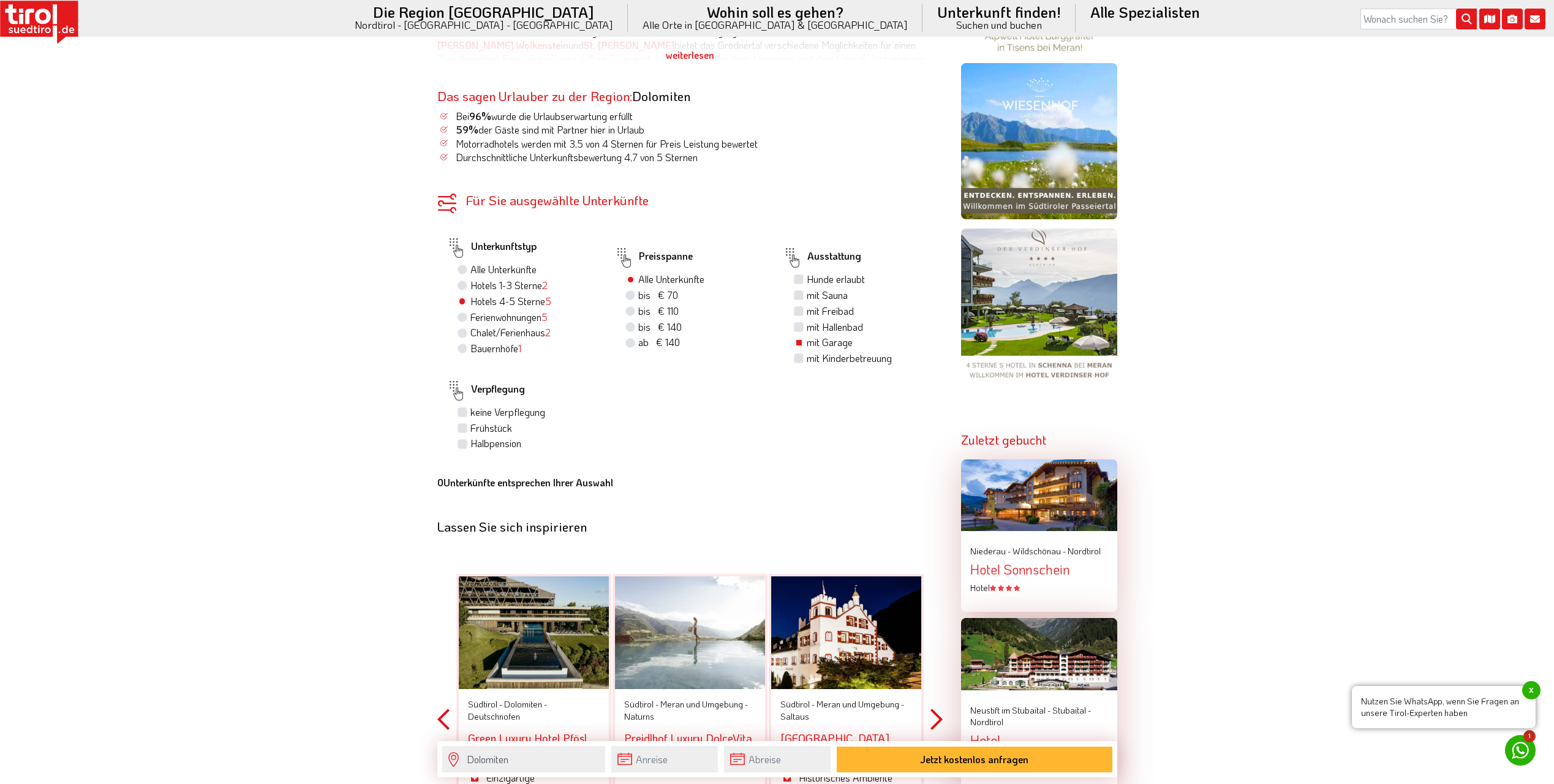
click at [819, 344] on label "mit Garage" at bounding box center [829, 343] width 46 height 14
click at [805, 344] on input "mit Garage" at bounding box center [801, 342] width 8 height 8
checkbox input "false"
click at [452, 306] on div "Unterkunftstyp Alle Unterkünfte Hotels 1-3 Sterne 9 Hotels 4-5 Sterne 9 Ferienw…" at bounding box center [521, 300] width 168 height 133
click at [521, 219] on form "Für Sie ausgewählte Unterkünfte Ihre Unterkünfte in der Region Unterkunftstyp A…" at bounding box center [690, 341] width 506 height 296
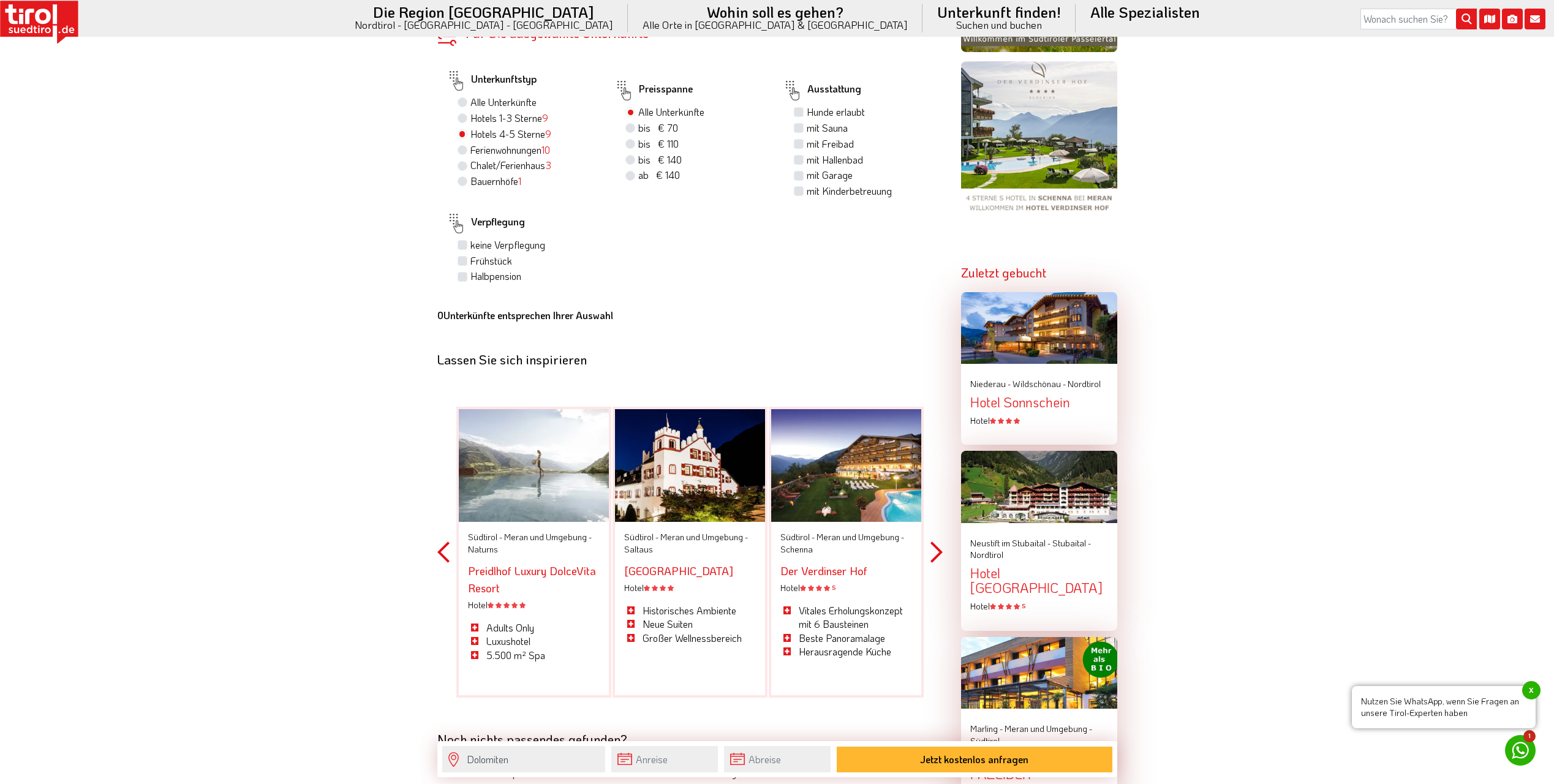
scroll to position [1275, 0]
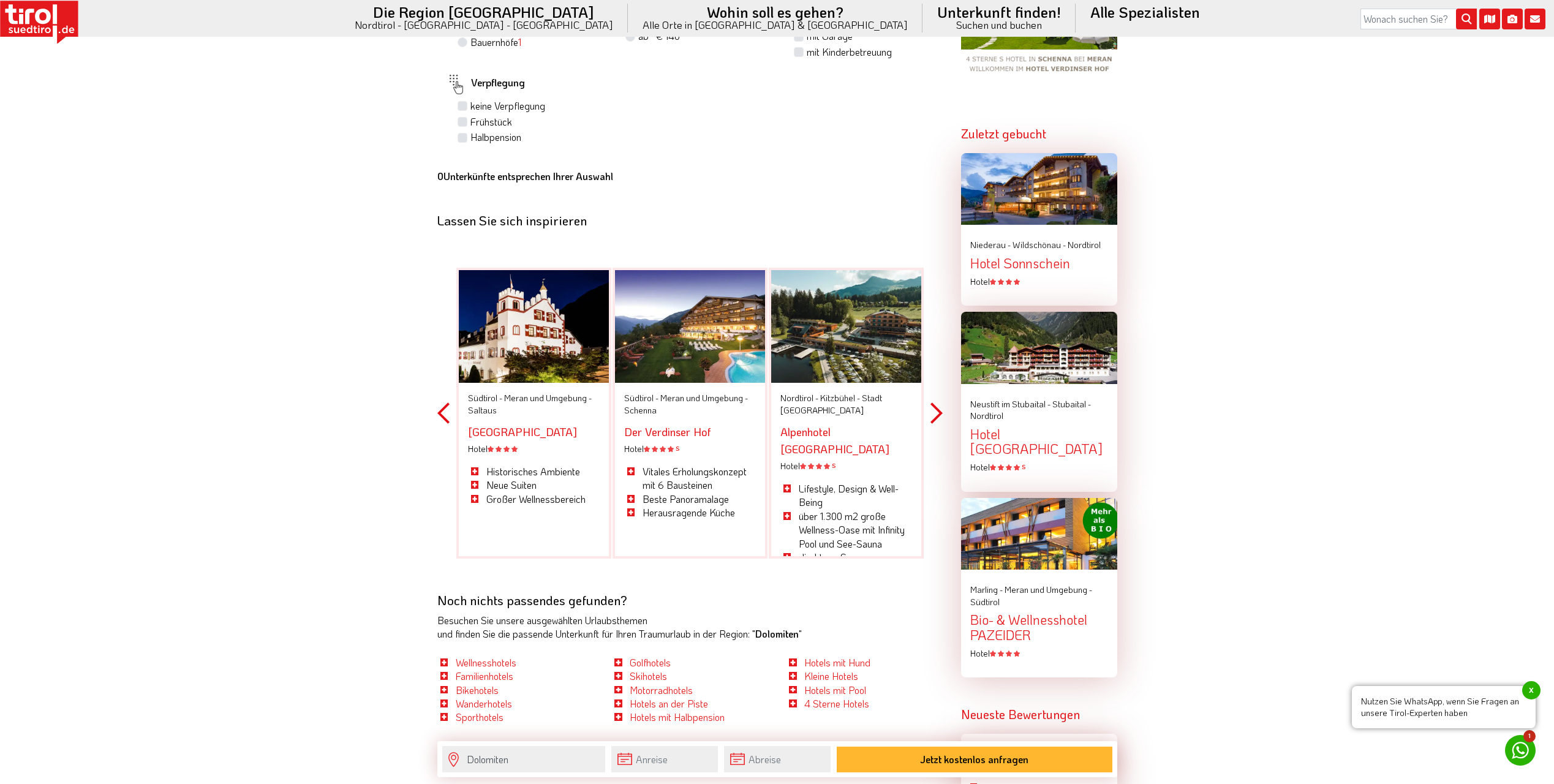
drag, startPoint x: 821, startPoint y: 528, endPoint x: 382, endPoint y: 517, distance: 439.1
drag, startPoint x: 812, startPoint y: 497, endPoint x: 682, endPoint y: 500, distance: 130.0
click at [781, 510] on li "über 1.300 m2 große Wellness-Oase mit Infinity Pool und See-Sauna" at bounding box center [846, 530] width 131 height 41
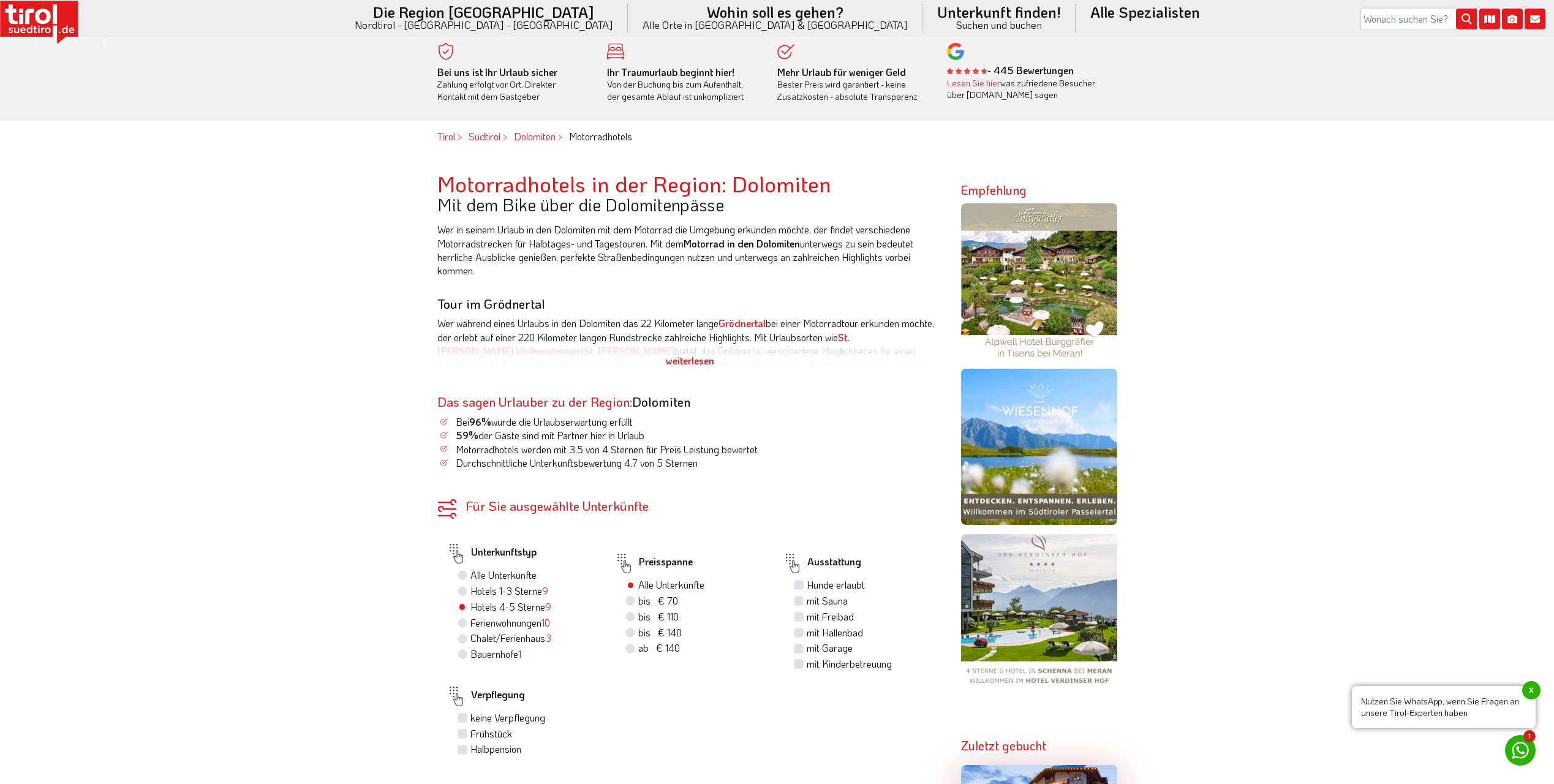
scroll to position [663, 0]
click at [489, 576] on label "Alle Unterkünfte" at bounding box center [504, 576] width 66 height 14
click at [468, 576] on input "Alle Unterkünfte" at bounding box center [464, 575] width 8 height 8
radio input "true"
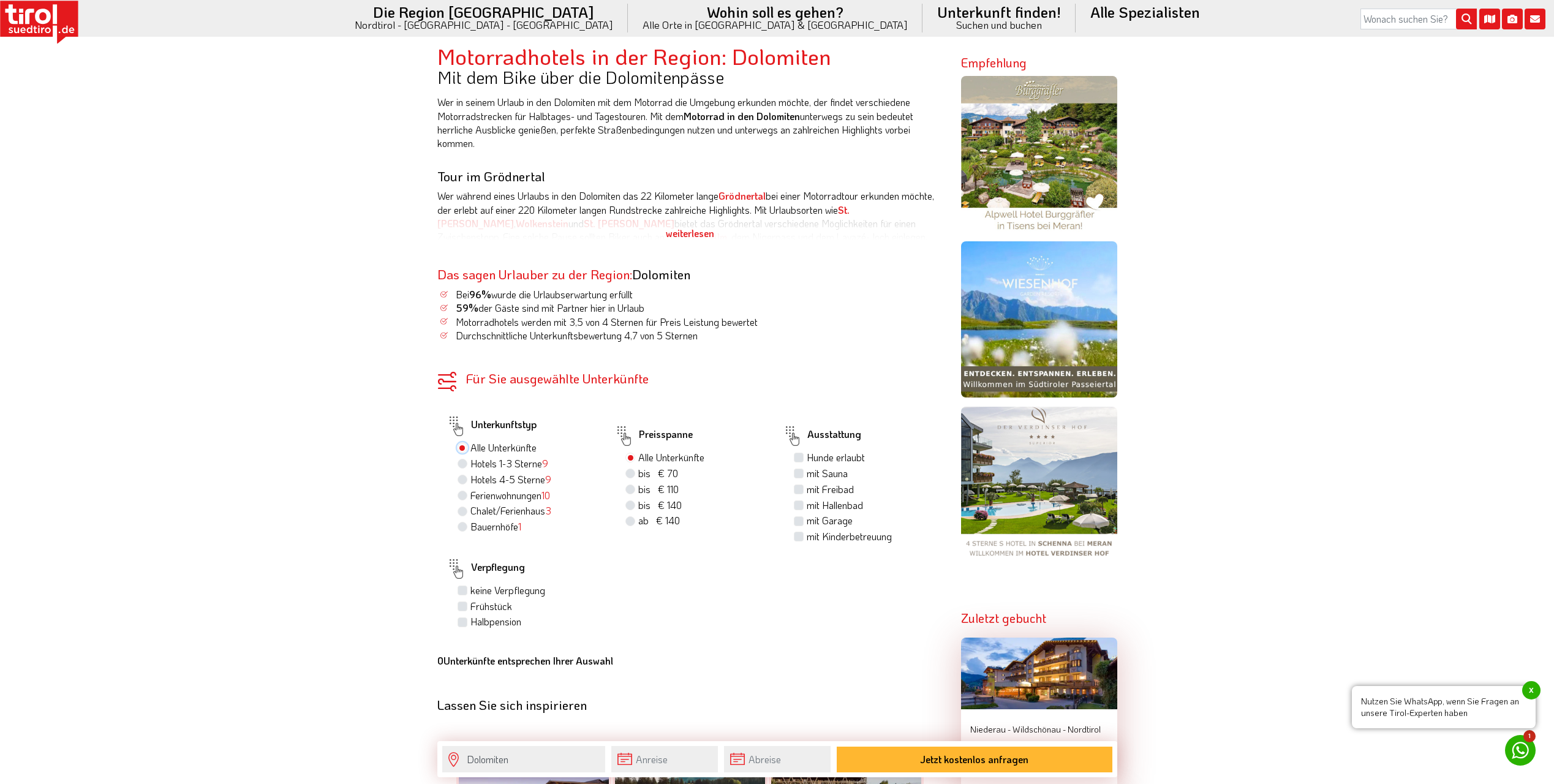
scroll to position [785, 0]
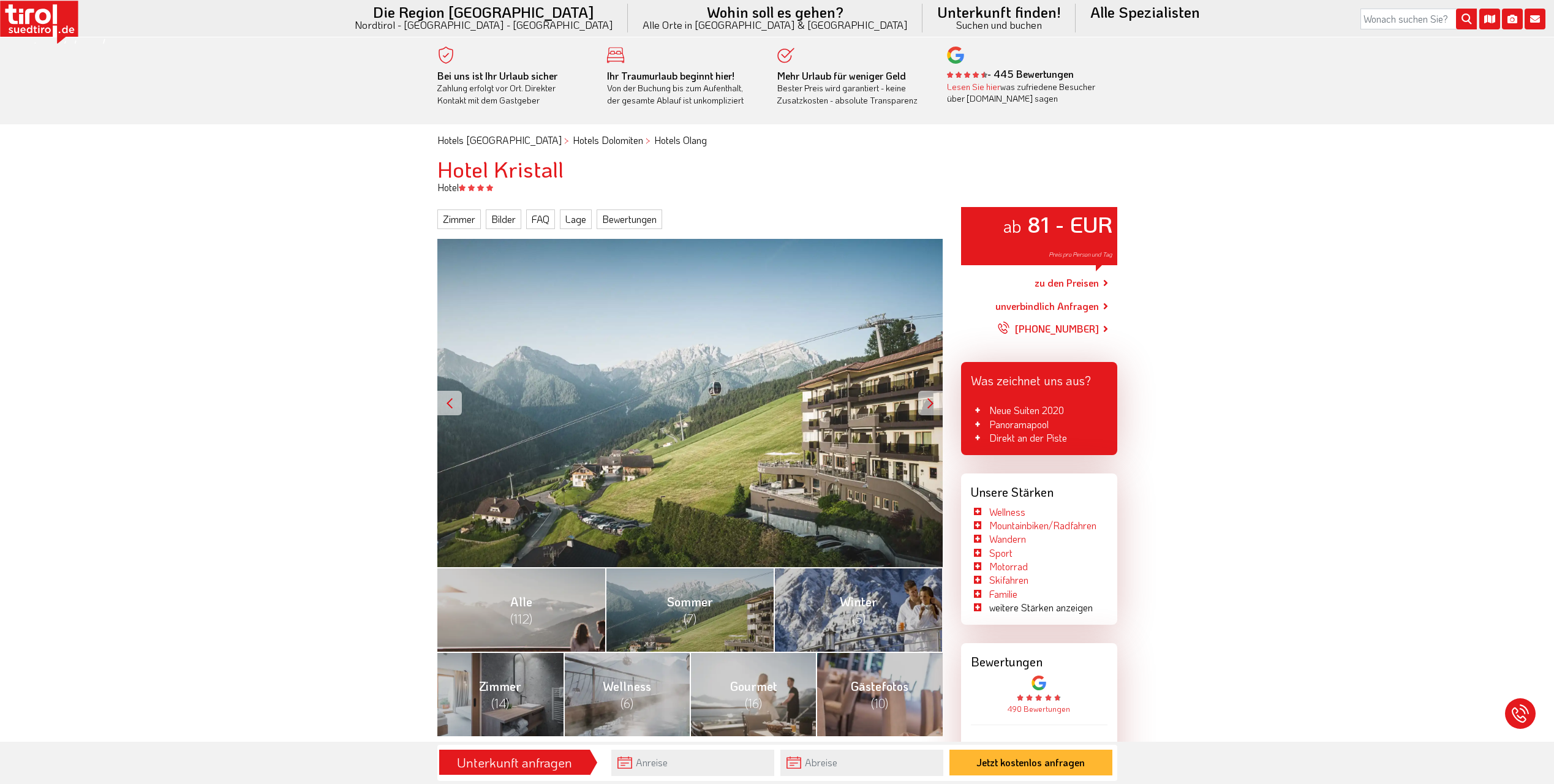
click at [977, 566] on li "Motorrad" at bounding box center [1039, 566] width 137 height 14
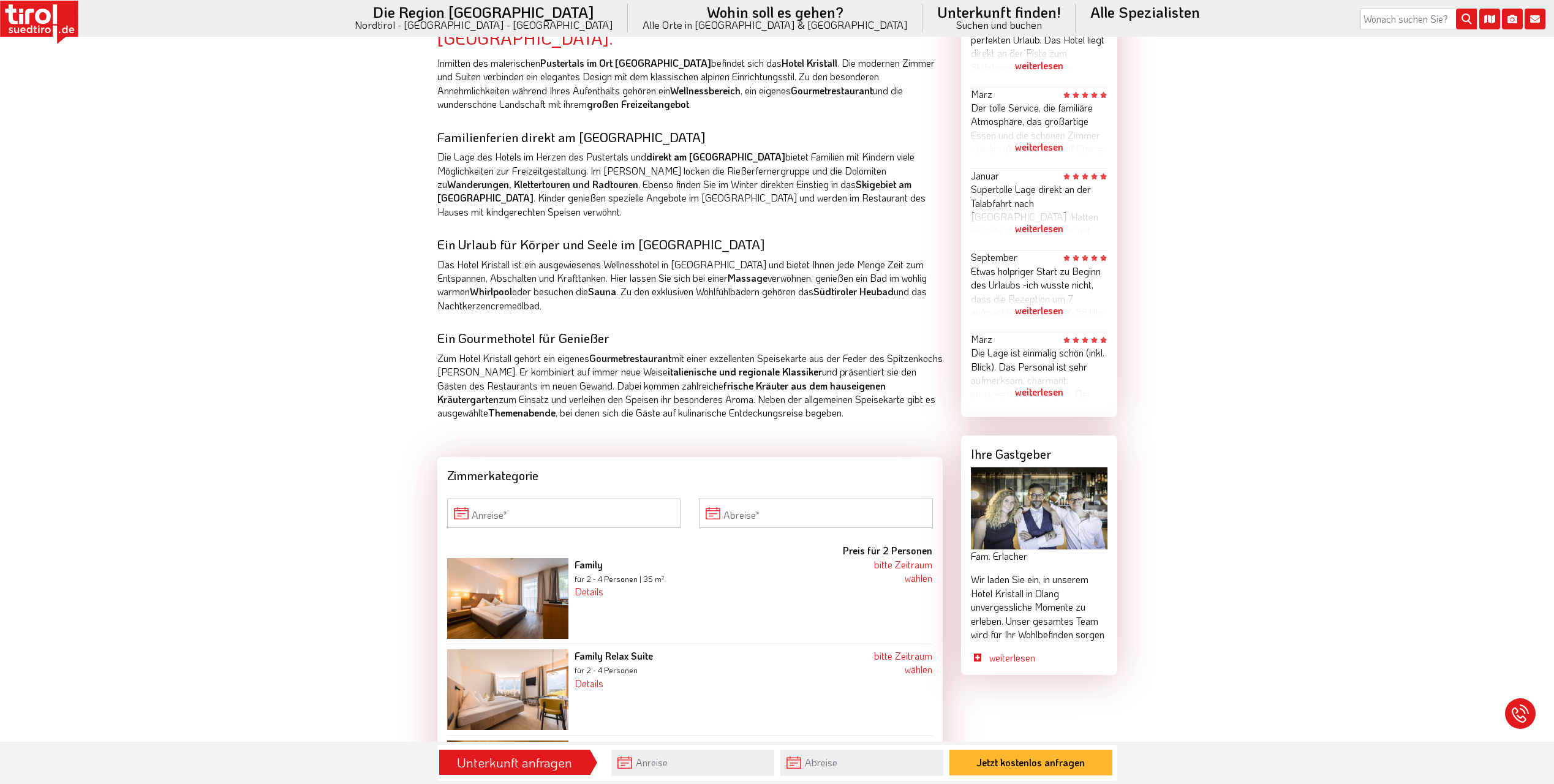
scroll to position [612, 0]
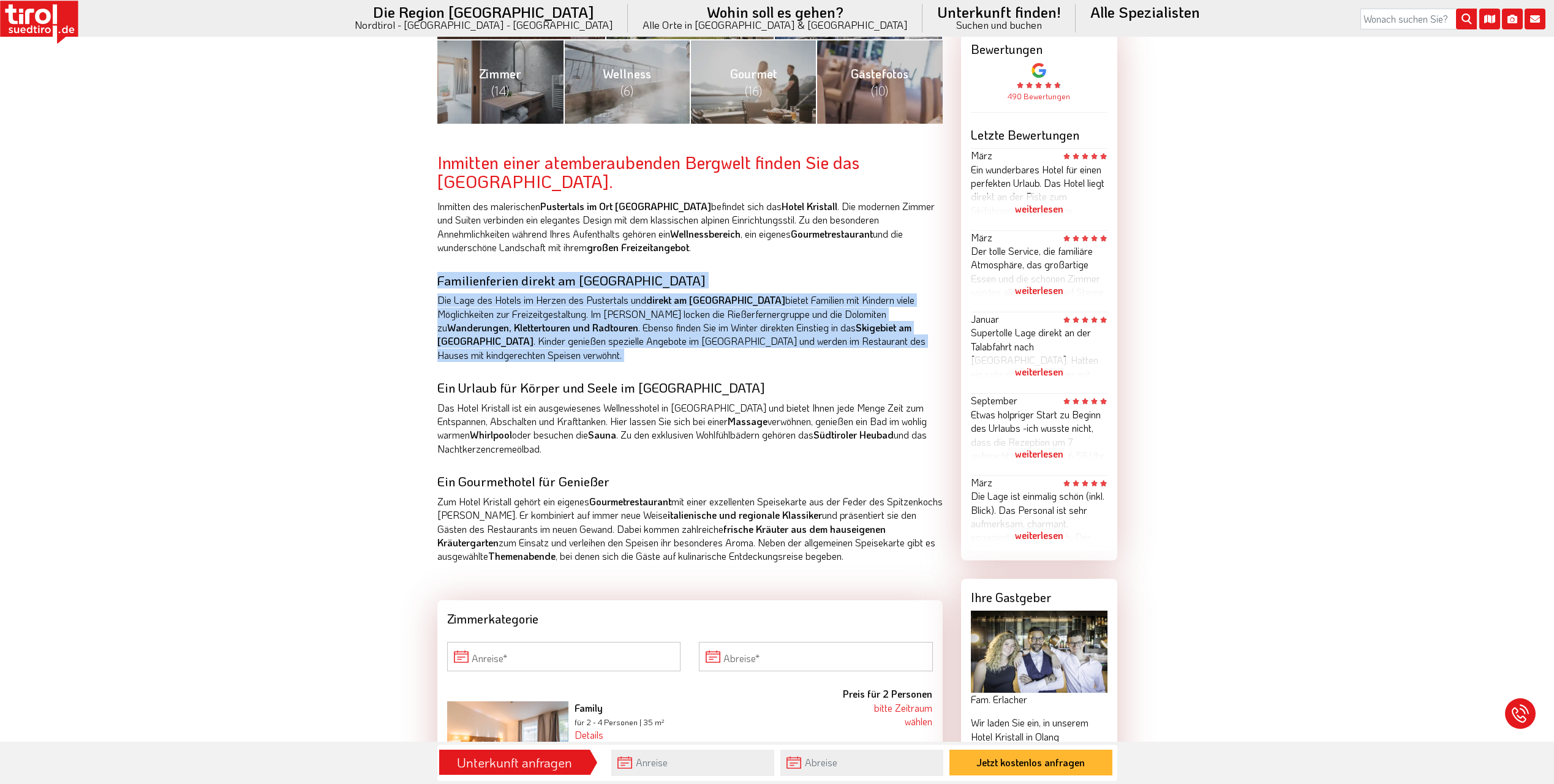
drag, startPoint x: 432, startPoint y: 282, endPoint x: 415, endPoint y: 354, distance: 74.0
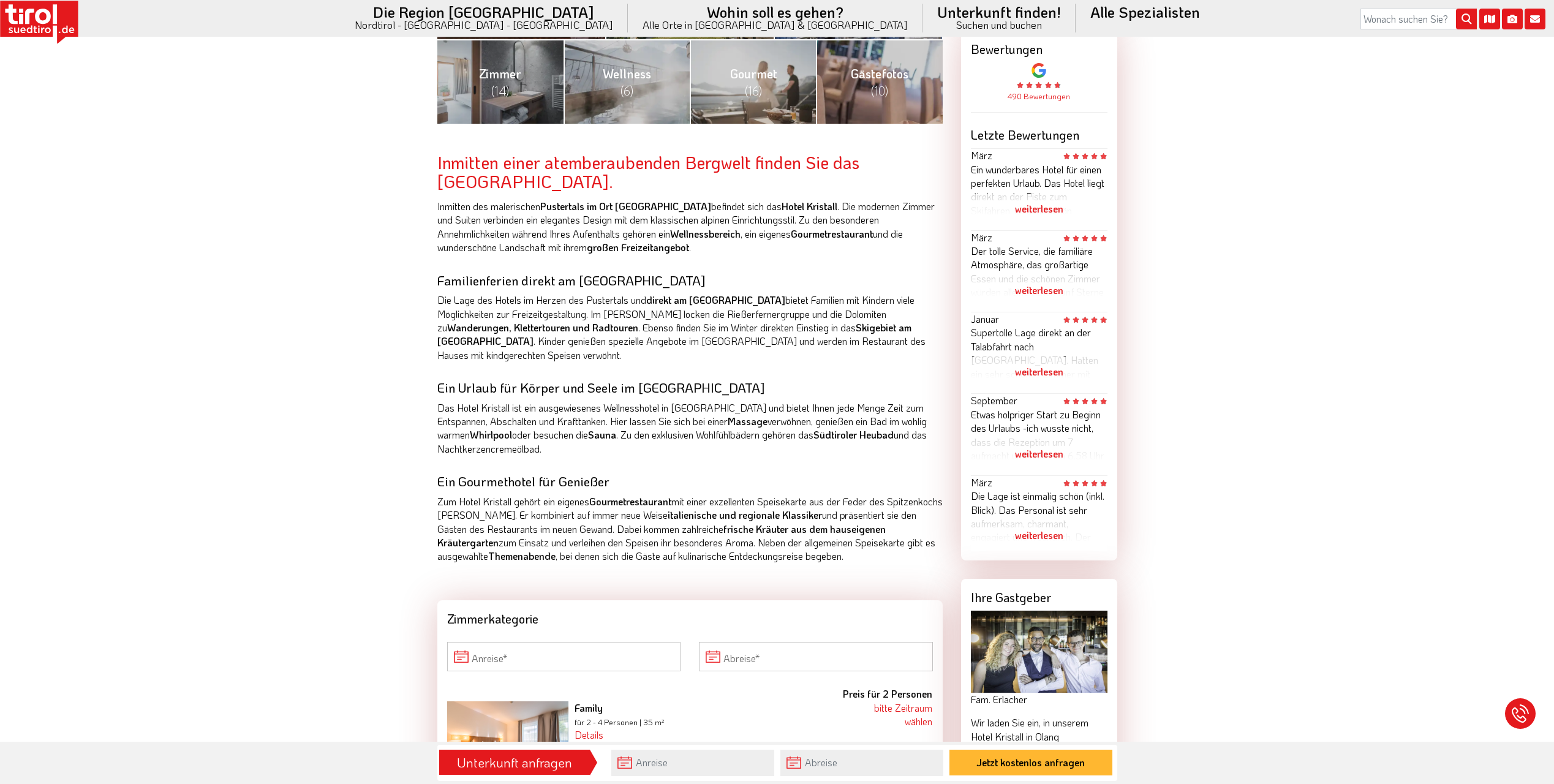
drag, startPoint x: 415, startPoint y: 354, endPoint x: 384, endPoint y: 388, distance: 46.0
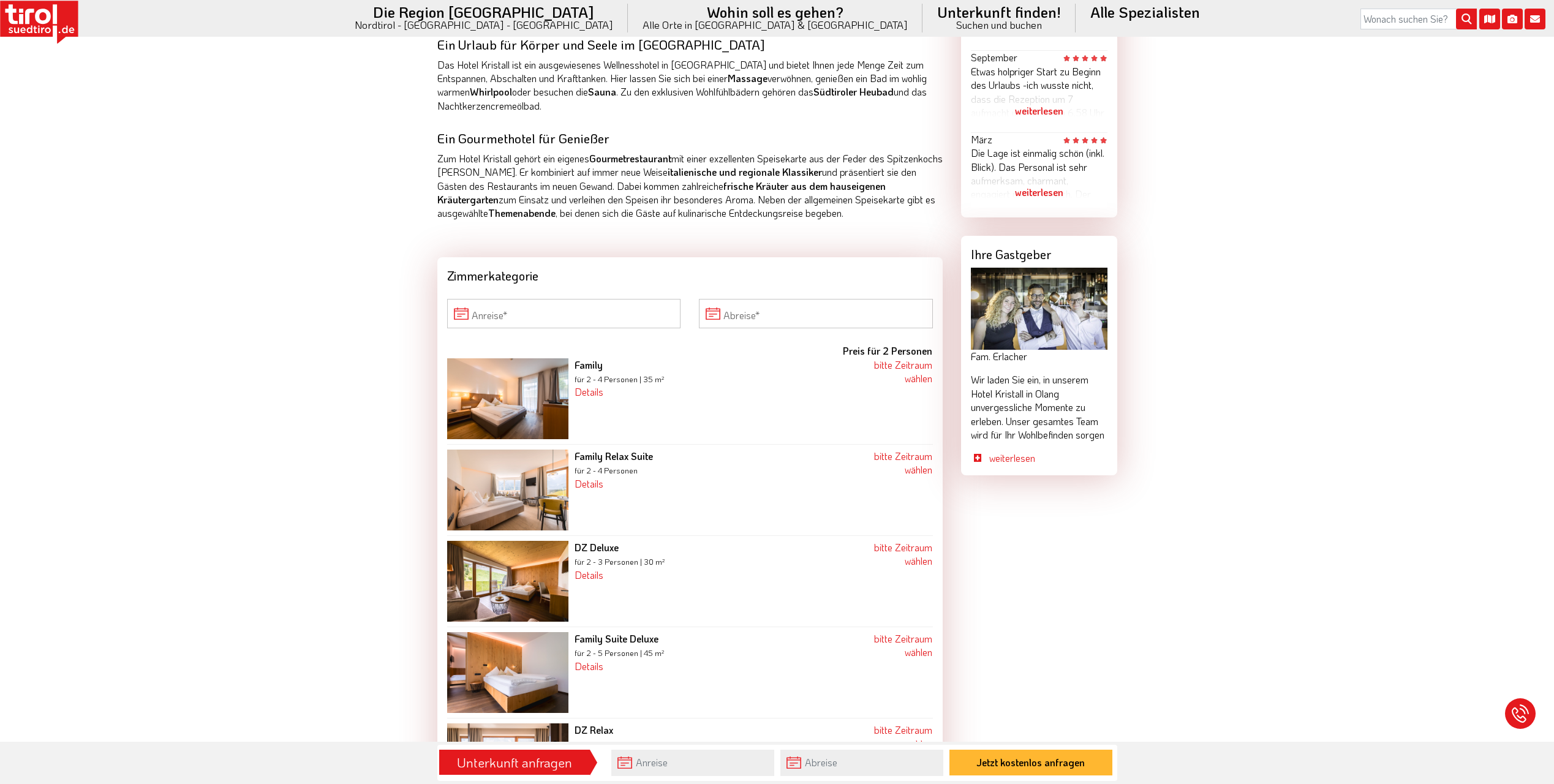
scroll to position [674, 0]
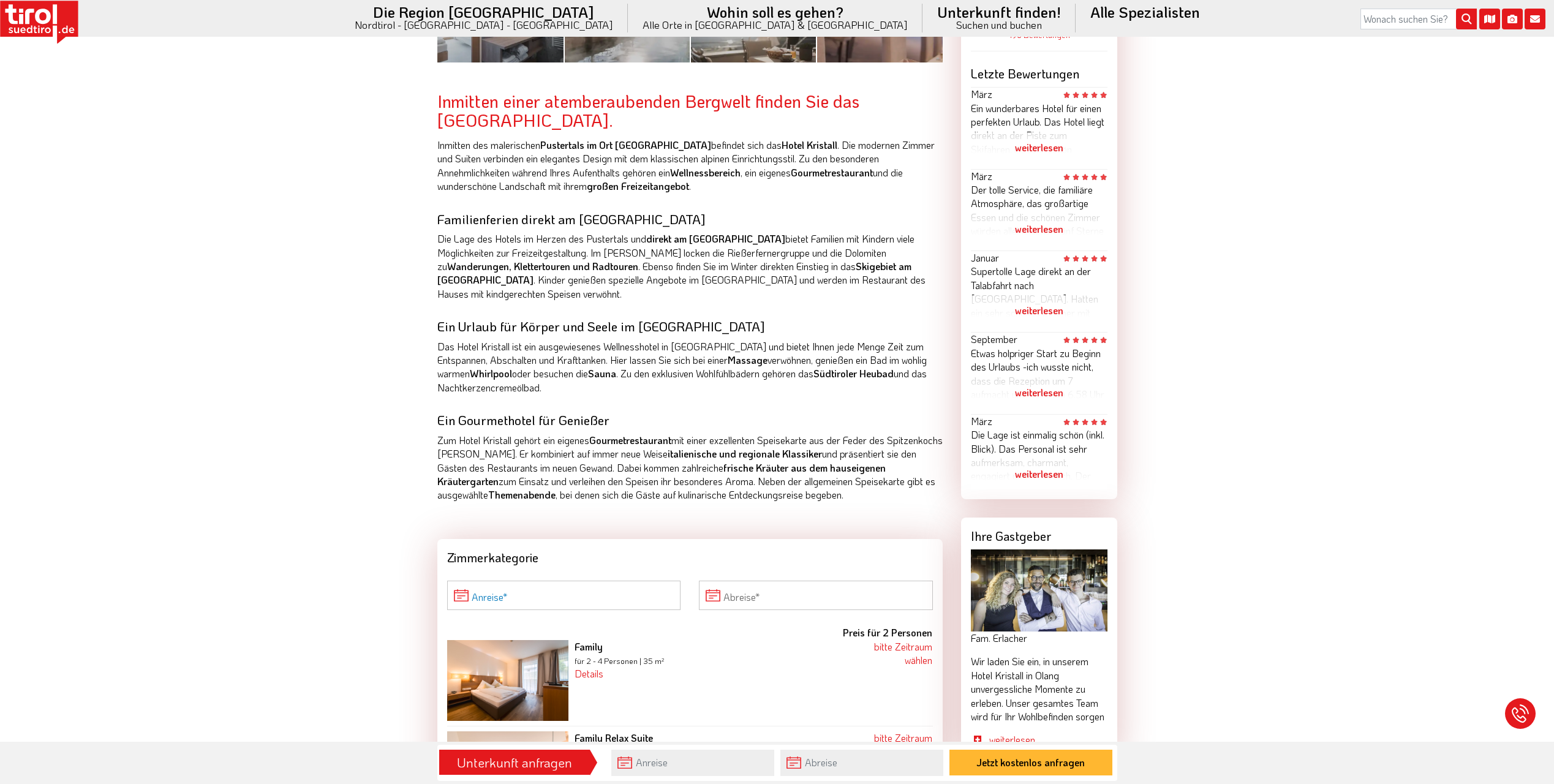
click at [554, 584] on input "Anreise" at bounding box center [565, 595] width 234 height 29
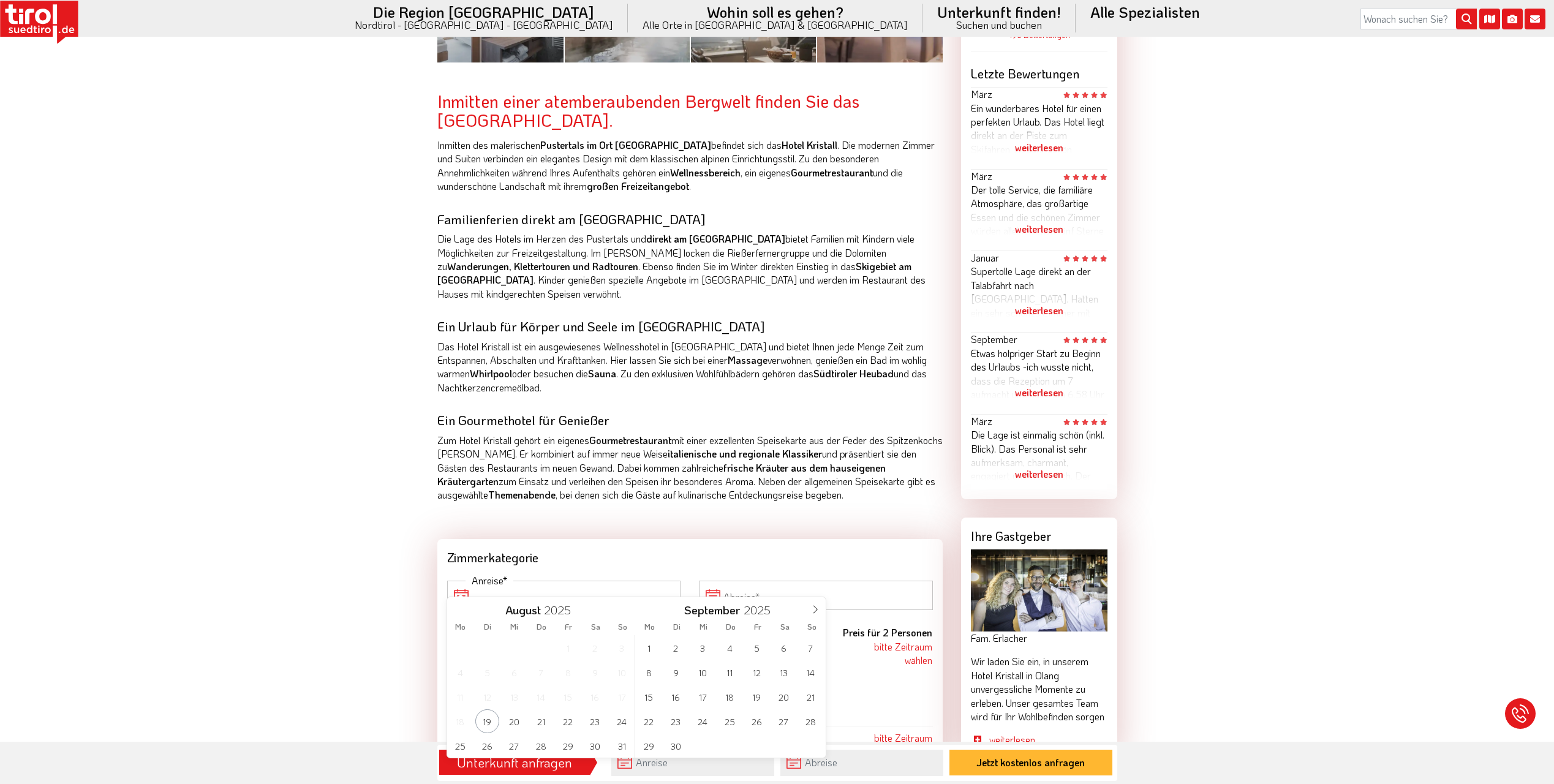
scroll to position [735, 0]
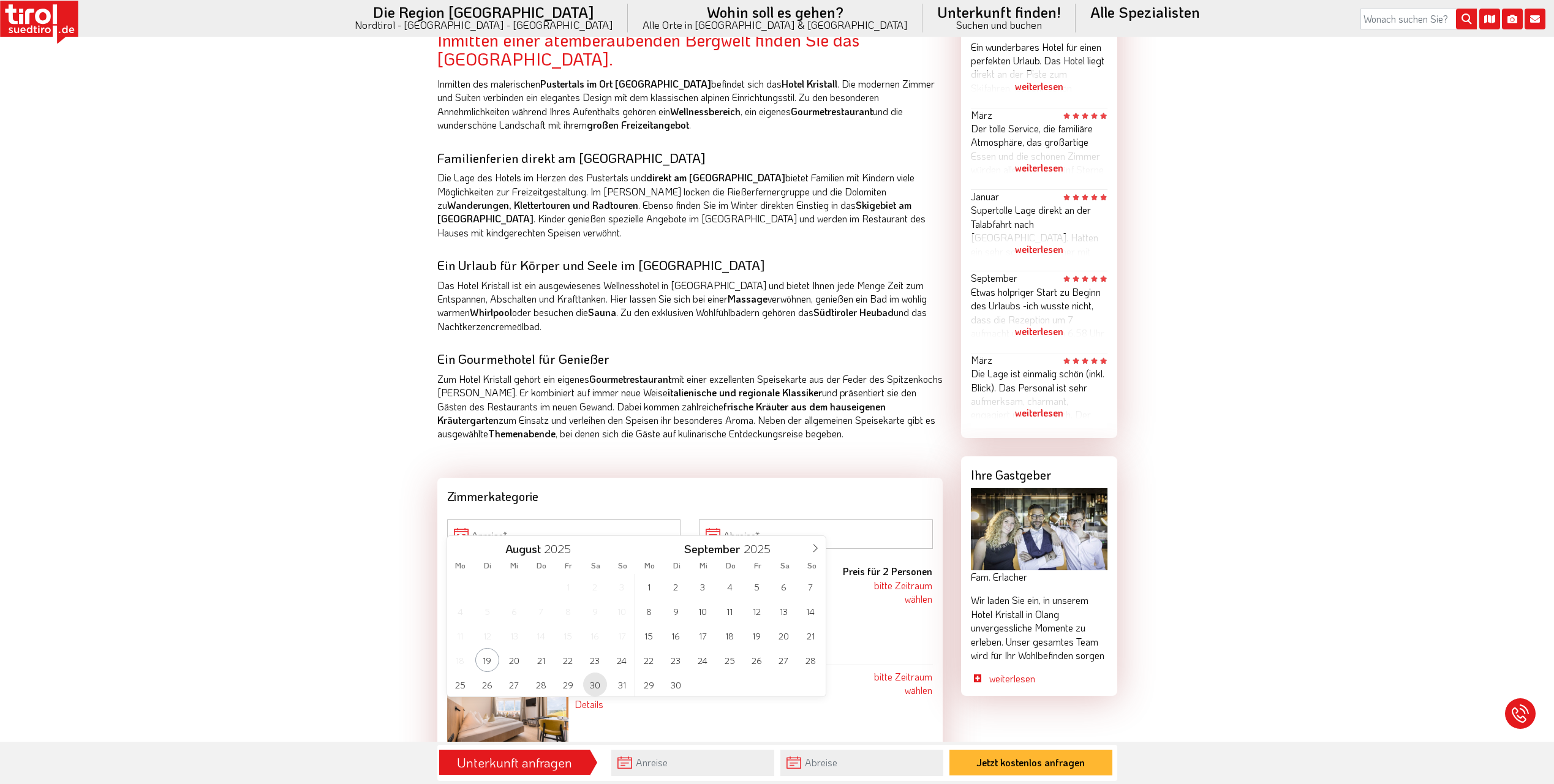
click at [601, 681] on span "30" at bounding box center [595, 684] width 24 height 24
click at [708, 586] on span "3" at bounding box center [703, 586] width 24 height 24
type input "[DATE]"
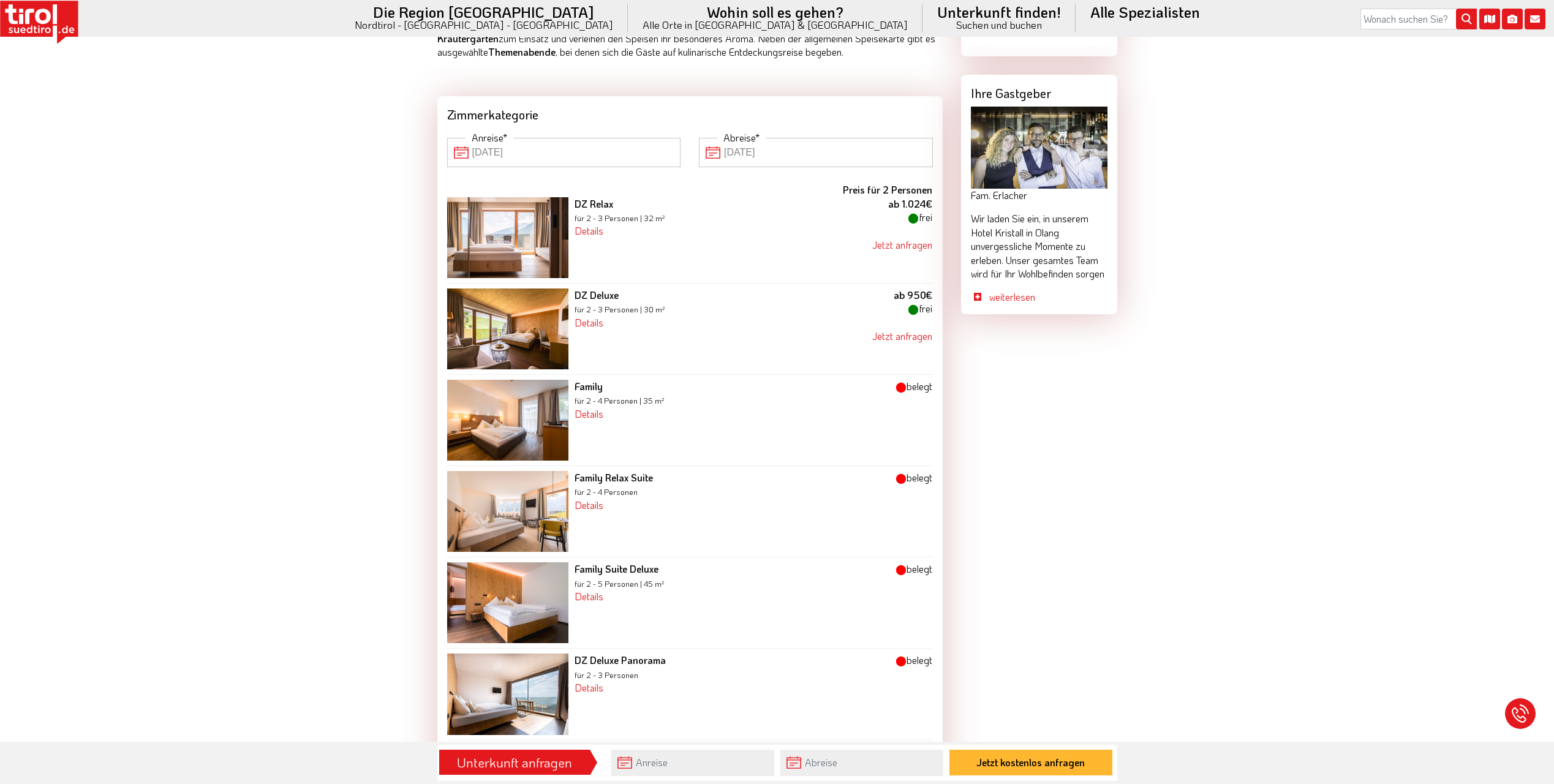
scroll to position [919, 0]
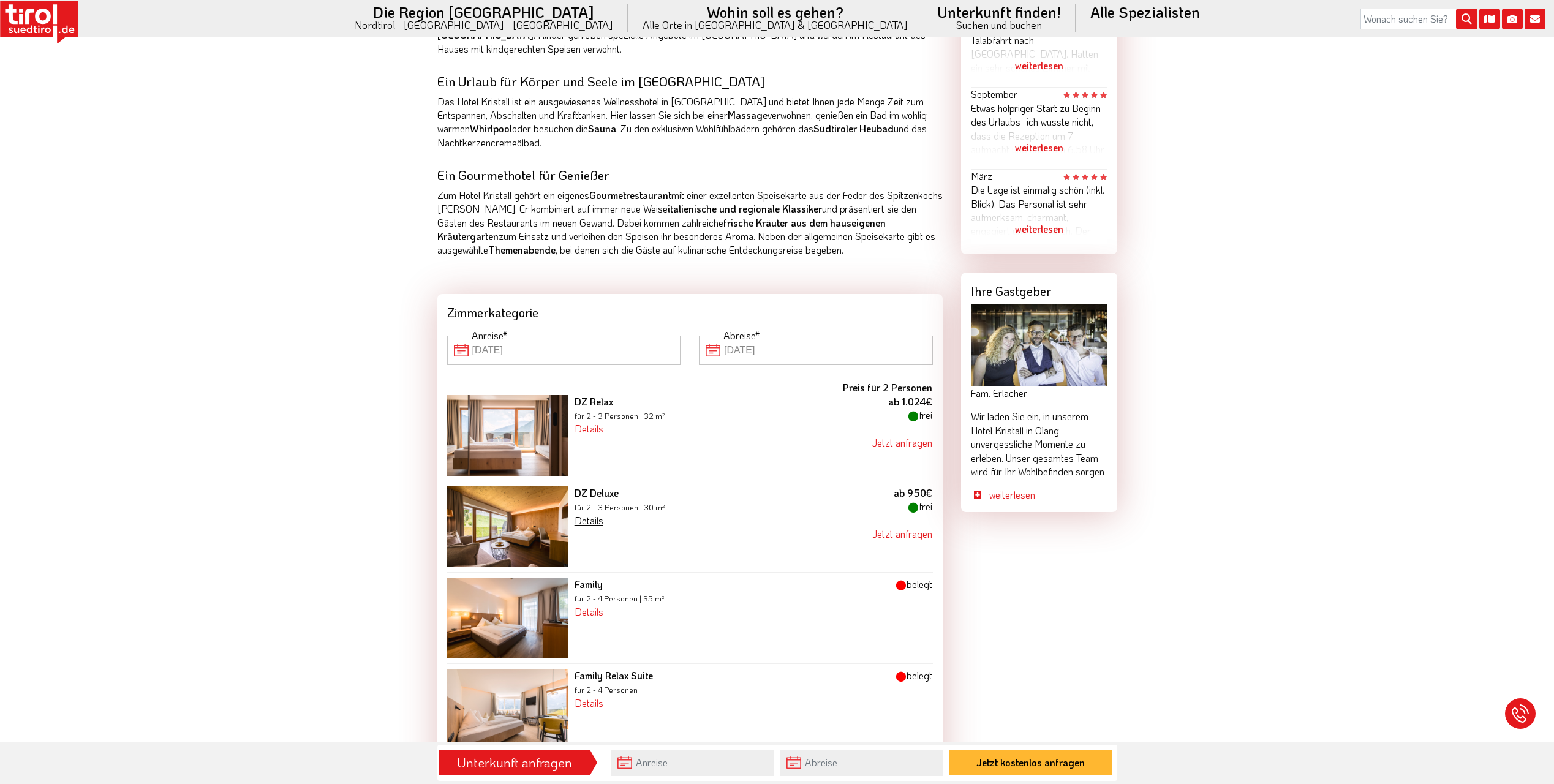
click at [595, 514] on link "Details" at bounding box center [589, 520] width 29 height 13
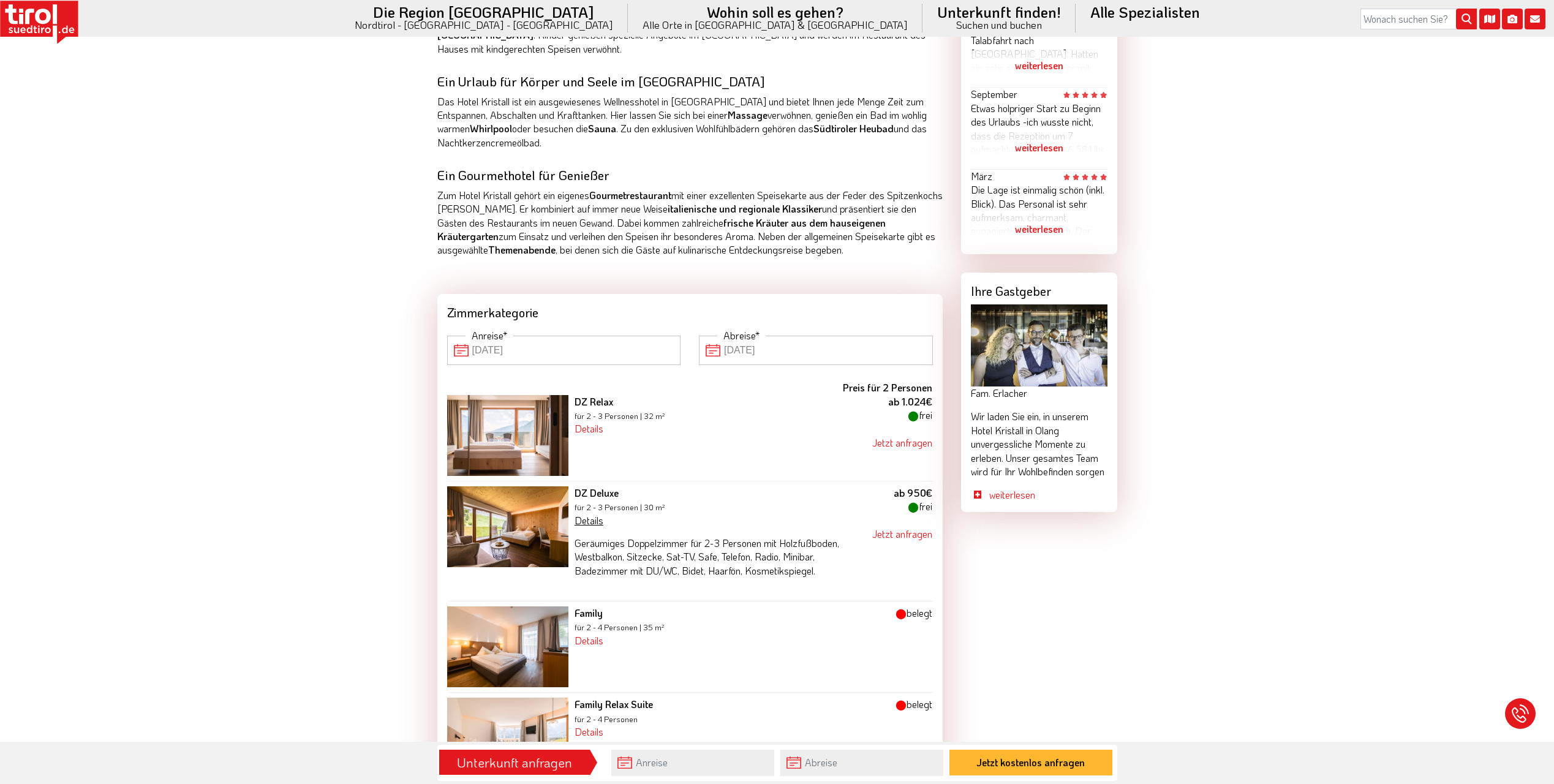
click at [599, 514] on link "Details" at bounding box center [589, 520] width 29 height 13
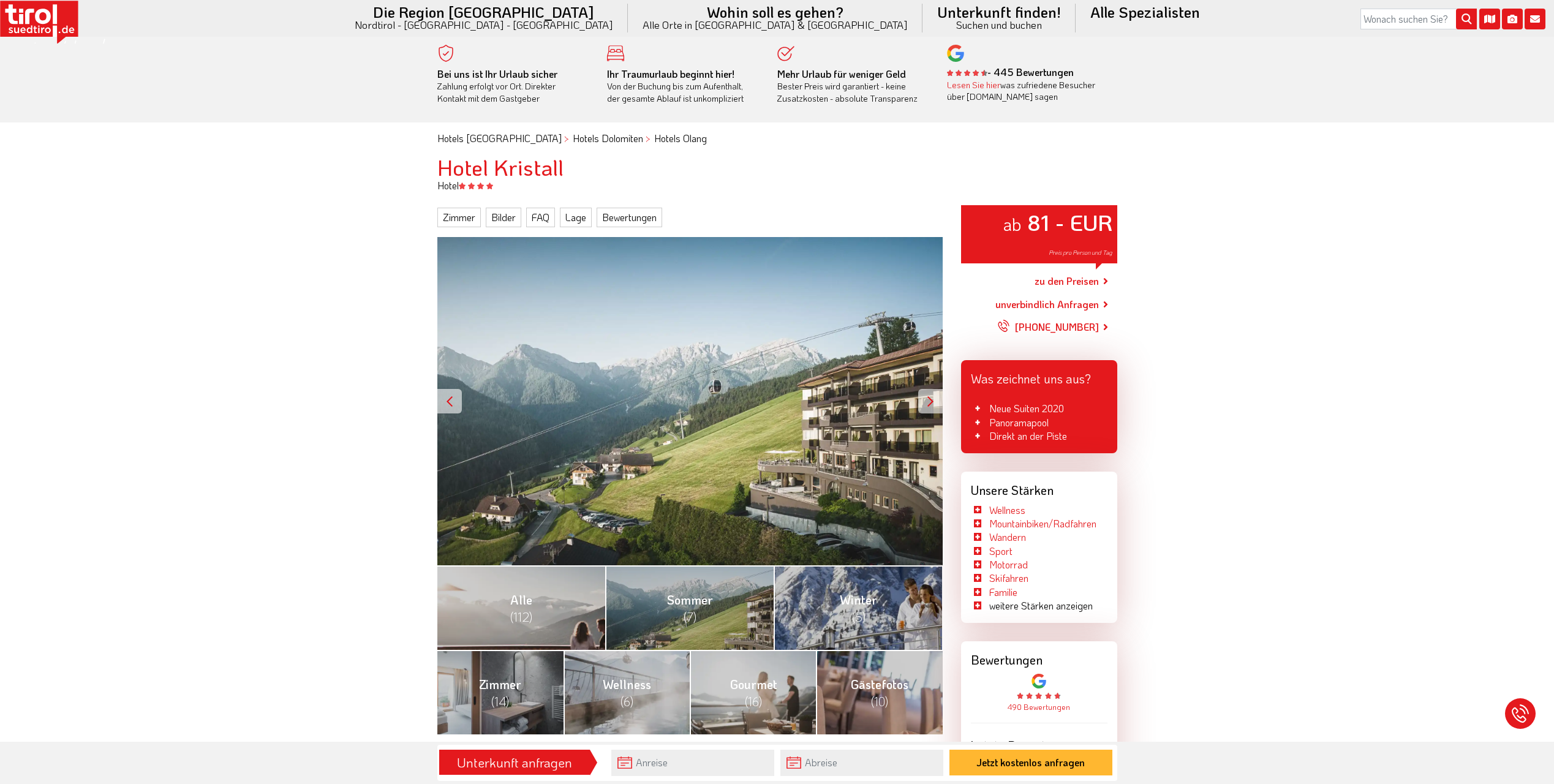
scroll to position [0, 0]
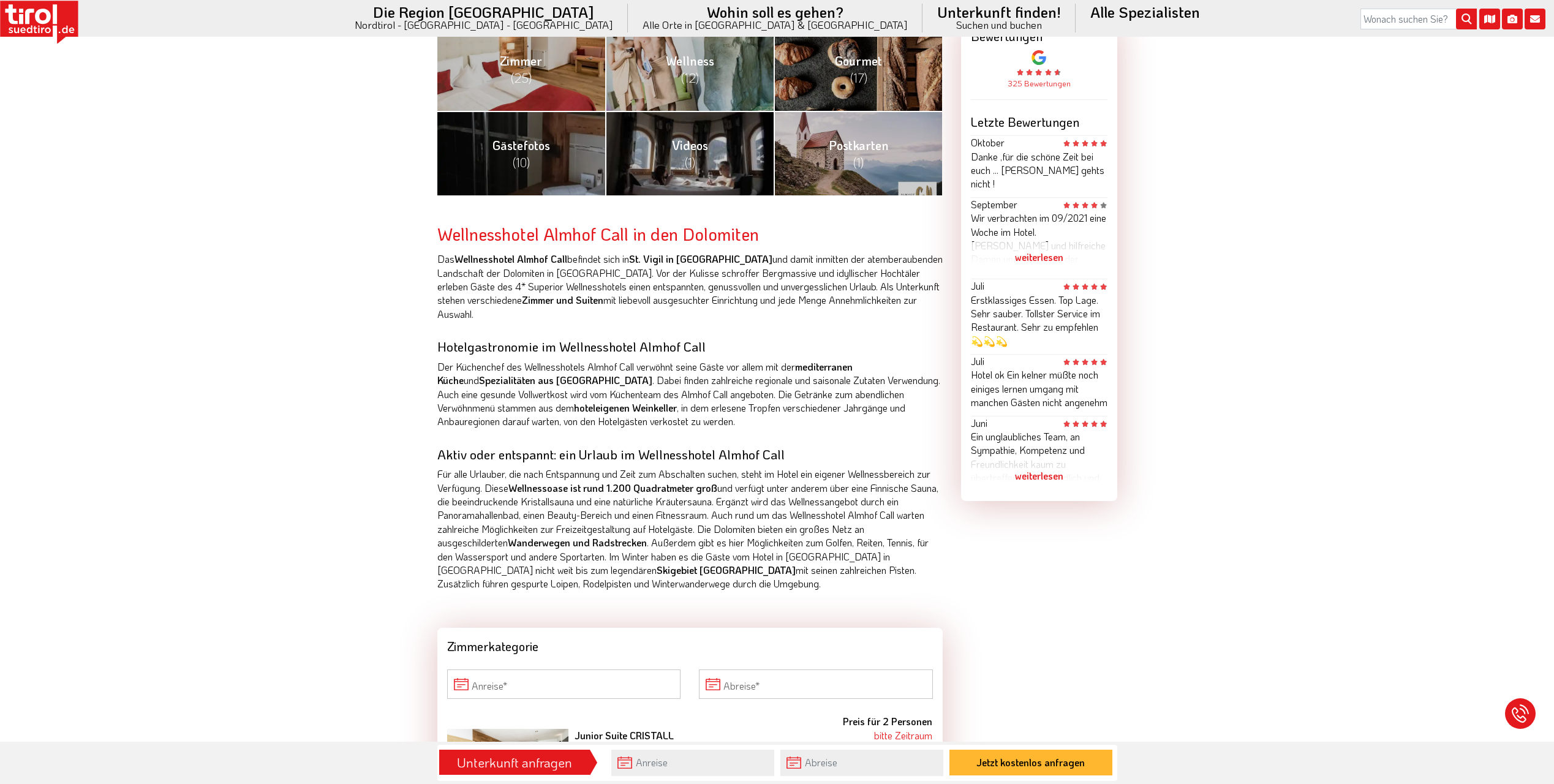
scroll to position [796, 0]
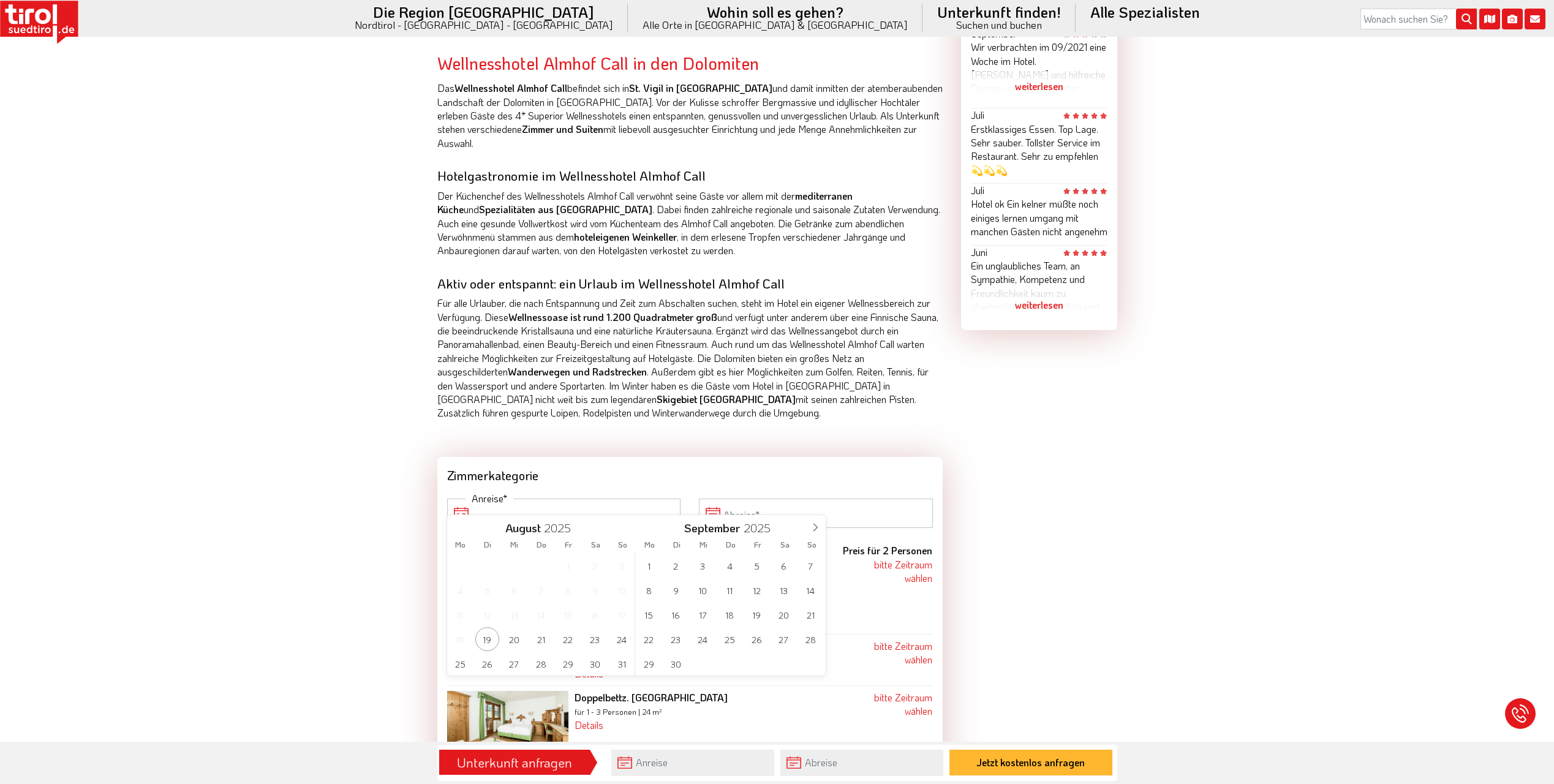
click at [606, 506] on input "Anreise" at bounding box center [565, 513] width 234 height 29
click at [596, 662] on span "30" at bounding box center [595, 664] width 24 height 24
click at [710, 562] on span "3" at bounding box center [703, 565] width 24 height 24
type input "[DATE]"
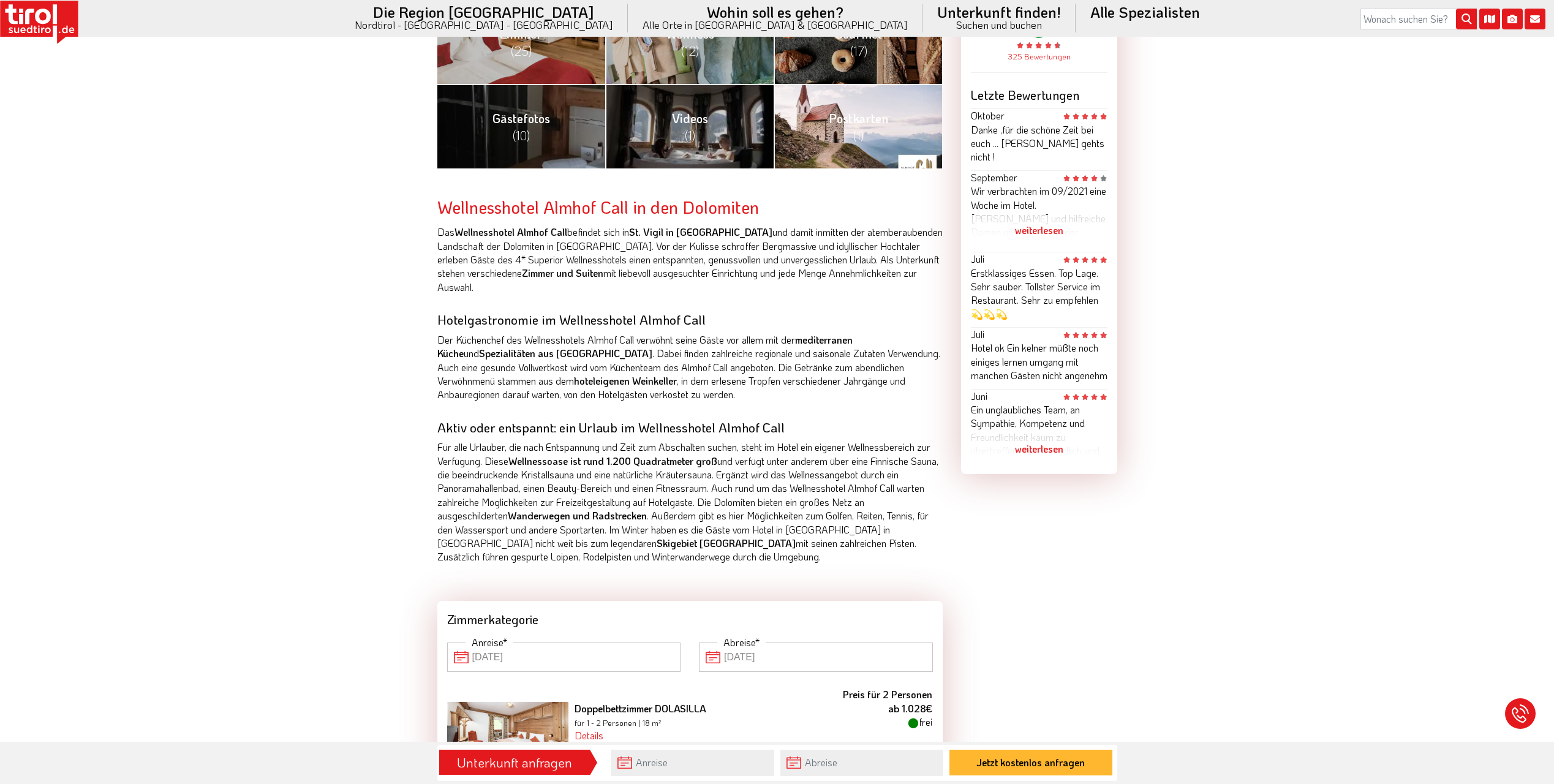
scroll to position [674, 0]
